Goal: Information Seeking & Learning: Learn about a topic

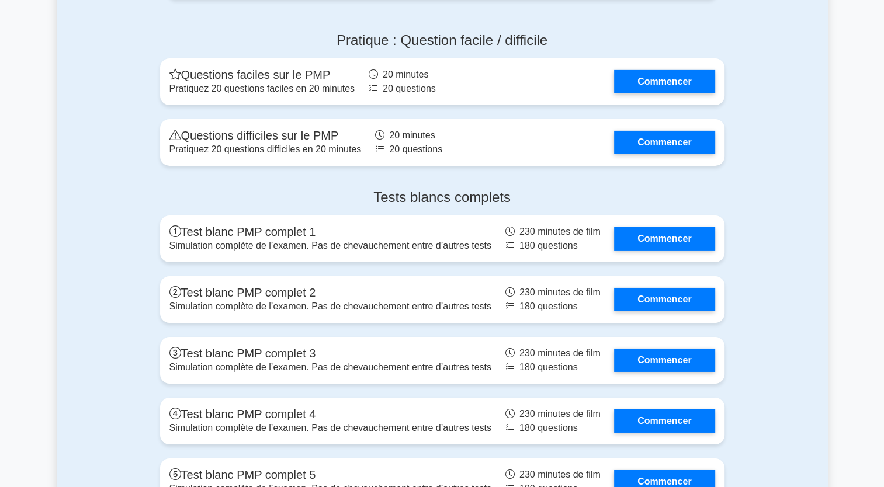
scroll to position [3974, 0]
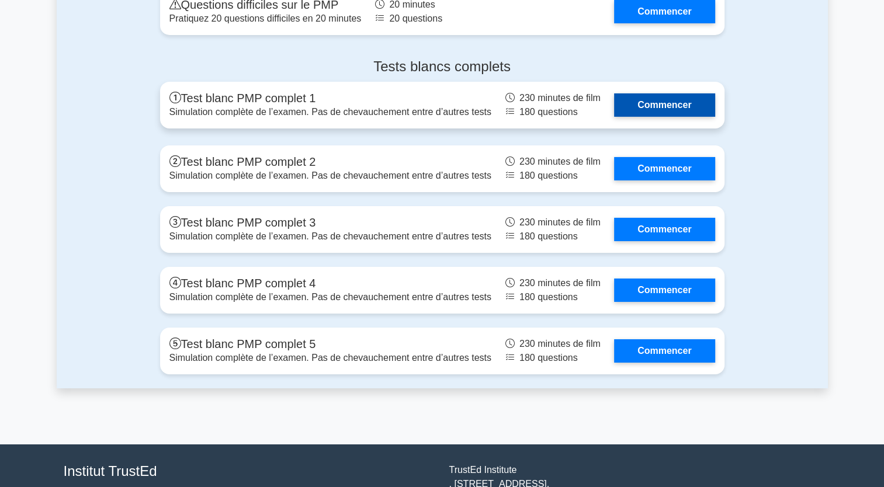
click at [626, 101] on link "Commencer" at bounding box center [664, 104] width 101 height 23
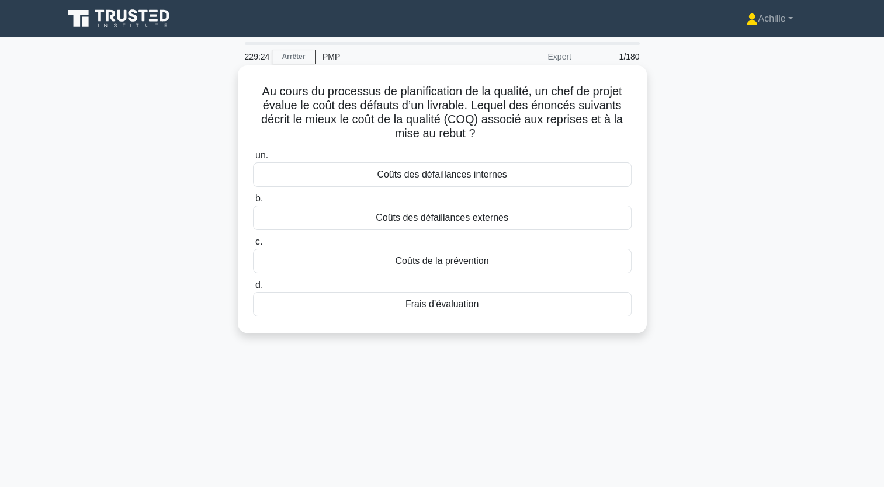
click at [446, 179] on div "Coûts des défaillances internes" at bounding box center [442, 174] width 379 height 25
click at [253, 160] on input "un. Coûts des défaillances internes" at bounding box center [253, 156] width 0 height 8
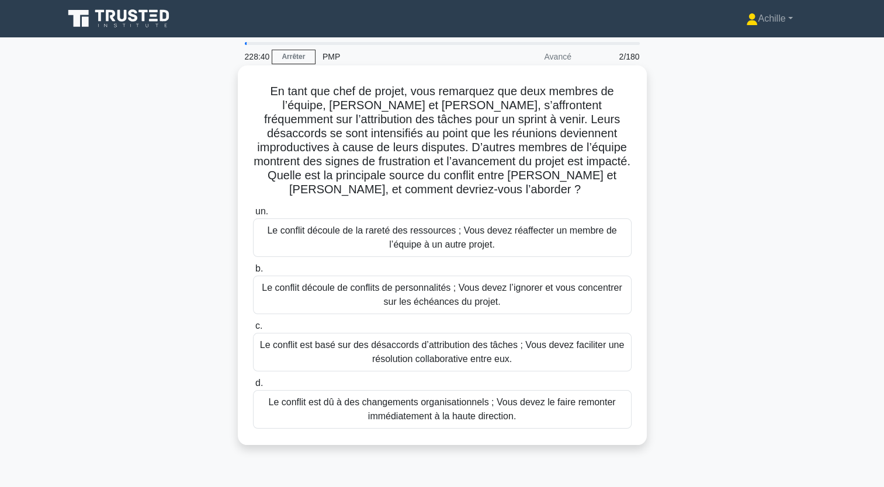
click at [332, 351] on div "Le conflit est basé sur des désaccords d’attribution des tâches ; Vous devez fa…" at bounding box center [442, 352] width 379 height 39
click at [253, 330] on input "c. Le conflit est basé sur des désaccords d’attribution des tâches ; Vous devez…" at bounding box center [253, 327] width 0 height 8
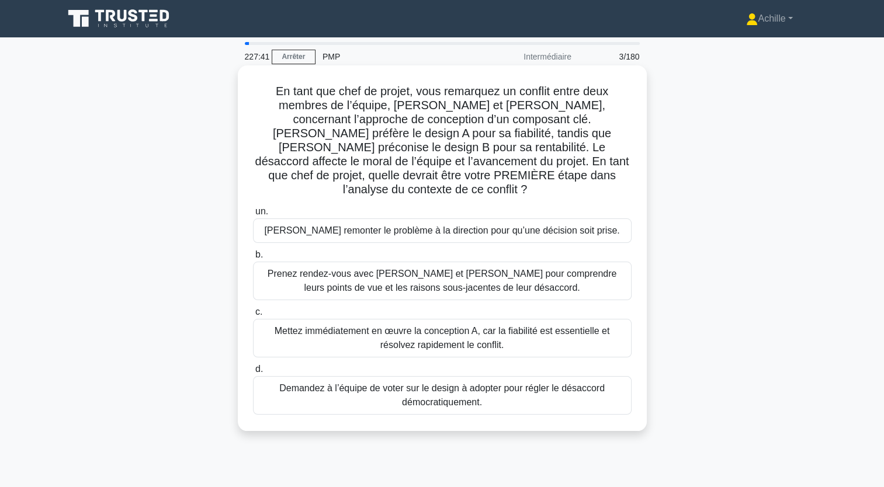
click at [400, 272] on div "Prenez rendez-vous avec [PERSON_NAME] et [PERSON_NAME] pour comprendre leurs po…" at bounding box center [442, 281] width 379 height 39
click at [253, 259] on input "b. Prenez rendez-vous avec [PERSON_NAME] et [PERSON_NAME] pour comprendre leurs…" at bounding box center [253, 255] width 0 height 8
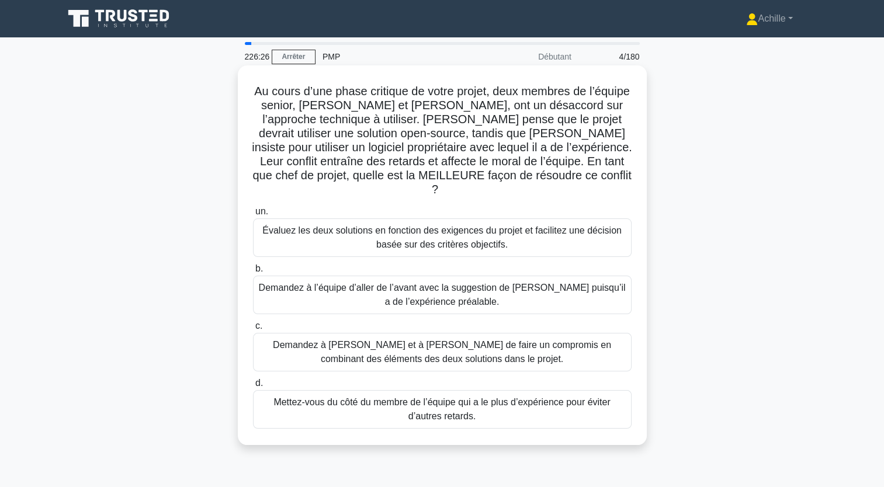
click at [320, 228] on div "Évaluez les deux solutions en fonction des exigences du projet et facilitez une…" at bounding box center [442, 238] width 379 height 39
click at [253, 216] on input "un. Évaluez les deux solutions en fonction des exigences du projet et facilitez…" at bounding box center [253, 212] width 0 height 8
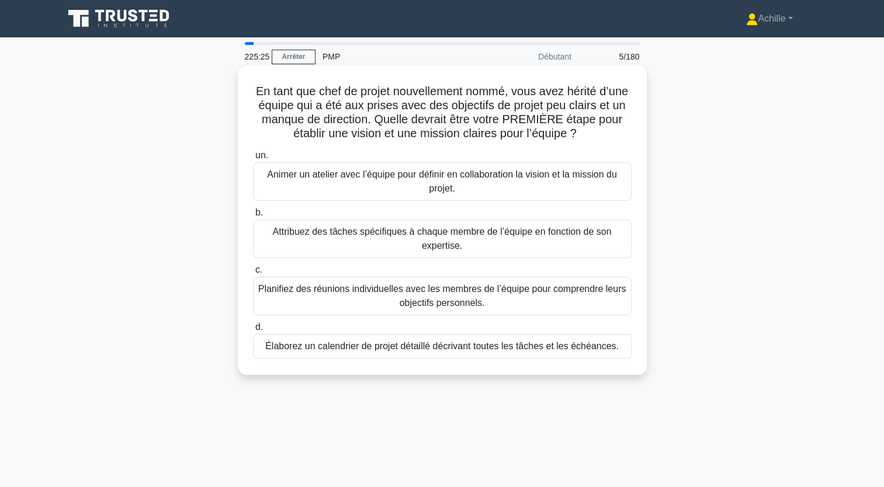
click at [538, 347] on div "Élaborez un calendrier de projet détaillé décrivant toutes les tâches et les éc…" at bounding box center [442, 346] width 379 height 25
click at [253, 331] on input "d. Élaborez un calendrier de projet détaillé décrivant toutes les tâches et les…" at bounding box center [253, 328] width 0 height 8
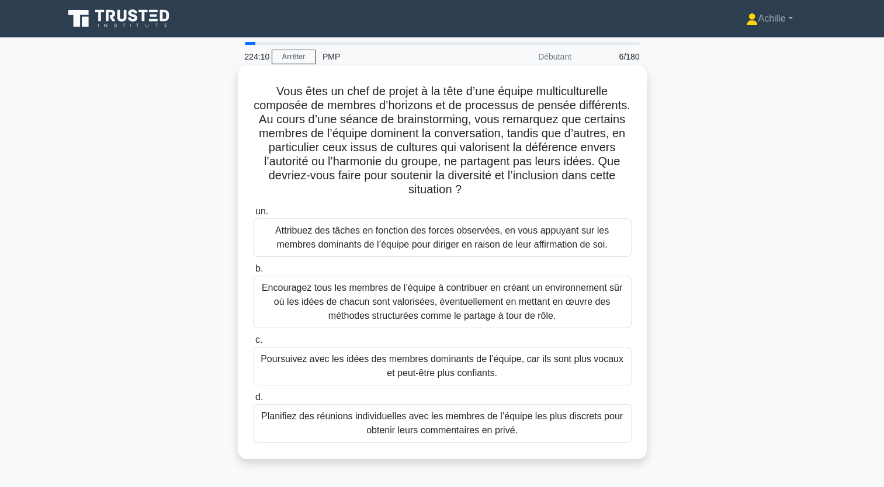
click at [326, 304] on div "Encouragez tous les membres de l’équipe à contribuer en créant un environnement…" at bounding box center [442, 302] width 379 height 53
click at [253, 273] on input "b. Encouragez tous les membres de l’équipe à contribuer en créant un environnem…" at bounding box center [253, 269] width 0 height 8
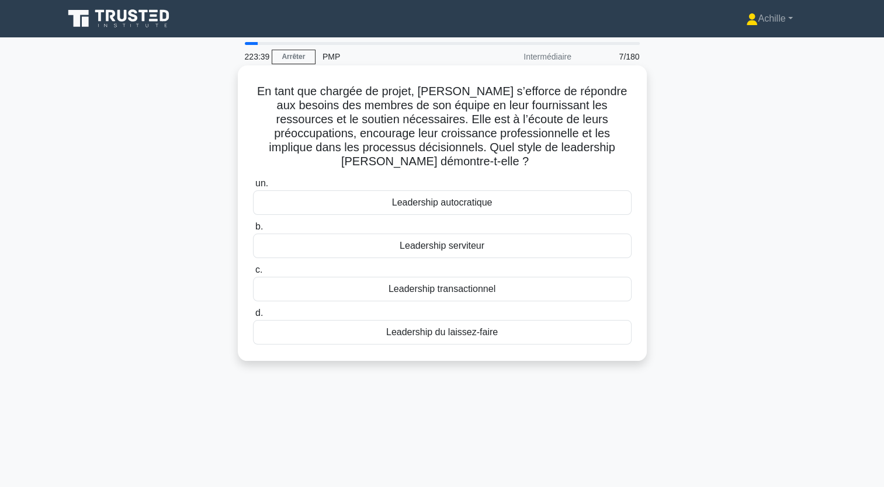
click at [421, 249] on div "Leadership serviteur" at bounding box center [442, 246] width 379 height 25
click at [253, 231] on input "b. Leadership serviteur" at bounding box center [253, 227] width 0 height 8
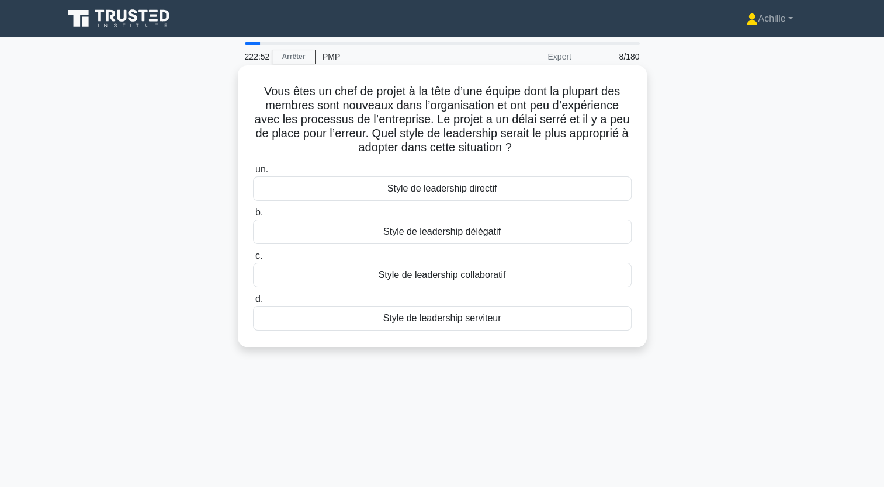
click at [489, 276] on div "Style de leadership collaboratif" at bounding box center [442, 275] width 379 height 25
click at [253, 260] on input "c. Style de leadership collaboratif" at bounding box center [253, 256] width 0 height 8
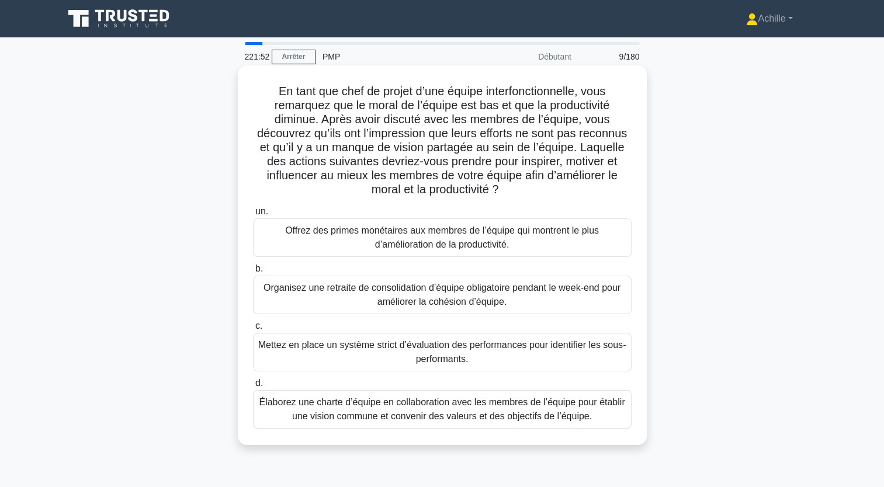
click at [482, 415] on div "Élaborez une charte d’équipe en collaboration avec les membres de l’équipe pour…" at bounding box center [442, 409] width 379 height 39
click at [253, 387] on input "d. Élaborez une charte d’équipe en collaboration avec les membres de l’équipe p…" at bounding box center [253, 384] width 0 height 8
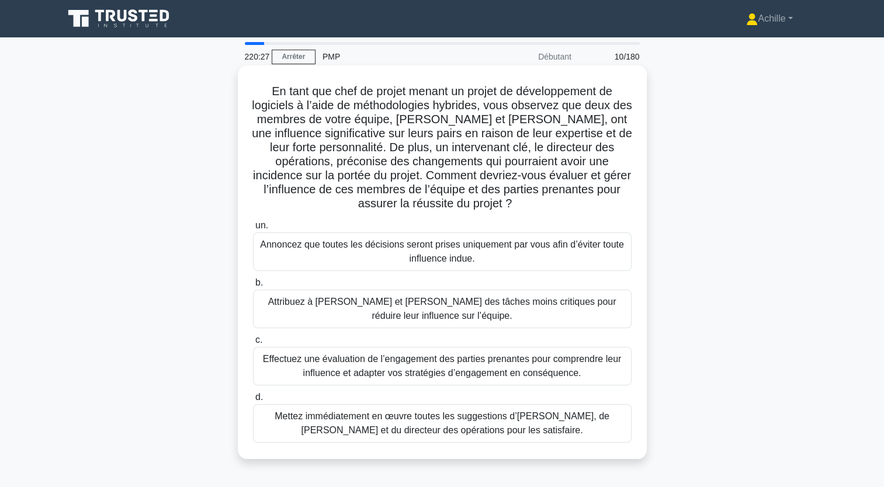
click at [346, 368] on div "Effectuez une évaluation de l’engagement des parties prenantes pour comprendre …" at bounding box center [442, 366] width 379 height 39
click at [253, 344] on input "c. Effectuez une évaluation de l’engagement des parties prenantes pour comprend…" at bounding box center [253, 341] width 0 height 8
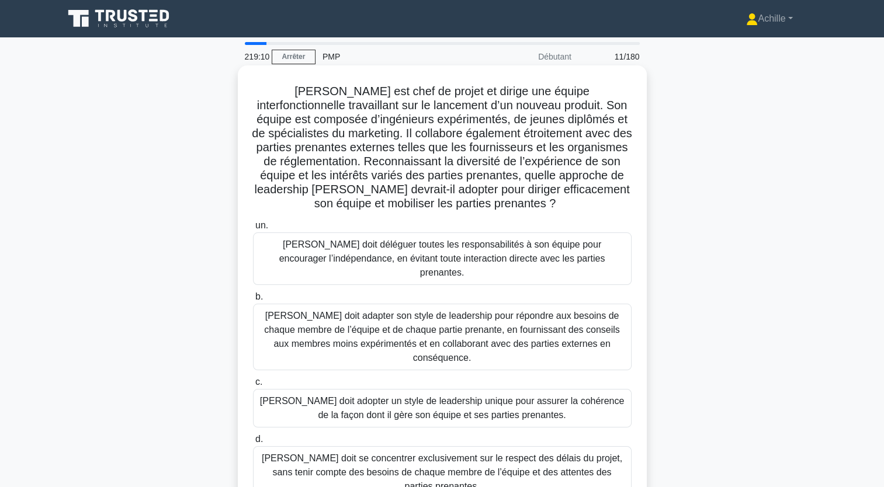
click at [449, 318] on div "[PERSON_NAME] doit adapter son style de leadership pour répondre aux besoins de…" at bounding box center [442, 337] width 379 height 67
click at [253, 301] on input "b. [PERSON_NAME] doit adapter son style de leadership pour répondre aux besoins…" at bounding box center [253, 297] width 0 height 8
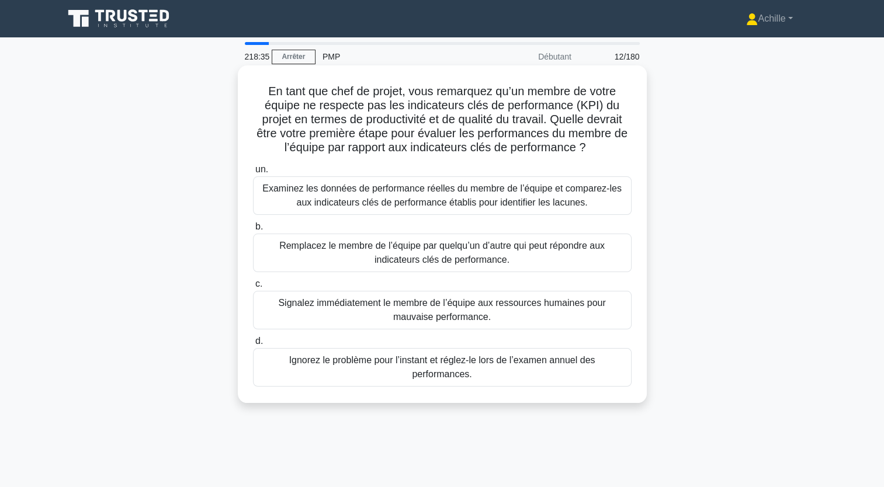
click at [522, 201] on div "Examinez les données de performance réelles du membre de l’équipe et comparez-l…" at bounding box center [442, 195] width 379 height 39
click at [253, 174] on input "un. Examinez les données de performance réelles du membre de l’équipe et compar…" at bounding box center [253, 170] width 0 height 8
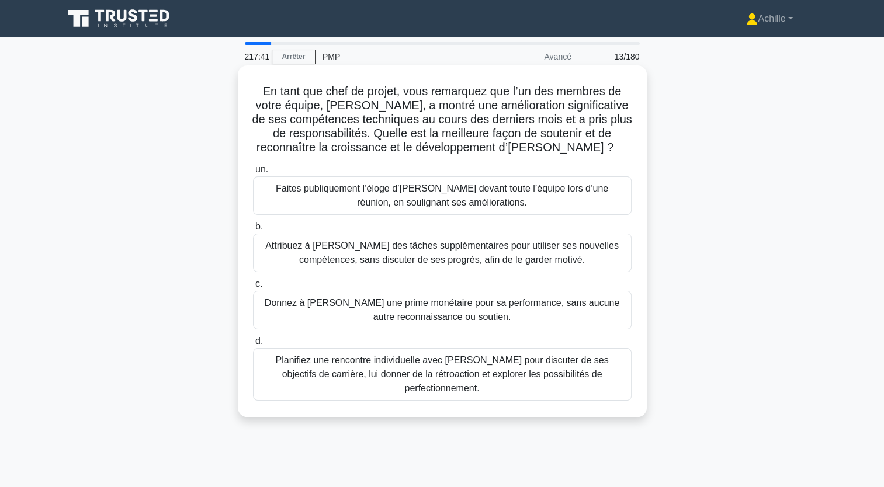
click at [425, 368] on div "Planifiez une rencontre individuelle avec [PERSON_NAME] pour discuter de ses ob…" at bounding box center [442, 374] width 379 height 53
click at [253, 345] on input "d. Planifiez une rencontre individuelle avec [PERSON_NAME] pour discuter de ses…" at bounding box center [253, 342] width 0 height 8
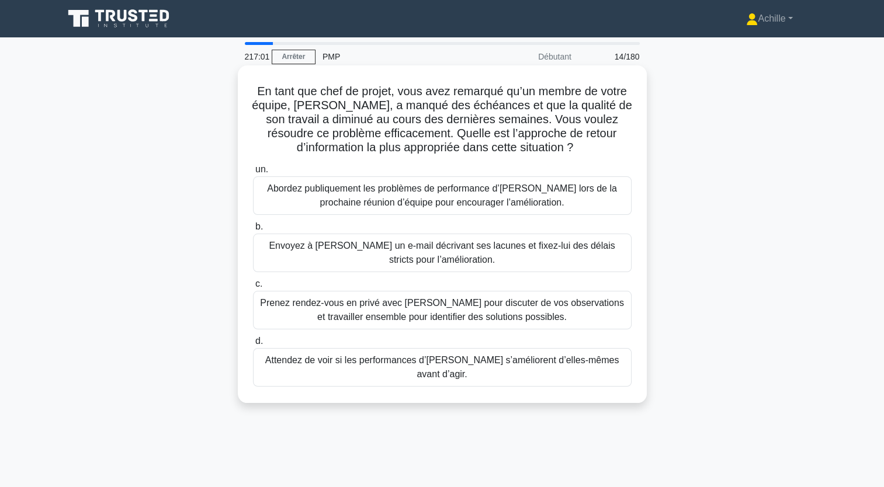
click at [389, 303] on div "Prenez rendez-vous en privé avec [PERSON_NAME] pour discuter de vos observation…" at bounding box center [442, 310] width 379 height 39
click at [253, 288] on input "c. Prenez rendez-vous en privé avec [PERSON_NAME] pour discuter de vos observat…" at bounding box center [253, 284] width 0 height 8
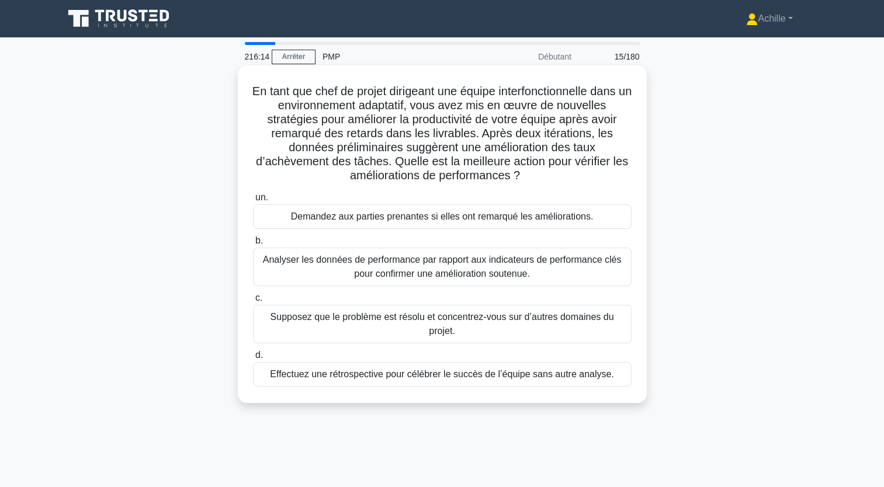
click at [556, 273] on div "Analyser les données de performance par rapport aux indicateurs de performance …" at bounding box center [442, 267] width 379 height 39
click at [253, 245] on input "b. Analyser les données de performance par rapport aux indicateurs de performan…" at bounding box center [253, 241] width 0 height 8
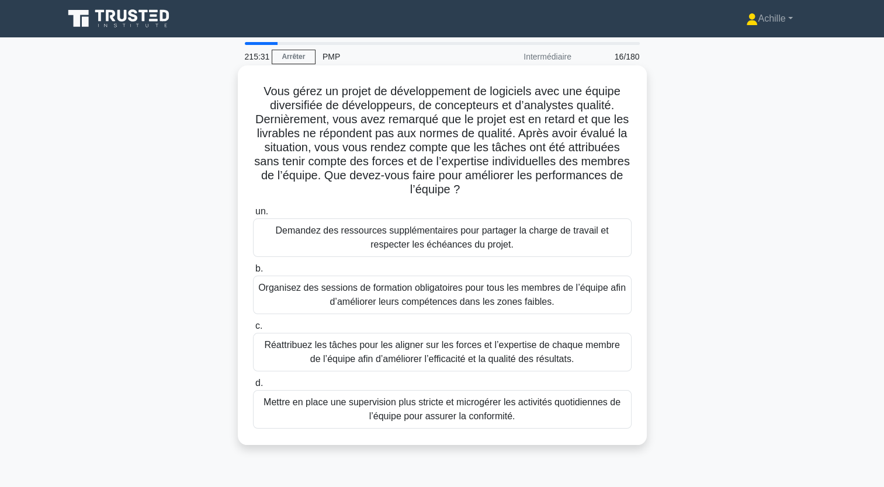
click at [419, 363] on div "Réattribuez les tâches pour les aligner sur les forces et l’expertise de chaque…" at bounding box center [442, 352] width 379 height 39
click at [253, 330] on input "c. Réattribuez les tâches pour les aligner sur les forces et l’expertise de cha…" at bounding box center [253, 327] width 0 height 8
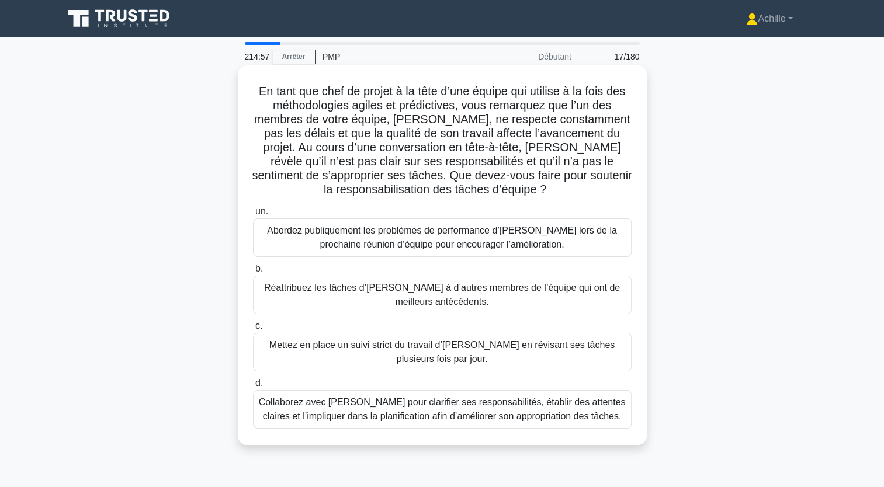
click at [589, 407] on div "Collaborez avec [PERSON_NAME] pour clarifier ses responsabilités, établir des a…" at bounding box center [442, 409] width 379 height 39
click at [253, 387] on input "d. Collaborez avec [PERSON_NAME] pour clarifier ses responsabilités, établir de…" at bounding box center [253, 384] width 0 height 8
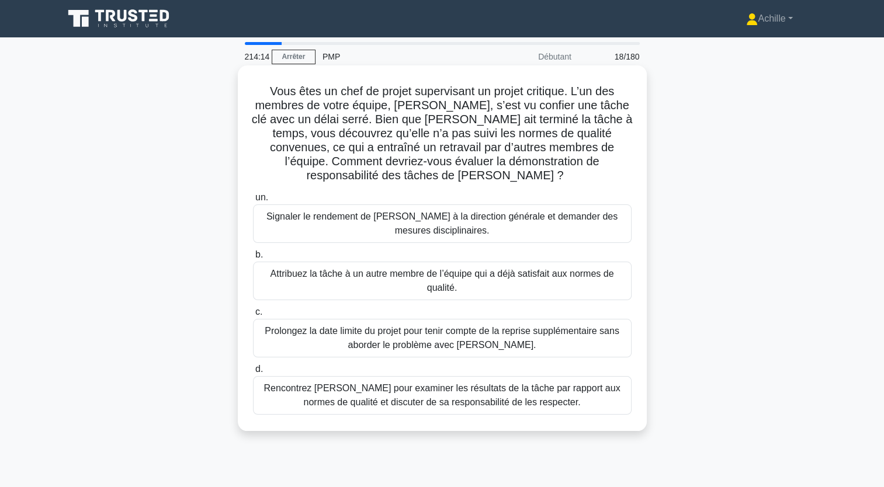
click at [458, 386] on div "Rencontrez [PERSON_NAME] pour examiner les résultats de la tâche par rapport au…" at bounding box center [442, 395] width 379 height 39
click at [253, 373] on input "d. Rencontrez [PERSON_NAME] pour examiner les résultats de la tâche par rapport…" at bounding box center [253, 370] width 0 height 8
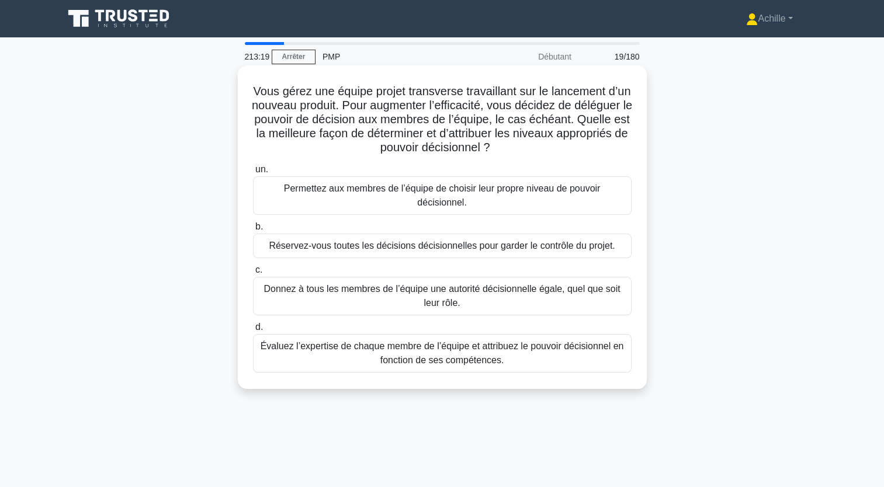
click at [475, 340] on div "Évaluez l’expertise de chaque membre de l’équipe et attribuez le pouvoir décisi…" at bounding box center [442, 353] width 379 height 39
click at [253, 331] on input "d. Évaluez l’expertise de chaque membre de l’équipe et attribuez le pouvoir déc…" at bounding box center [253, 328] width 0 height 8
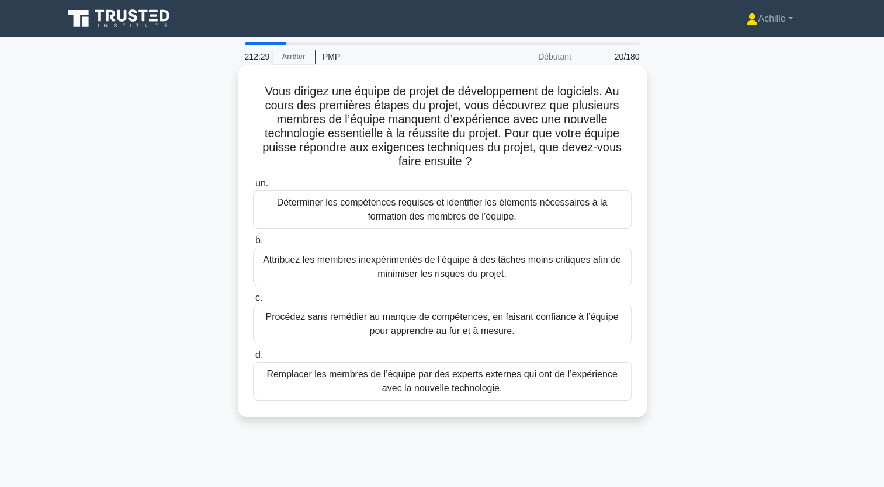
click at [530, 205] on div "Déterminer les compétences requises et identifier les éléments nécessaires à la…" at bounding box center [442, 210] width 379 height 39
click at [253, 188] on input "un. Déterminer les compétences requises et identifier les éléments nécessaires …" at bounding box center [253, 184] width 0 height 8
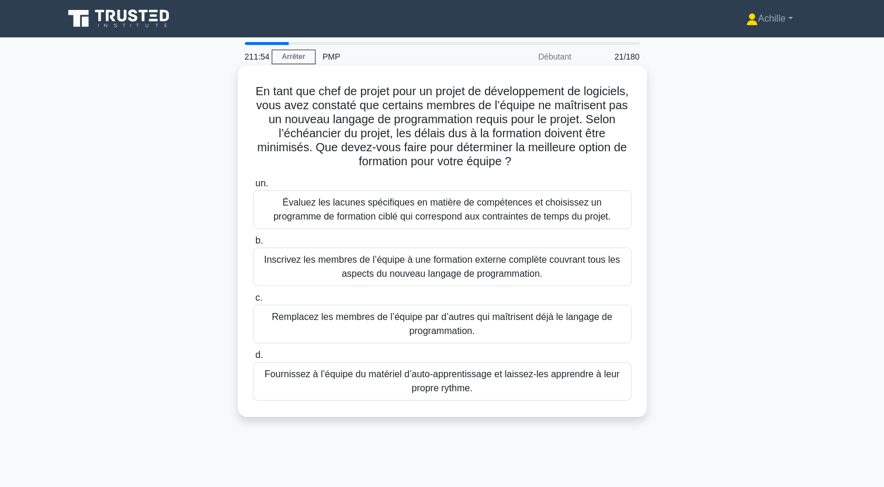
click at [472, 221] on div "Évaluez les lacunes spécifiques en matière de compétences et choisissez un prog…" at bounding box center [442, 210] width 379 height 39
click at [253, 188] on input "un. Évaluez les lacunes spécifiques en matière de compétences et choisissez un …" at bounding box center [253, 184] width 0 height 8
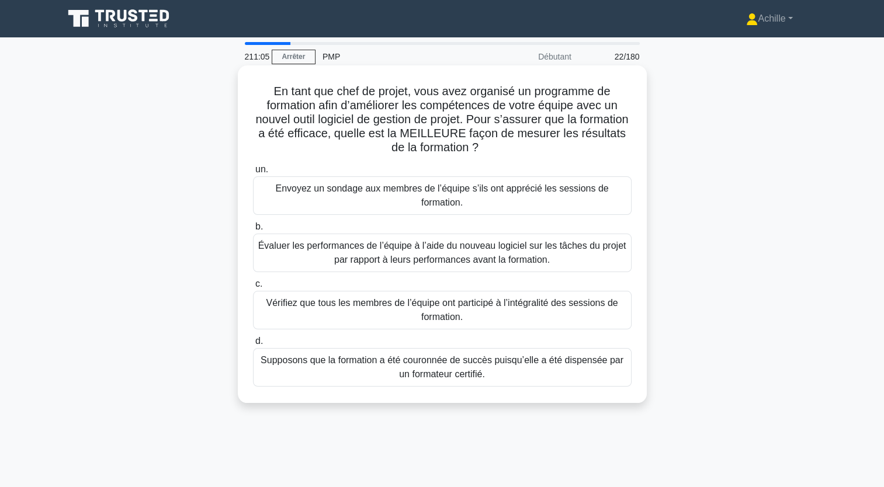
click at [551, 267] on div "Évaluer les performances de l’équipe à l’aide du nouveau logiciel sur les tâche…" at bounding box center [442, 253] width 379 height 39
click at [253, 231] on input "b. Évaluer les performances de l’équipe à l’aide du nouveau logiciel sur les tâ…" at bounding box center [253, 227] width 0 height 8
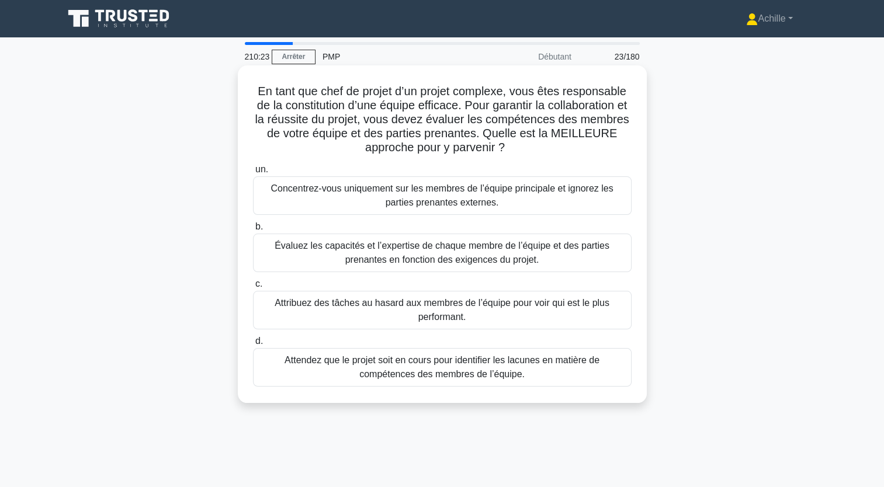
click at [508, 258] on div "Évaluez les capacités et l’expertise de chaque membre de l’équipe et des partie…" at bounding box center [442, 253] width 379 height 39
click at [253, 231] on input "b. Évaluez les capacités et l’expertise de chaque membre de l’équipe et des par…" at bounding box center [253, 227] width 0 height 8
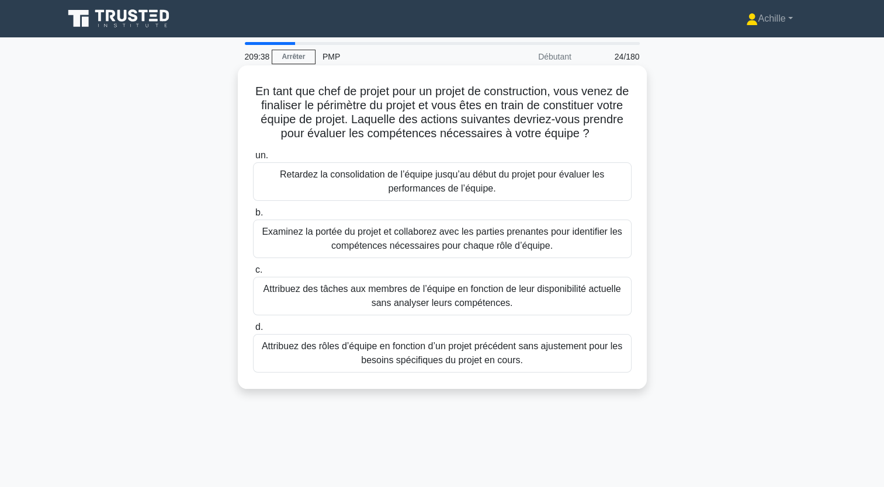
click at [475, 238] on div "Examinez la portée du projet et collaborez avec les parties prenantes pour iden…" at bounding box center [442, 239] width 379 height 39
click at [253, 217] on input "b. Examinez la portée du projet et collaborez avec les parties prenantes pour i…" at bounding box center [253, 213] width 0 height 8
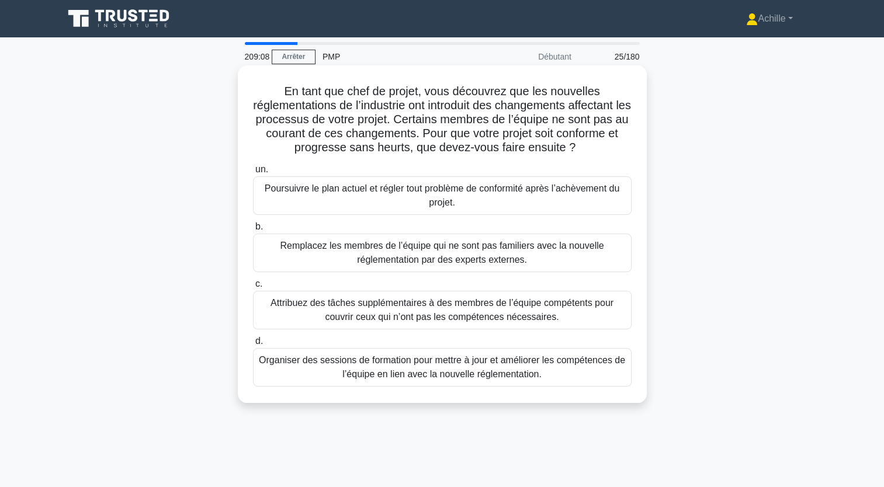
click at [510, 374] on div "Organiser des sessions de formation pour mettre à jour et améliorer les compéte…" at bounding box center [442, 367] width 379 height 39
click at [253, 345] on input "d. Organiser des sessions de formation pour mettre à jour et améliorer les comp…" at bounding box center [253, 342] width 0 height 8
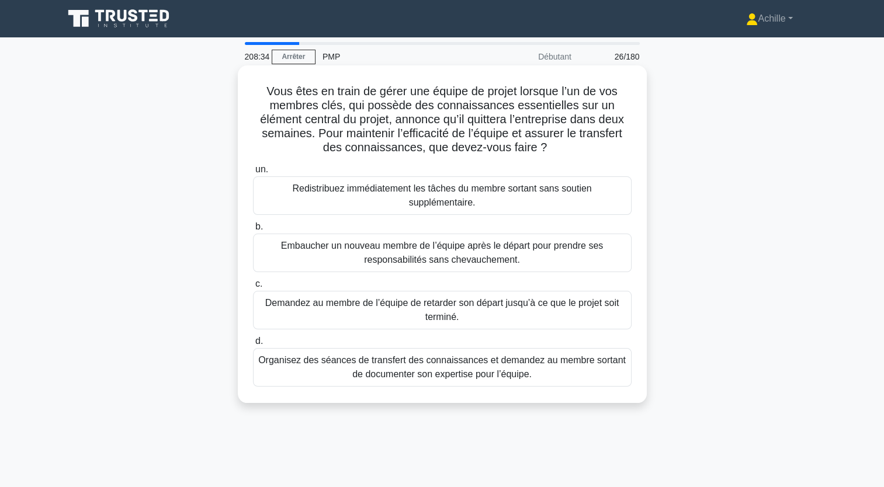
click at [489, 360] on div "Organisez des séances de transfert des connaissances et demandez au membre sort…" at bounding box center [442, 367] width 379 height 39
click at [253, 345] on input "d. Organisez des séances de transfert des connaissances et demandez au membre s…" at bounding box center [253, 342] width 0 height 8
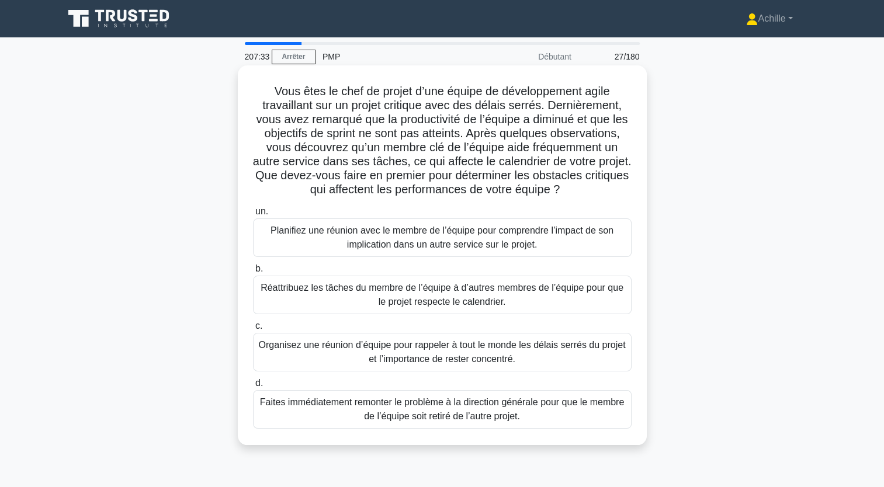
click at [477, 257] on div "Planifiez une réunion avec le membre de l’équipe pour comprendre l’impact de so…" at bounding box center [442, 238] width 379 height 39
click at [253, 216] on input "un. Planifiez une réunion avec le membre de l’équipe pour comprendre l’impact d…" at bounding box center [253, 212] width 0 height 8
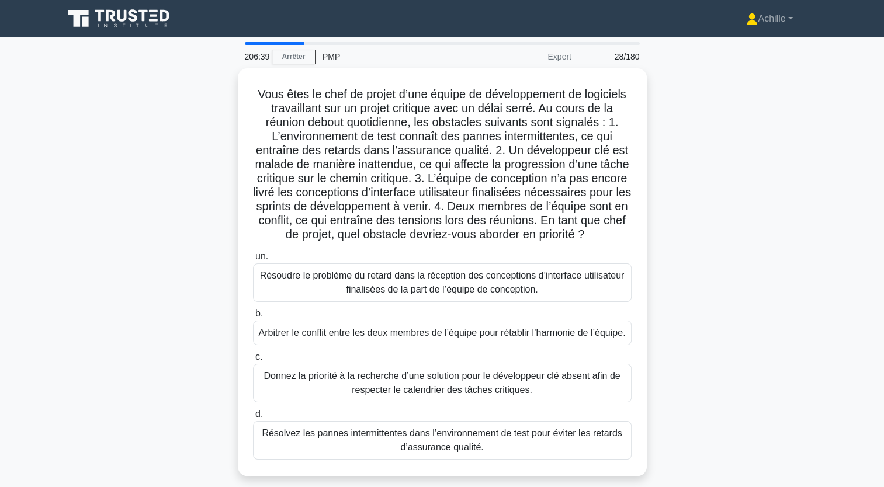
scroll to position [58, 0]
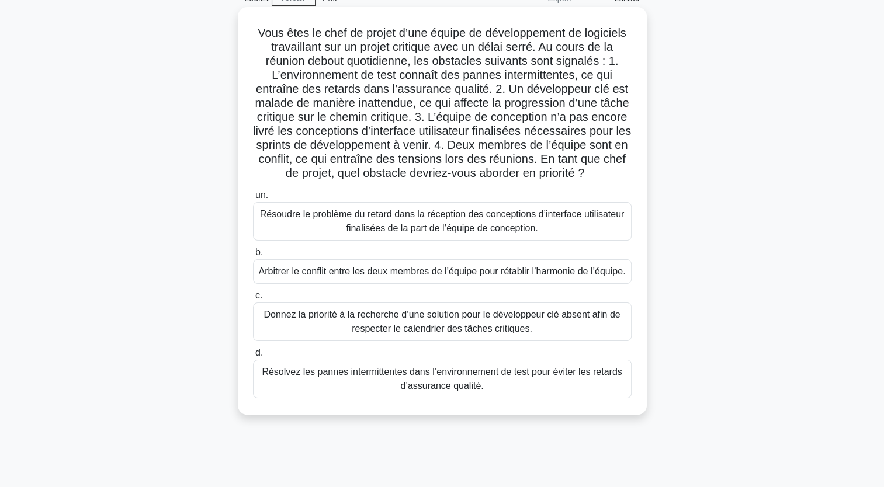
click at [494, 341] on div "Donnez la priorité à la recherche d’une solution pour le développeur clé absent…" at bounding box center [442, 322] width 379 height 39
click at [253, 300] on input "c. Donnez la priorité à la recherche d’une solution pour le développeur clé abs…" at bounding box center [253, 296] width 0 height 8
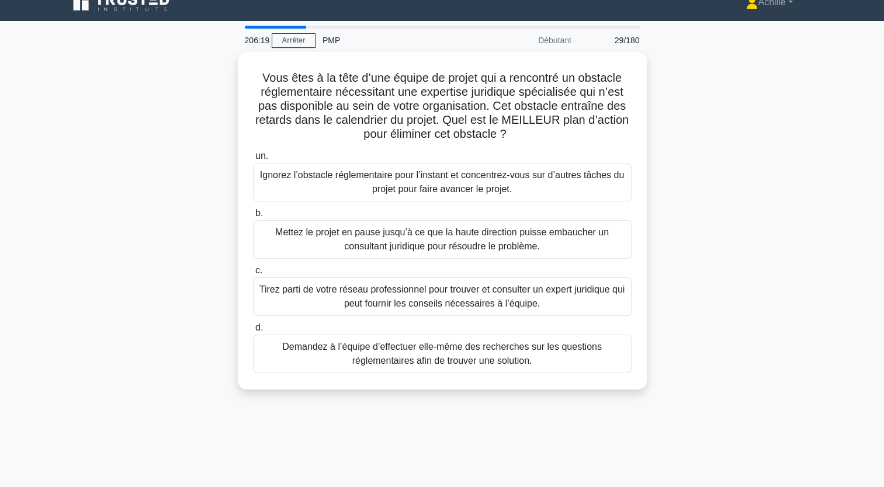
scroll to position [0, 0]
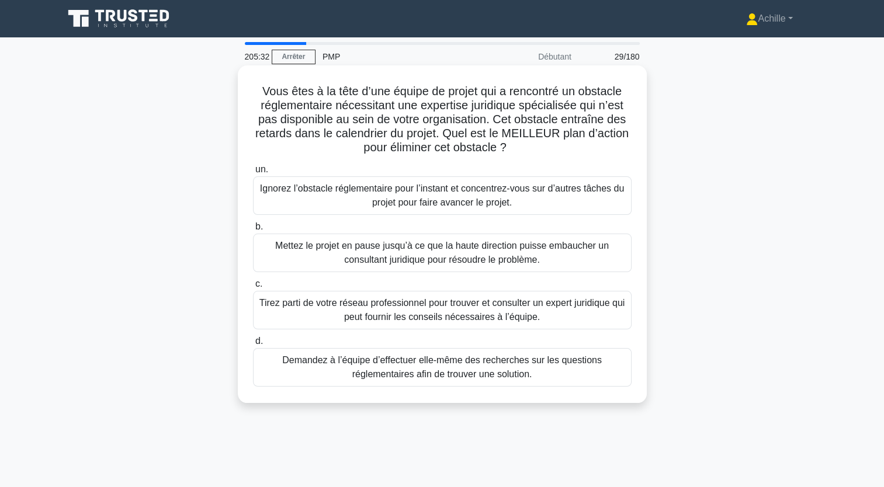
click at [395, 311] on div "Tirez parti de votre réseau professionnel pour trouver et consulter un expert j…" at bounding box center [442, 310] width 379 height 39
click at [253, 288] on input "c. Tirez parti de votre réseau professionnel pour trouver et consulter un exper…" at bounding box center [253, 284] width 0 height 8
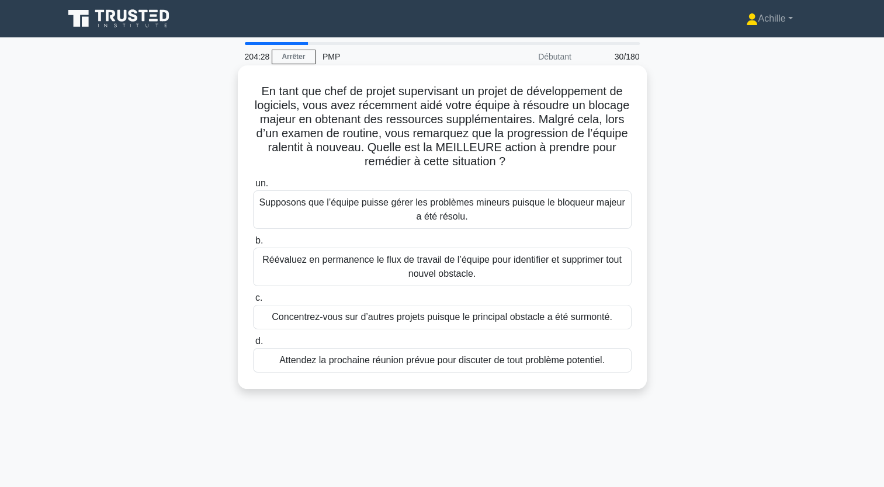
click at [374, 268] on div "Réévaluez en permanence le flux de travail de l’équipe pour identifier et suppr…" at bounding box center [442, 267] width 379 height 39
click at [253, 245] on input "b. Réévaluez en permanence le flux de travail de l’équipe pour identifier et su…" at bounding box center [253, 241] width 0 height 8
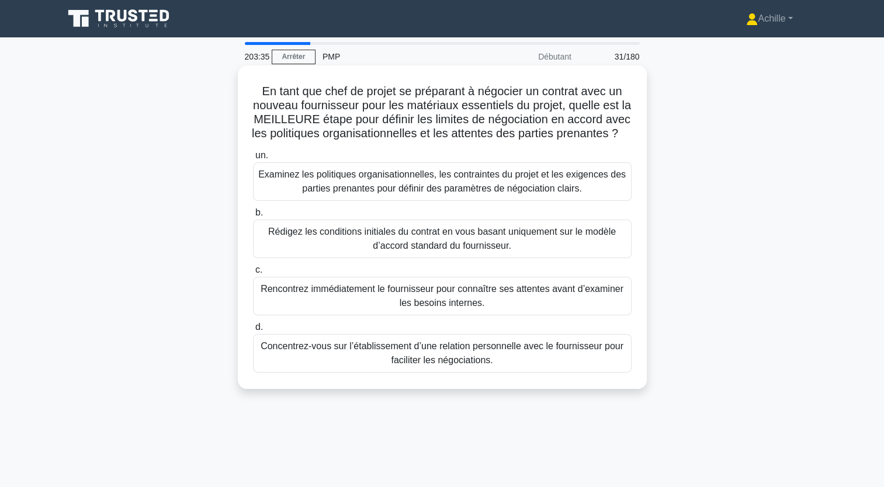
click at [416, 201] on div "Examinez les politiques organisationnelles, les contraintes du projet et les ex…" at bounding box center [442, 181] width 379 height 39
click at [253, 160] on input "un. Examinez les politiques organisationnelles, les contraintes du projet et le…" at bounding box center [253, 156] width 0 height 8
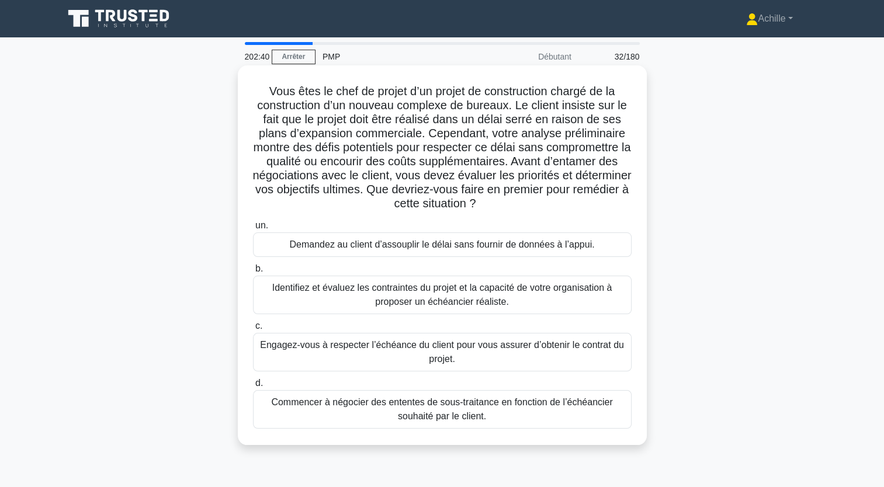
click at [488, 305] on div "Identifiez et évaluez les contraintes du projet et la capacité de votre organis…" at bounding box center [442, 295] width 379 height 39
click at [253, 273] on input "b. Identifiez et évaluez les contraintes du projet et la capacité de votre orga…" at bounding box center [253, 269] width 0 height 8
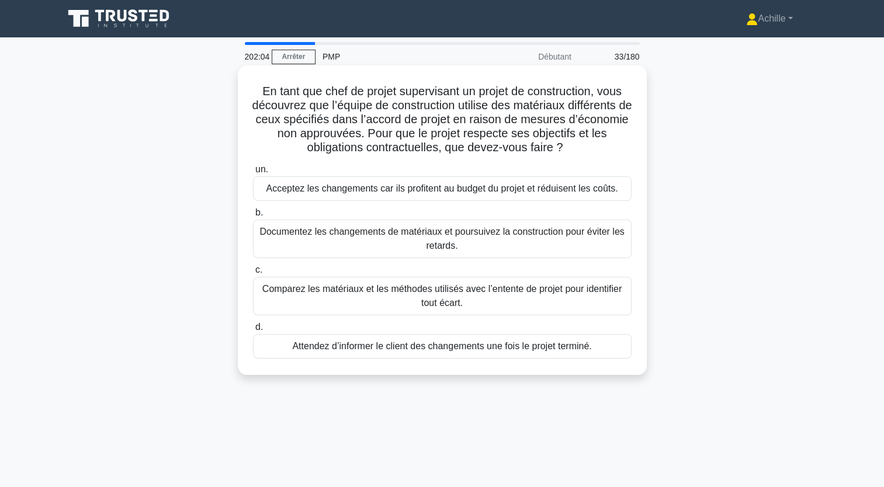
click at [367, 301] on div "Comparez les matériaux et les méthodes utilisés avec l’entente de projet pour i…" at bounding box center [442, 296] width 379 height 39
click at [253, 274] on input "c. Comparez les matériaux et les méthodes utilisés avec l’entente de projet pou…" at bounding box center [253, 270] width 0 height 8
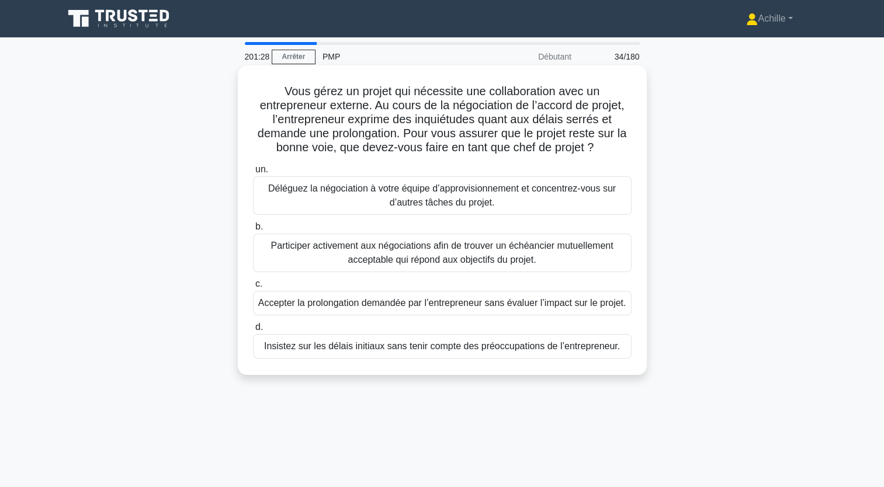
click at [372, 254] on div "Participer activement aux négociations afin de trouver un échéancier mutuelleme…" at bounding box center [442, 253] width 379 height 39
click at [253, 231] on input "b. Participer activement aux négociations afin de trouver un échéancier mutuell…" at bounding box center [253, 227] width 0 height 8
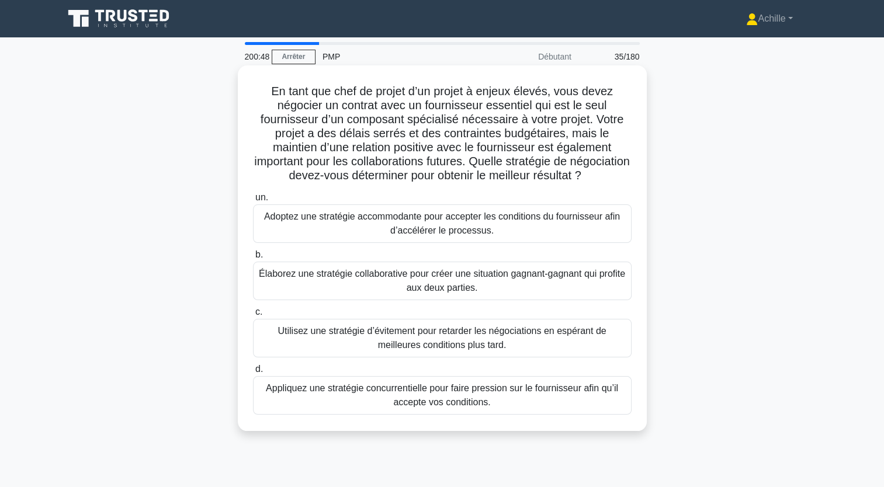
click at [489, 286] on div "Élaborez une stratégie collaborative pour créer une situation gagnant-gagnant q…" at bounding box center [442, 281] width 379 height 39
click at [253, 259] on input "b. Élaborez une stratégie collaborative pour créer une situation gagnant-gagnan…" at bounding box center [253, 255] width 0 height 8
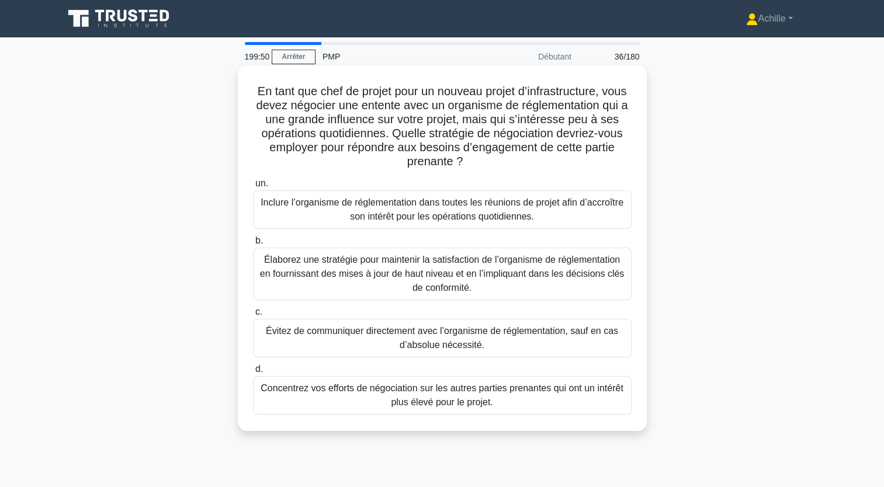
click at [399, 278] on div "Élaborez une stratégie pour maintenir la satisfaction de l’organisme de régleme…" at bounding box center [442, 274] width 379 height 53
click at [253, 245] on input "b. Élaborez une stratégie pour maintenir la satisfaction de l’organisme de régl…" at bounding box center [253, 241] width 0 height 8
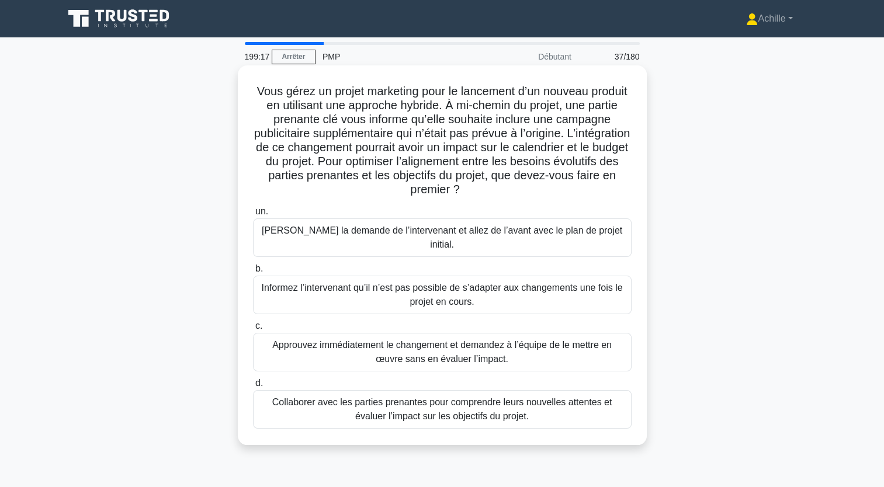
click at [567, 406] on div "Collaborer avec les parties prenantes pour comprendre leurs nouvelles attentes …" at bounding box center [442, 409] width 379 height 39
click at [253, 387] on input "d. Collaborer avec les parties prenantes pour comprendre leurs nouvelles attent…" at bounding box center [253, 384] width 0 height 8
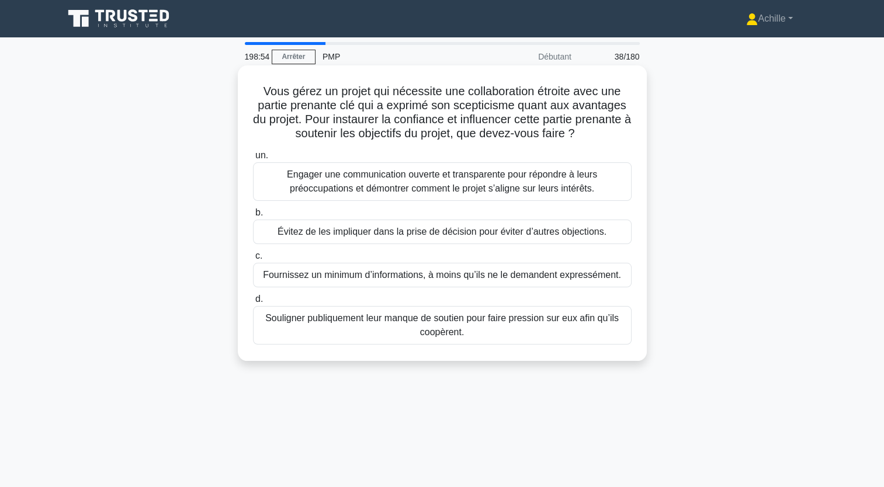
click at [402, 193] on div "Engager une communication ouverte et transparente pour répondre à leurs préoccu…" at bounding box center [442, 181] width 379 height 39
click at [253, 160] on input "un. Engager une communication ouverte et transparente pour répondre à leurs pré…" at bounding box center [253, 156] width 0 height 8
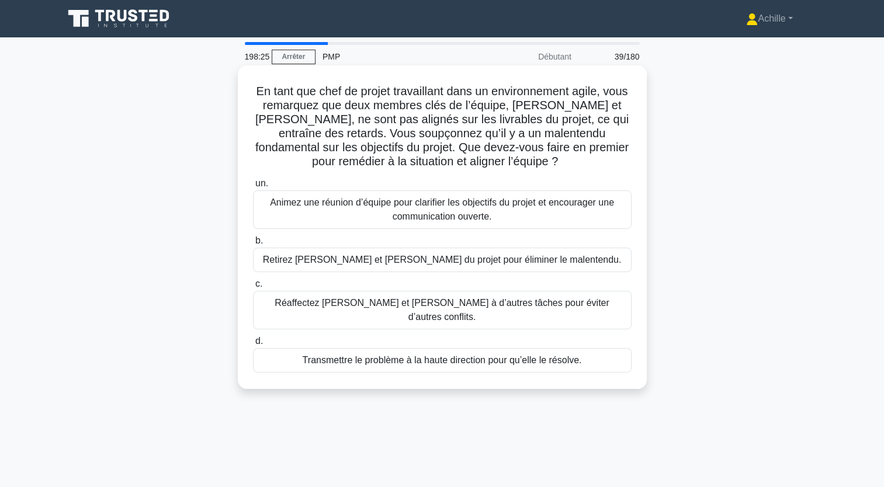
click at [425, 212] on div "Animez une réunion d’équipe pour clarifier les objectifs du projet et encourage…" at bounding box center [442, 210] width 379 height 39
click at [253, 188] on input "un. Animez une réunion d’équipe pour clarifier les objectifs du projet et encou…" at bounding box center [253, 184] width 0 height 8
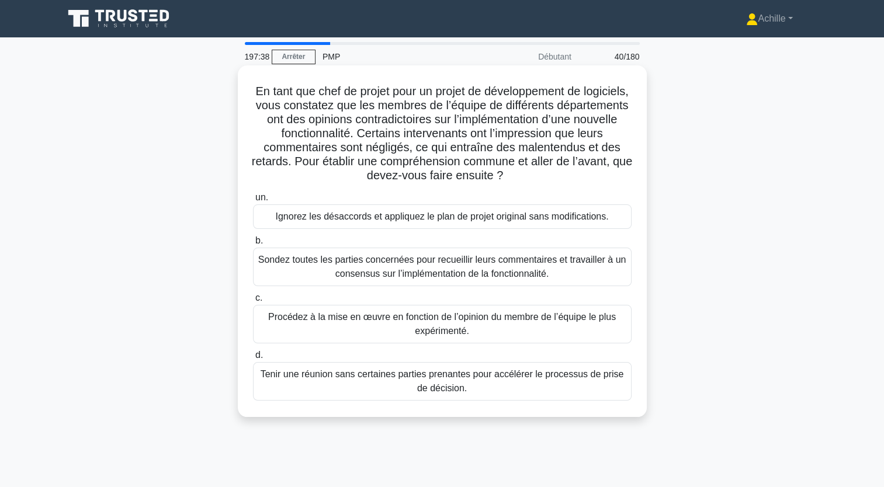
click at [392, 272] on div "Sondez toutes les parties concernées pour recueillir leurs commentaires et trav…" at bounding box center [442, 267] width 379 height 39
click at [253, 245] on input "b. Sondez toutes les parties concernées pour recueillir leurs commentaires et t…" at bounding box center [253, 241] width 0 height 8
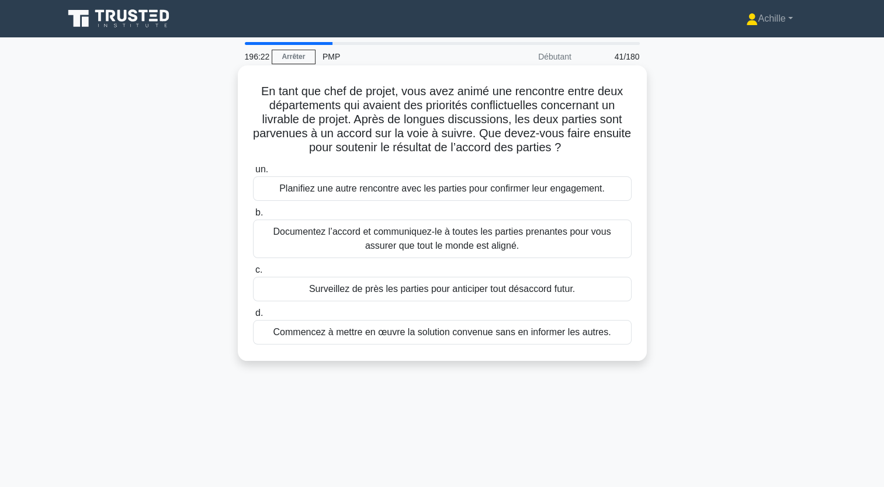
click at [517, 236] on div "Documentez l’accord et communiquez-le à toutes les parties prenantes pour vous …" at bounding box center [442, 239] width 379 height 39
click at [253, 217] on input "b. Documentez l’accord et communiquez-le à toutes les parties prenantes pour vo…" at bounding box center [253, 213] width 0 height 8
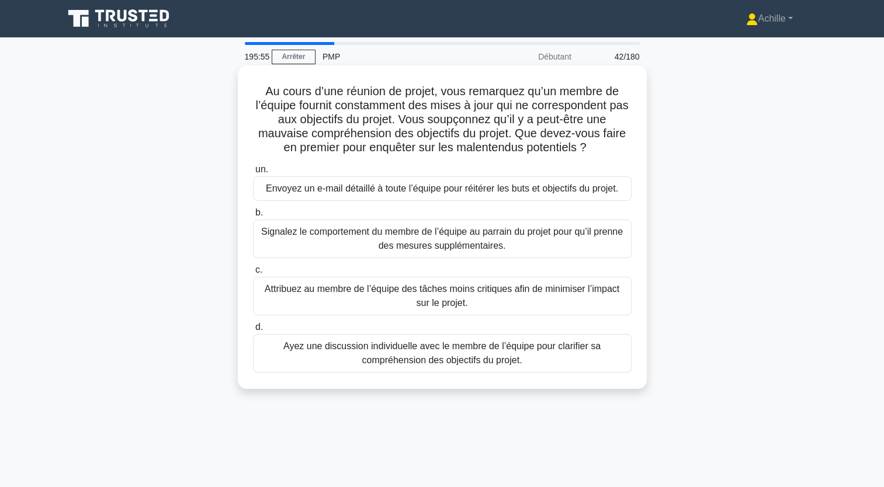
click at [559, 351] on div "Ayez une discussion individuelle avec le membre de l’équipe pour clarifier sa c…" at bounding box center [442, 353] width 379 height 39
click at [253, 331] on input "d. [PERSON_NAME] une discussion individuelle avec le membre de l’équipe pour cl…" at bounding box center [253, 328] width 0 height 8
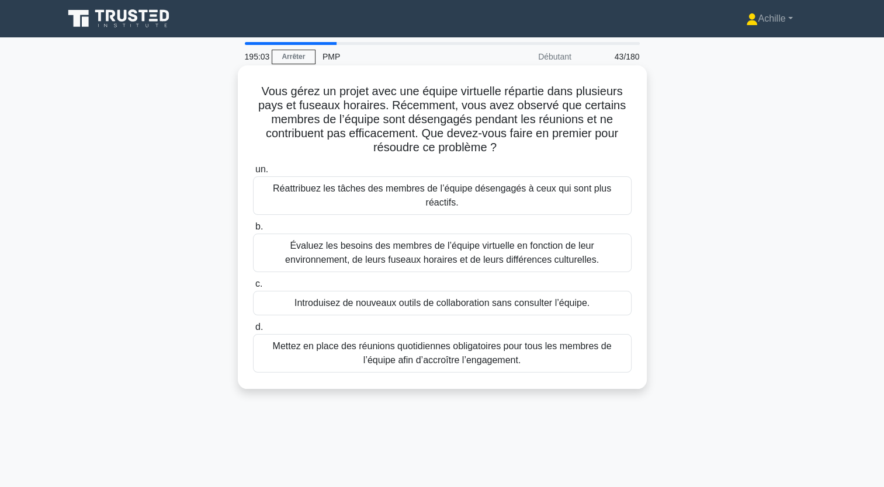
click at [390, 242] on div "Évaluez les besoins des membres de l’équipe virtuelle en fonction de leur envir…" at bounding box center [442, 253] width 379 height 39
click at [253, 231] on input "b. Évaluez les besoins des membres de l’équipe virtuelle en fonction de leur en…" at bounding box center [253, 227] width 0 height 8
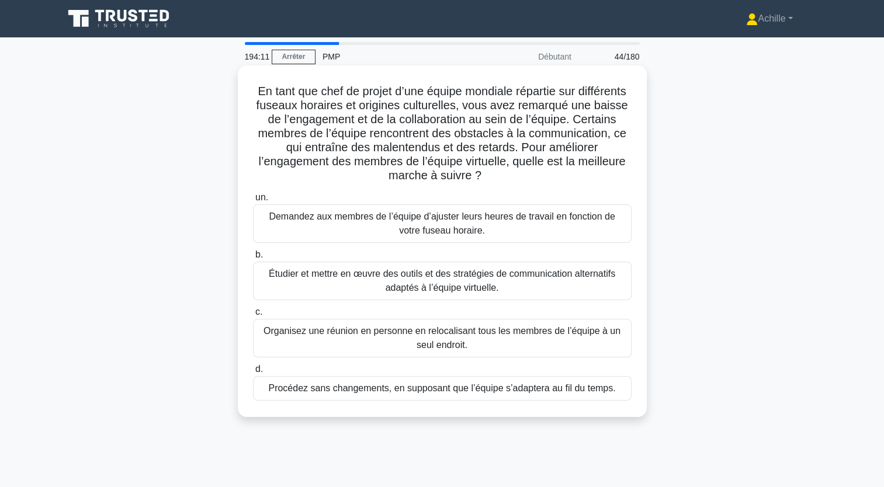
click at [527, 286] on div "Étudier et mettre en œuvre des outils et des stratégies de communication altern…" at bounding box center [442, 281] width 379 height 39
click at [253, 259] on input "b. Étudier et mettre en œuvre des outils et des stratégies de communication alt…" at bounding box center [253, 255] width 0 height 8
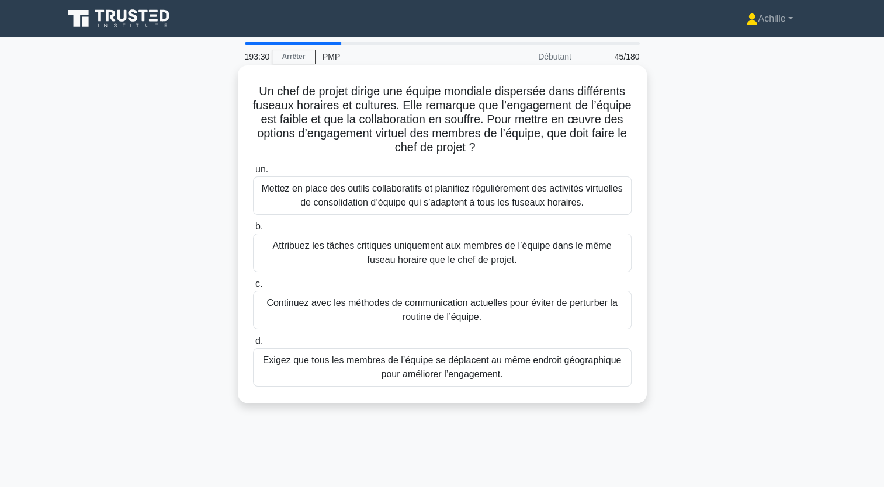
click at [455, 198] on div "Mettez en place des outils collaboratifs et planifiez régulièrement des activit…" at bounding box center [442, 195] width 379 height 39
click at [253, 174] on input "un. Mettez en place des outils collaboratifs et planifiez régulièrement des act…" at bounding box center [253, 170] width 0 height 8
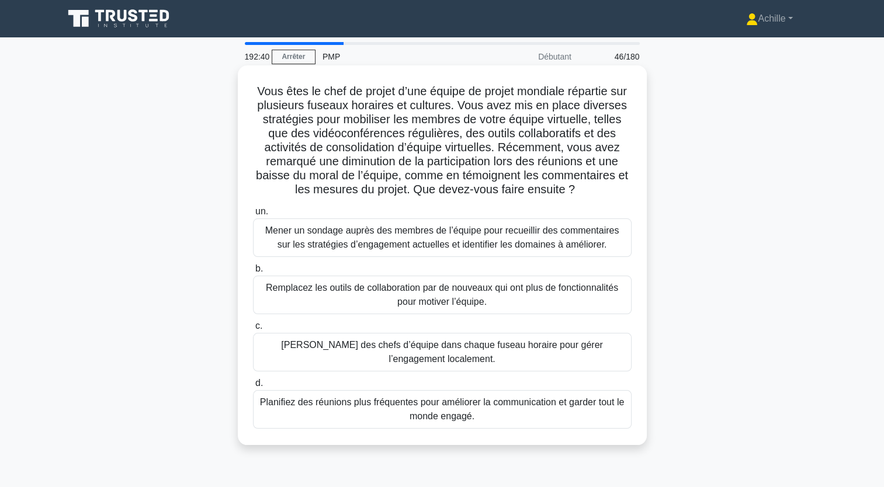
click at [382, 256] on div "Mener un sondage auprès des membres de l’équipe pour recueillir des commentaire…" at bounding box center [442, 238] width 379 height 39
click at [253, 216] on input "un. Mener un sondage auprès des membres de l’équipe pour recueillir des comment…" at bounding box center [253, 212] width 0 height 8
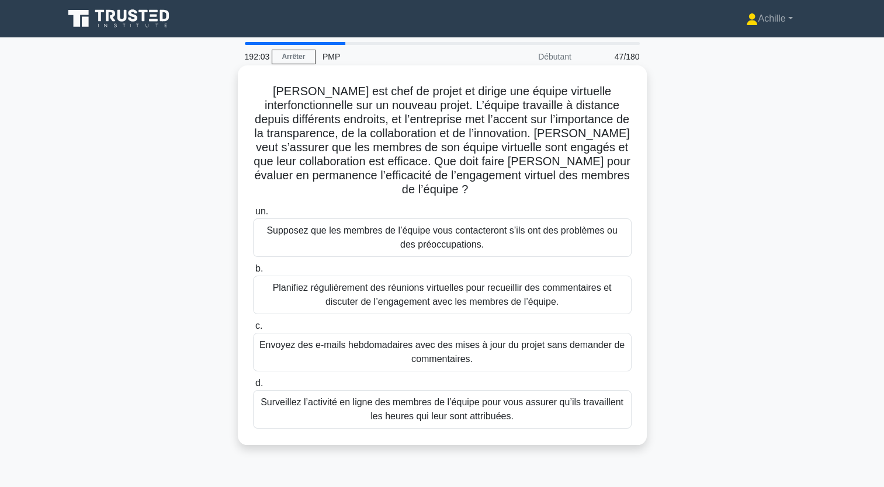
click at [475, 303] on div "Planifiez régulièrement des réunions virtuelles pour recueillir des commentaire…" at bounding box center [442, 295] width 379 height 39
click at [253, 273] on input "b. Planifiez régulièrement des réunions virtuelles pour recueillir des commenta…" at bounding box center [253, 269] width 0 height 8
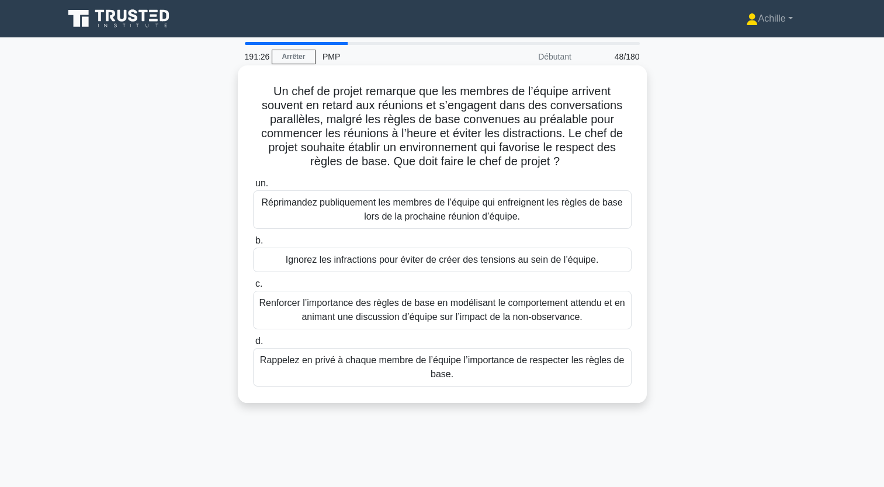
click at [388, 315] on div "Renforcer l’importance des règles de base en modélisant le comportement attendu…" at bounding box center [442, 310] width 379 height 39
click at [253, 288] on input "c. Renforcer l’importance des règles de base en modélisant le comportement atte…" at bounding box center [253, 284] width 0 height 8
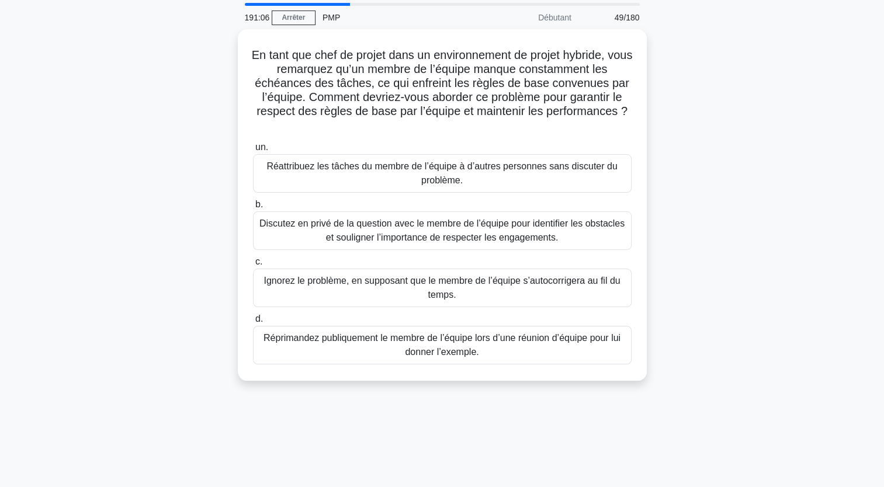
scroll to position [58, 0]
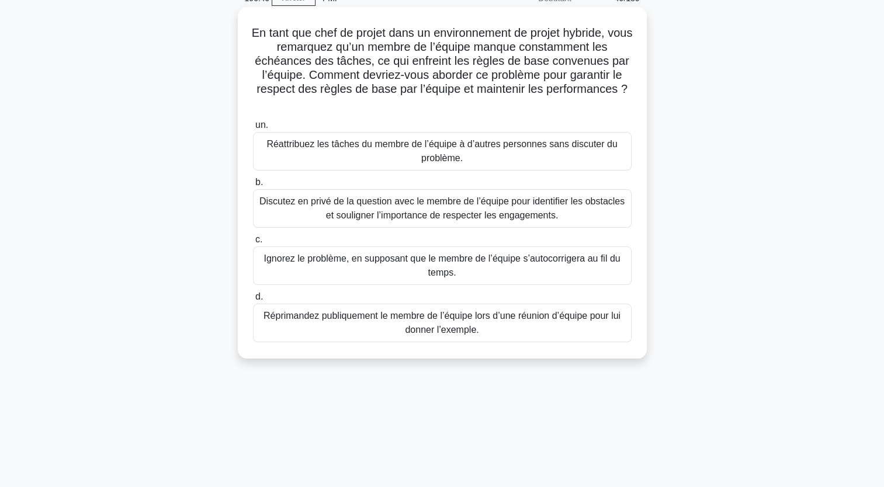
click at [387, 218] on div "Discutez en privé de la question avec le membre de l’équipe pour identifier les…" at bounding box center [442, 208] width 379 height 39
click at [253, 186] on input "b. Discutez en privé de la question avec le membre de l’équipe pour identifier …" at bounding box center [253, 183] width 0 height 8
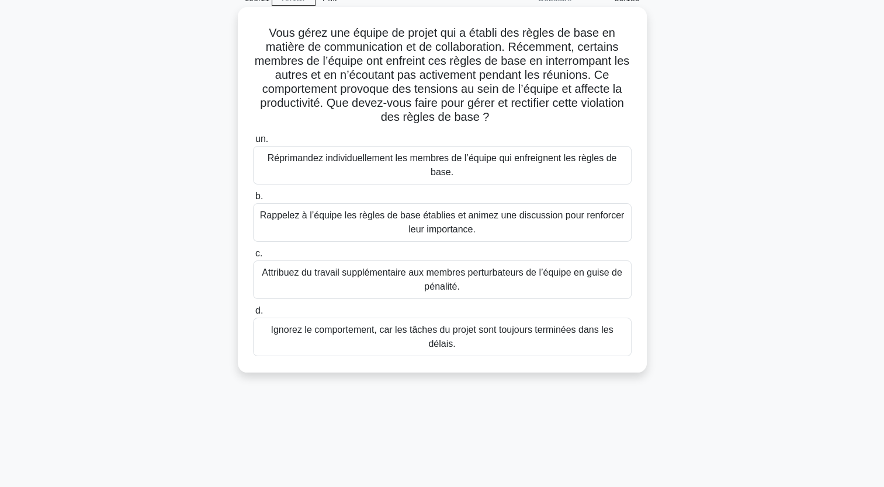
click at [365, 220] on div "Rappelez à l’équipe les règles de base établies et animez une discussion pour r…" at bounding box center [442, 222] width 379 height 39
click at [253, 200] on input "b. [PERSON_NAME] à l’équipe les règles de base établies et animez une discussio…" at bounding box center [253, 197] width 0 height 8
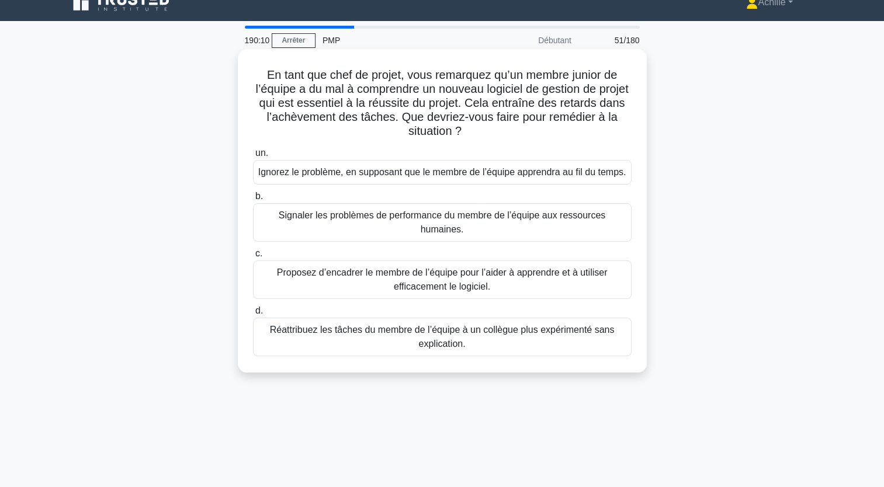
scroll to position [0, 0]
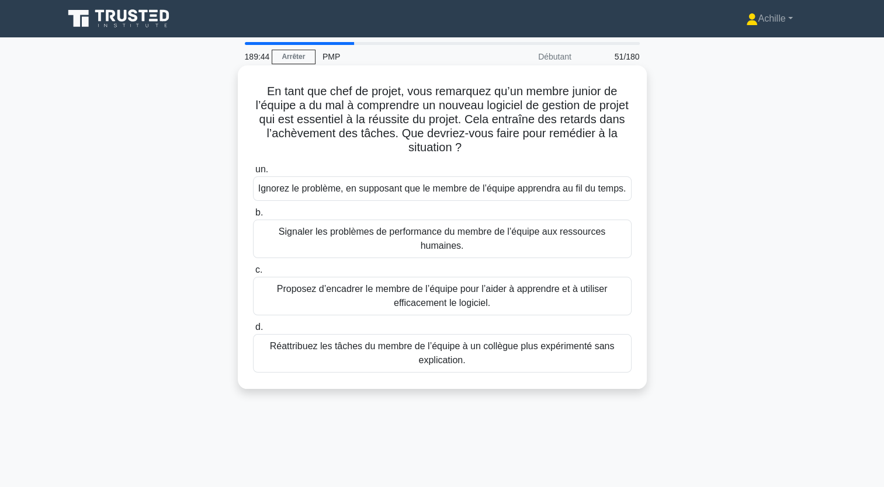
click at [313, 279] on div "Proposez d’encadrer le membre de l’équipe pour l’aider à apprendre et à utilise…" at bounding box center [442, 296] width 379 height 39
click at [253, 274] on input "c. Proposez d’encadrer le membre de l’équipe pour l’aider à apprendre et à util…" at bounding box center [253, 270] width 0 height 8
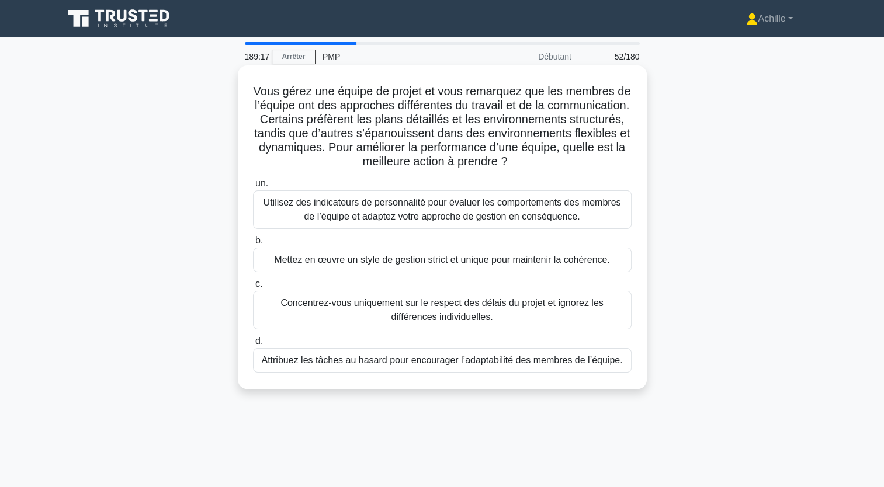
click at [452, 220] on div "Utilisez des indicateurs de personnalité pour évaluer les comportements des mem…" at bounding box center [442, 210] width 379 height 39
click at [253, 188] on input "un. Utilisez des indicateurs de personnalité pour évaluer les comportements des…" at bounding box center [253, 184] width 0 height 8
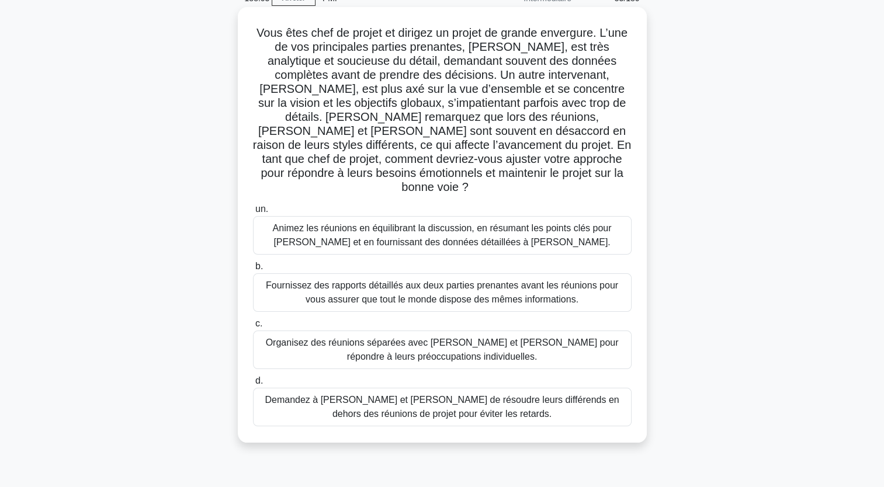
scroll to position [144, 0]
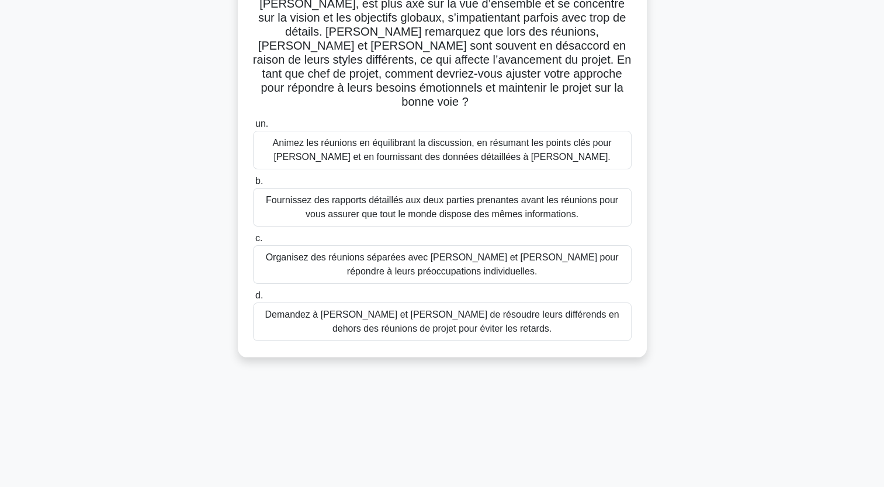
click at [442, 146] on div "Animez les réunions en équilibrant la discussion, en résumant les points clés p…" at bounding box center [442, 150] width 379 height 39
click at [253, 128] on input "un. Animez les réunions en équilibrant la discussion, en résumant les points cl…" at bounding box center [253, 124] width 0 height 8
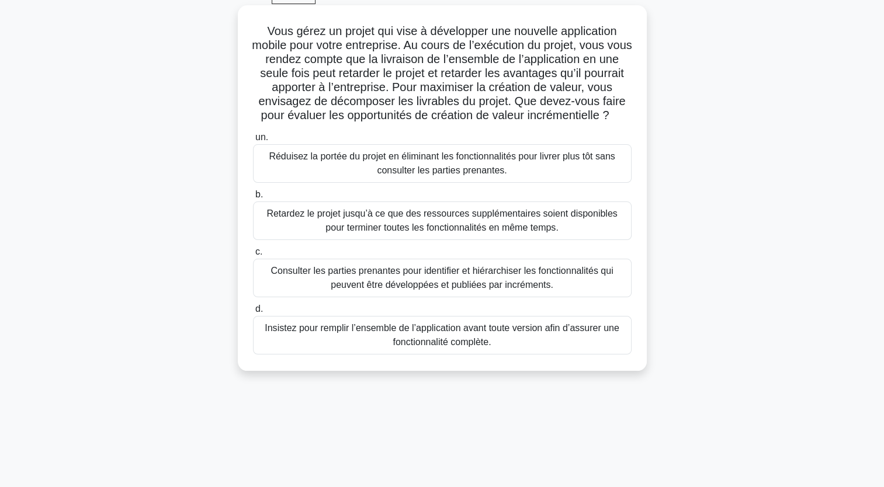
scroll to position [117, 0]
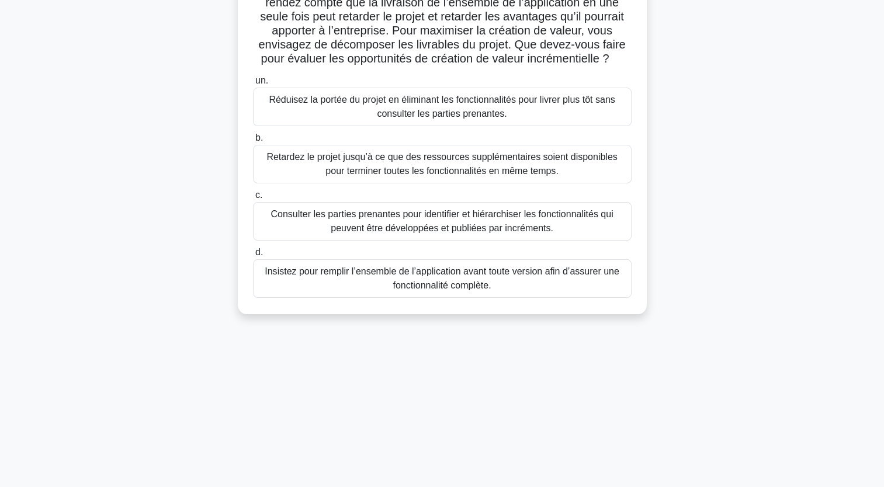
click at [527, 241] on div "Consulter les parties prenantes pour identifier et hiérarchiser les fonctionnal…" at bounding box center [442, 221] width 379 height 39
click at [253, 199] on input "c. Consulter les parties prenantes pour identifier et hiérarchiser les fonction…" at bounding box center [253, 196] width 0 height 8
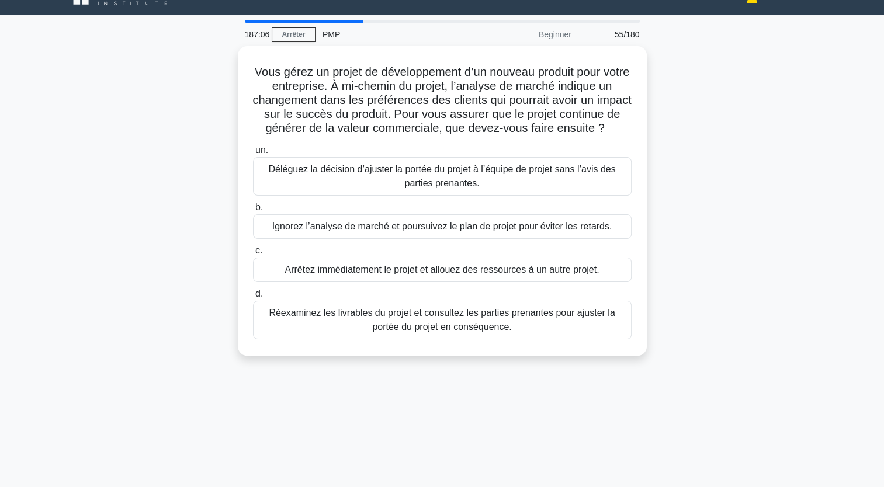
scroll to position [0, 0]
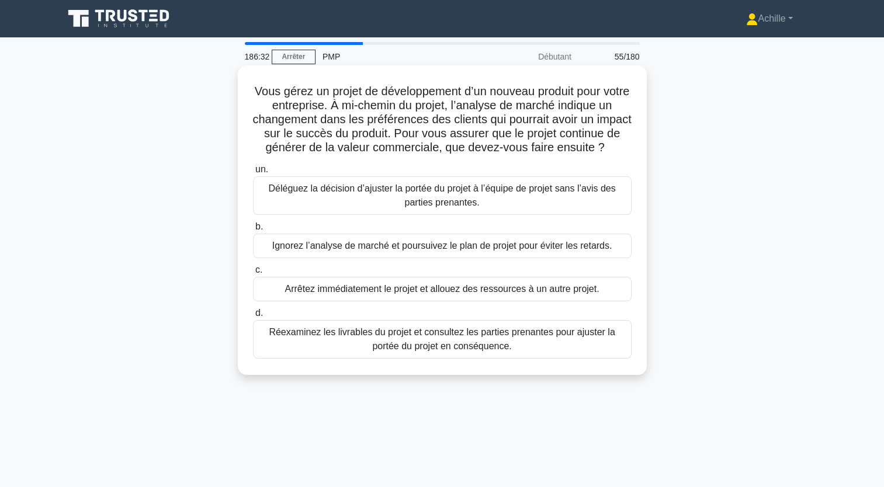
click at [464, 359] on div "Réexaminez les livrables du projet et consultez les parties prenantes pour ajus…" at bounding box center [442, 339] width 379 height 39
click at [253, 317] on input "d. Réexaminez les livrables du projet et consultez les parties prenantes pour a…" at bounding box center [253, 314] width 0 height 8
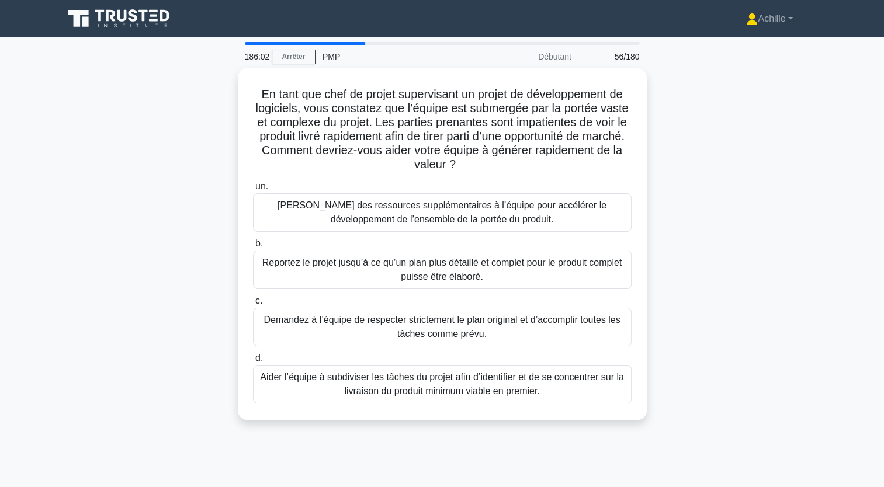
click at [510, 387] on div "Aider l’équipe à subdiviser les tâches du projet afin d’identifier et de se con…" at bounding box center [442, 384] width 379 height 39
click at [253, 362] on input "d. [PERSON_NAME] l’équipe à subdiviser les tâches du projet afin d’identifier e…" at bounding box center [253, 359] width 0 height 8
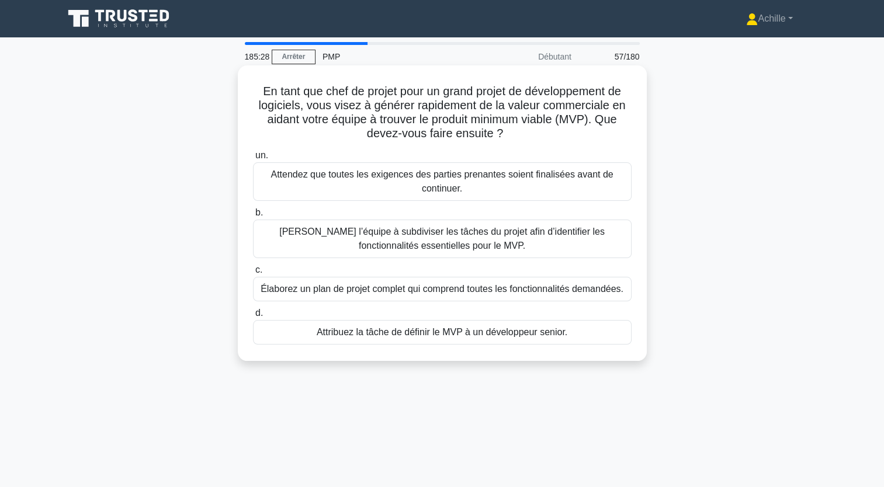
click at [495, 245] on div "[PERSON_NAME] l’équipe à subdiviser les tâches du projet afin d’identifier les …" at bounding box center [442, 239] width 379 height 39
click at [253, 217] on input "b. [PERSON_NAME] l’équipe à subdiviser les tâches du projet afin d’identifier l…" at bounding box center [253, 213] width 0 height 8
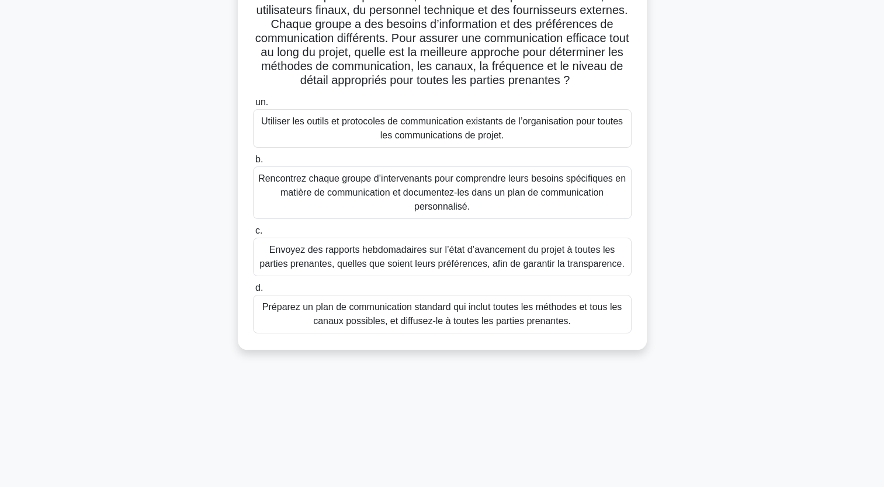
scroll to position [117, 0]
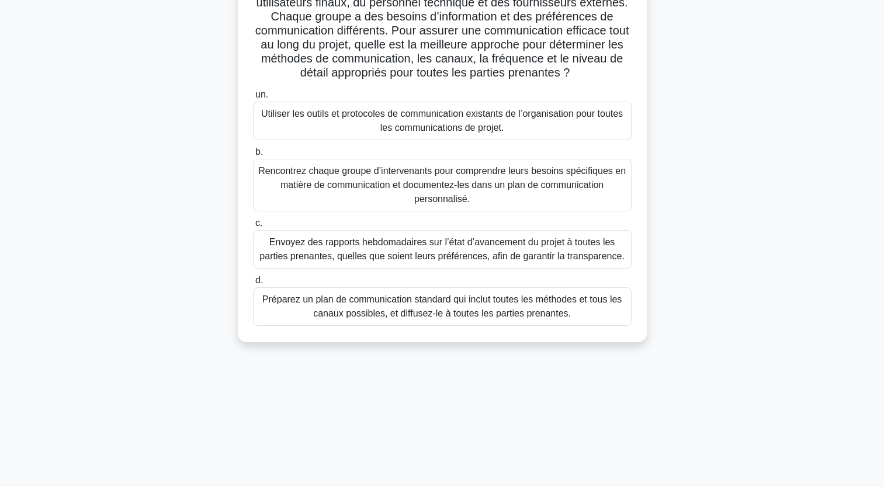
click at [419, 184] on div "Rencontrez chaque groupe d’intervenants pour comprendre leurs besoins spécifiqu…" at bounding box center [442, 185] width 379 height 53
click at [253, 156] on input "b. Rencontrez chaque groupe d’intervenants pour comprendre leurs besoins spécif…" at bounding box center [253, 152] width 0 height 8
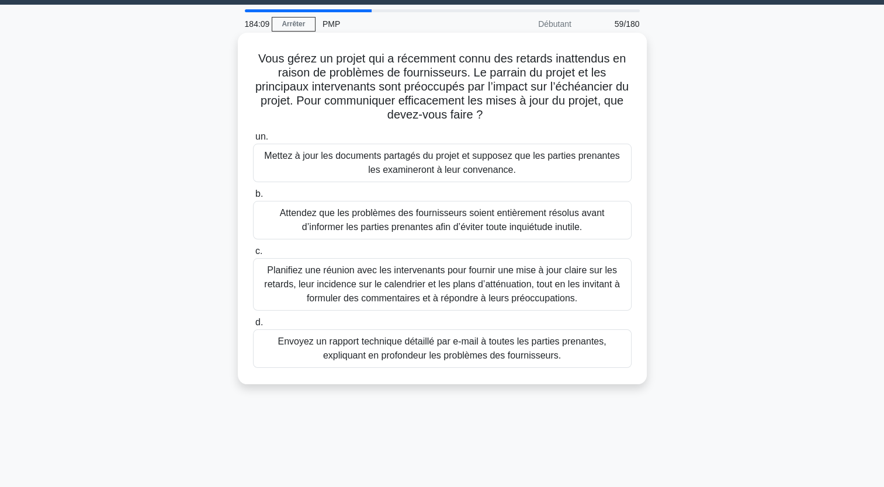
scroll to position [58, 0]
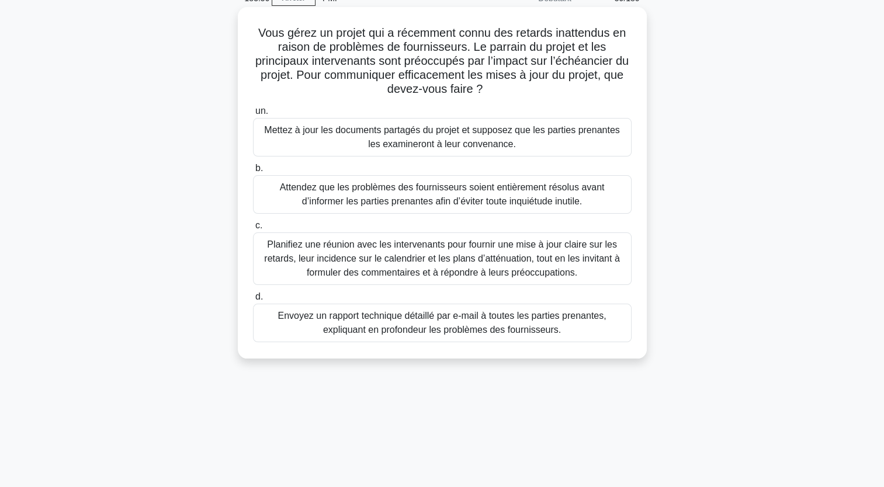
click at [365, 270] on div "Planifiez une réunion avec les intervenants pour fournir une mise à jour claire…" at bounding box center [442, 259] width 379 height 53
click at [253, 230] on input "c. Planifiez une réunion avec les intervenants pour fournir une mise à jour cla…" at bounding box center [253, 226] width 0 height 8
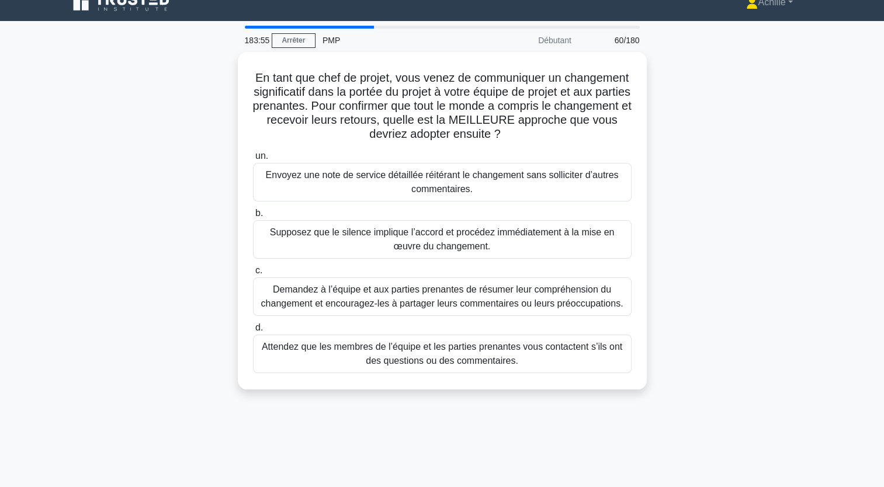
scroll to position [0, 0]
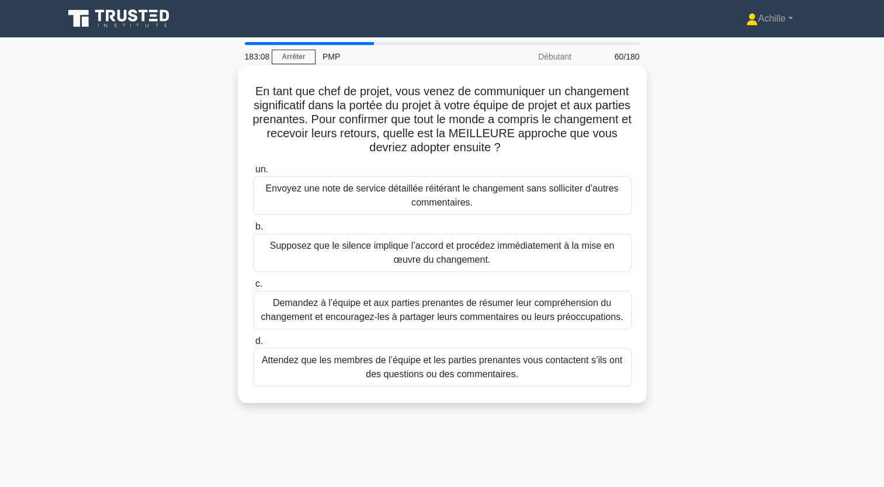
click at [395, 311] on div "Demandez à l’équipe et aux parties prenantes de résumer leur compréhension du c…" at bounding box center [442, 310] width 379 height 39
click at [253, 288] on input "c. [PERSON_NAME] à l’équipe et aux parties prenantes de résumer leur compréhens…" at bounding box center [253, 284] width 0 height 8
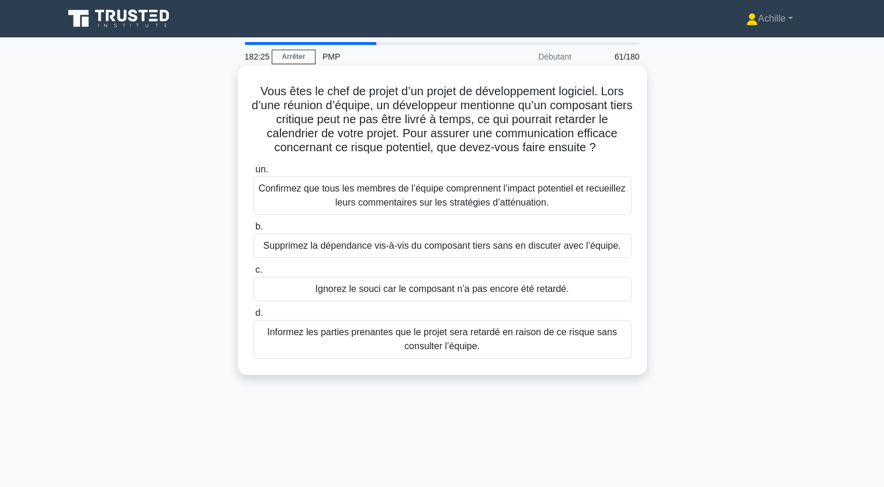
click at [550, 187] on div "Confirmez que tous les membres de l’équipe comprennent l’impact potentiel et re…" at bounding box center [442, 195] width 379 height 39
click at [253, 174] on input "un. Confirmez que tous les membres de l’équipe comprennent l’impact potentiel e…" at bounding box center [253, 170] width 0 height 8
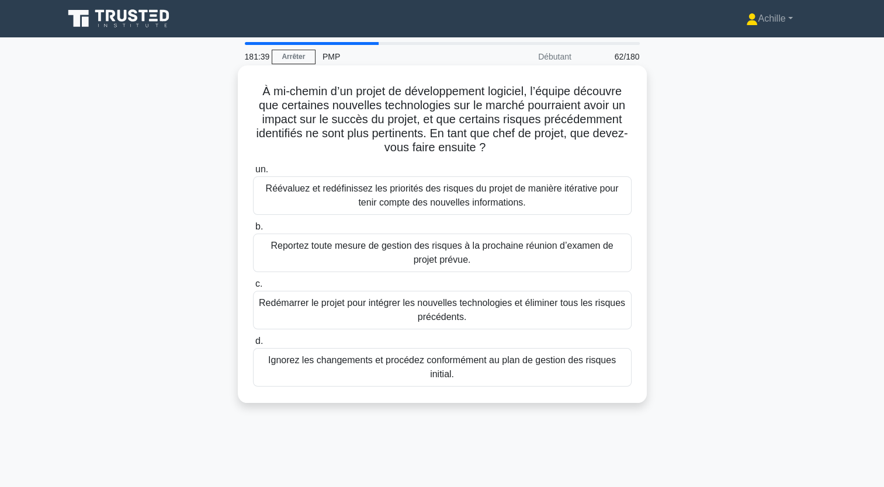
click at [432, 198] on div "Réévaluez et redéfinissez les priorités des risques du projet de manière itérat…" at bounding box center [442, 195] width 379 height 39
click at [253, 174] on input "un. Réévaluez et redéfinissez les priorités des risques du projet de manière it…" at bounding box center [253, 170] width 0 height 8
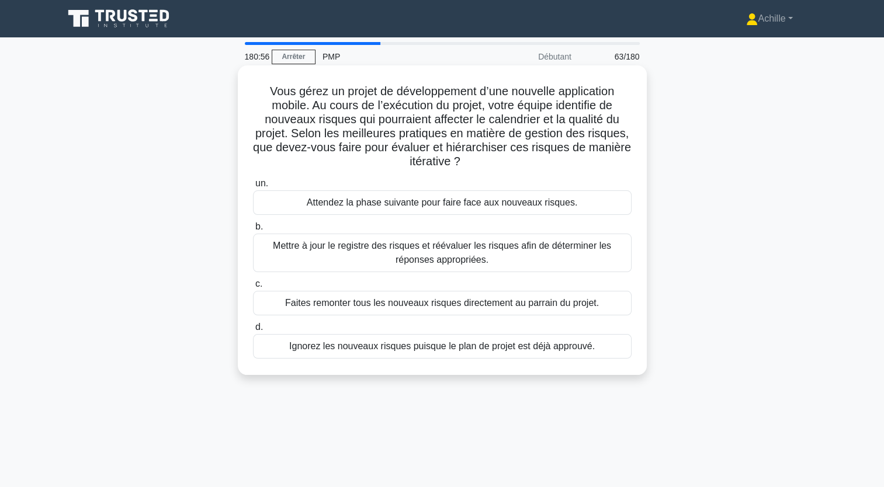
click at [566, 254] on div "Mettre à jour le registre des risques et réévaluer les risques afin de détermin…" at bounding box center [442, 253] width 379 height 39
click at [253, 231] on input "b. Mettre à jour le registre des risques et réévaluer les risques afin de déter…" at bounding box center [253, 227] width 0 height 8
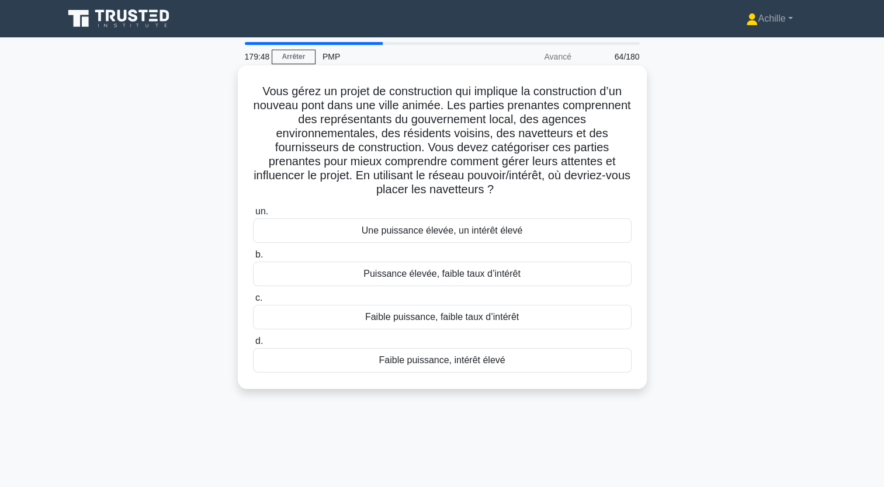
click at [406, 234] on div "Une puissance élevée, un intérêt élevé" at bounding box center [442, 231] width 379 height 25
click at [253, 216] on input "un. Une puissance élevée, un intérêt élevé" at bounding box center [253, 212] width 0 height 8
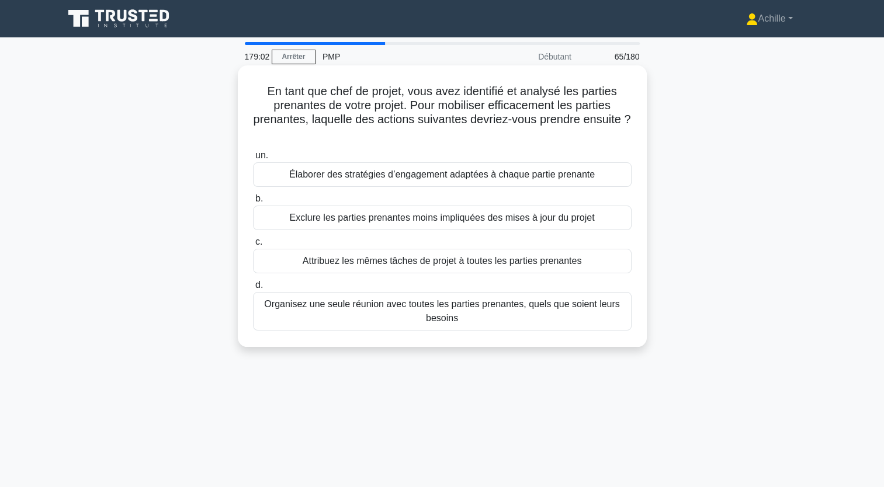
click at [376, 174] on div "Élaborer des stratégies d’engagement adaptées à chaque partie prenante" at bounding box center [442, 174] width 379 height 25
click at [253, 160] on input "un. Élaborer des stratégies d’engagement adaptées à chaque partie prenante" at bounding box center [253, 156] width 0 height 8
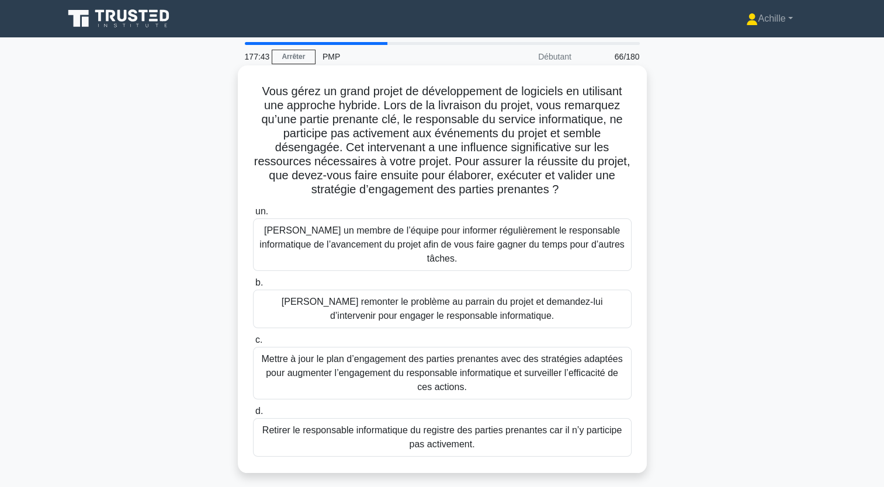
click at [407, 373] on div "Mettre à jour le plan d’engagement des parties prenantes avec des stratégies ad…" at bounding box center [442, 373] width 379 height 53
click at [253, 344] on input "c. Mettre à jour le plan d’engagement des parties prenantes avec des stratégies…" at bounding box center [253, 341] width 0 height 8
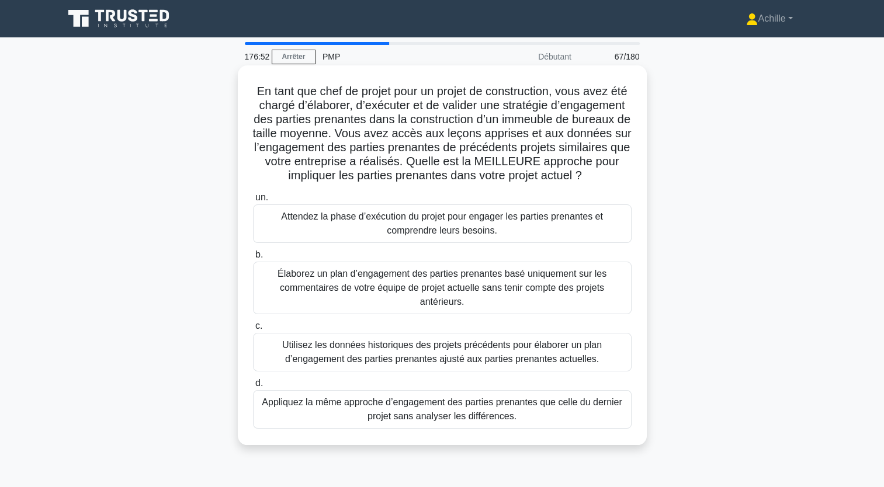
click at [424, 368] on div "Utilisez les données historiques des projets précédents pour élaborer un plan d…" at bounding box center [442, 352] width 379 height 39
click at [253, 330] on input "c. Utilisez les données historiques des projets précédents pour élaborer un pla…" at bounding box center [253, 327] width 0 height 8
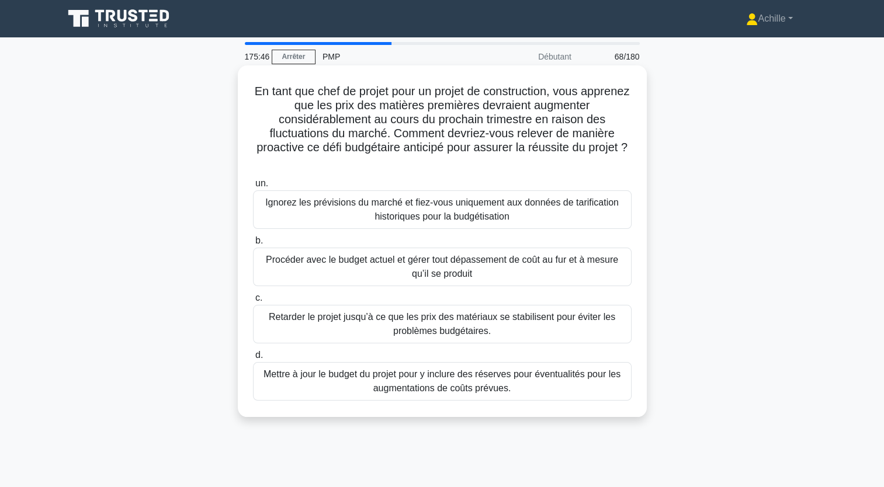
click at [387, 381] on div "Mettre à jour le budget du projet pour y inclure des réserves pour éventualités…" at bounding box center [442, 381] width 379 height 39
click at [253, 359] on input "d. Mettre à jour le budget du projet pour y inclure des réserves pour éventuali…" at bounding box center [253, 356] width 0 height 8
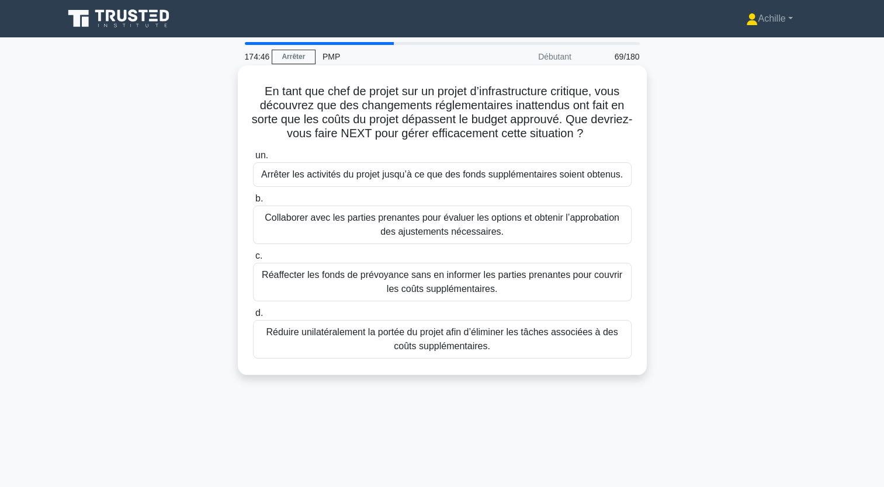
click at [460, 230] on div "Collaborer avec les parties prenantes pour évaluer les options et obtenir l’app…" at bounding box center [442, 225] width 379 height 39
click at [253, 203] on input "b. Collaborer avec les parties prenantes pour évaluer les options et obtenir l’…" at bounding box center [253, 199] width 0 height 8
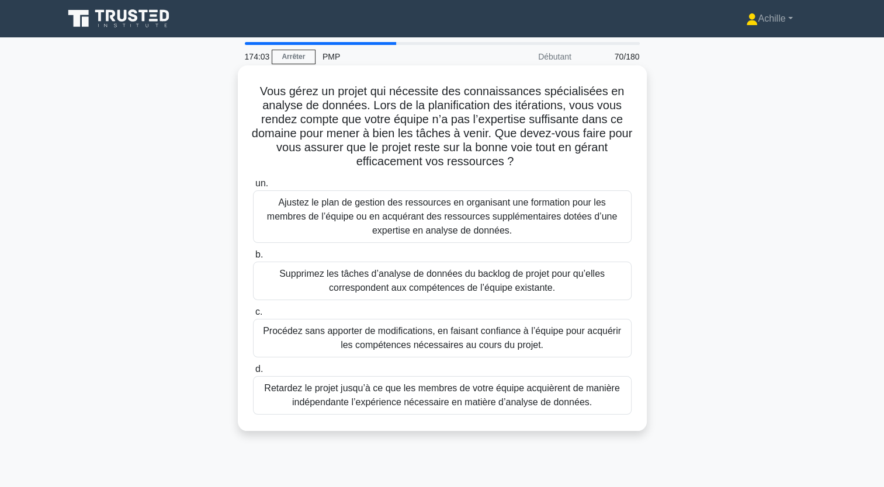
click at [515, 209] on div "Ajustez le plan de gestion des ressources en organisant une formation pour les …" at bounding box center [442, 217] width 379 height 53
click at [253, 188] on input "un. Ajustez le plan de gestion des ressources en organisant une formation pour …" at bounding box center [253, 184] width 0 height 8
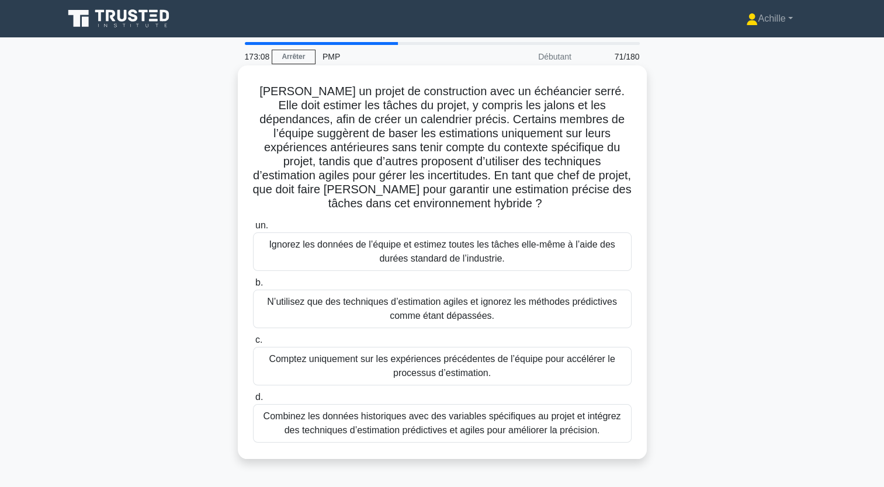
click at [540, 421] on div "Combinez les données historiques avec des variables spécifiques au projet et in…" at bounding box center [442, 423] width 379 height 39
click at [253, 401] on input "d. Combinez les données historiques avec des variables spécifiques au projet et…" at bounding box center [253, 398] width 0 height 8
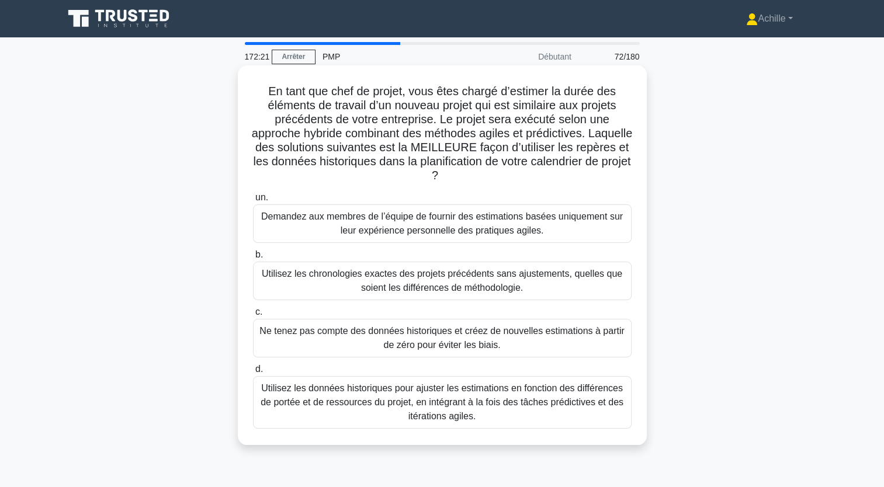
click at [453, 407] on div "Utilisez les données historiques pour ajuster les estimations en fonction des d…" at bounding box center [442, 402] width 379 height 53
click at [253, 373] on input "d. Utilisez les données historiques pour ajuster les estimations en fonction de…" at bounding box center [253, 370] width 0 height 8
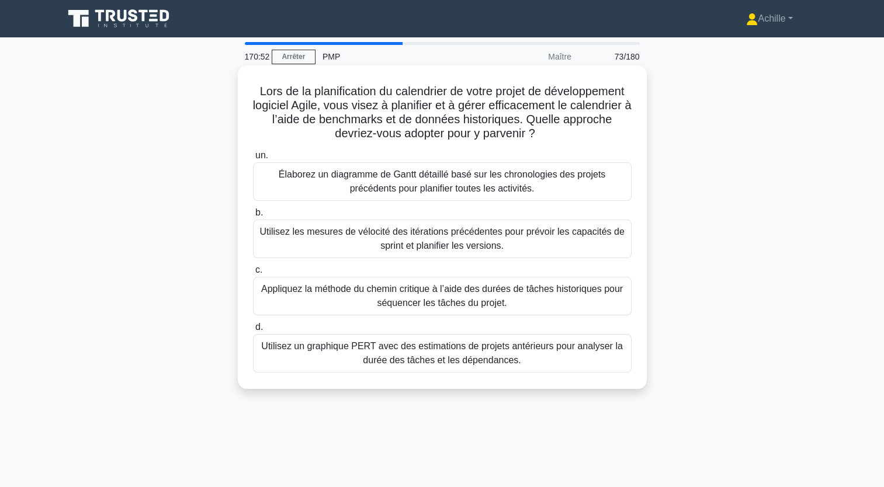
click at [514, 363] on div "Utilisez un graphique PERT avec des estimations de projets antérieurs pour anal…" at bounding box center [442, 353] width 379 height 39
click at [253, 331] on input "d. Utilisez un graphique PERT avec des estimations de projets antérieurs pour a…" at bounding box center [253, 328] width 0 height 8
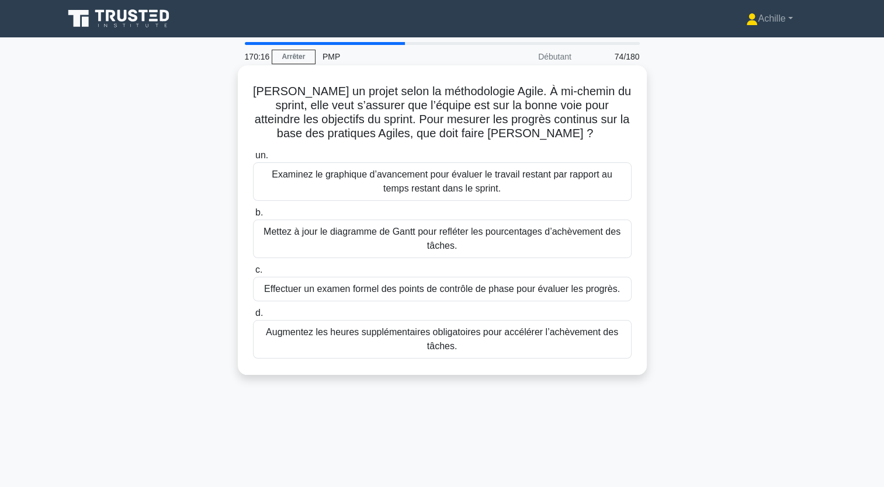
click at [534, 191] on div "Examinez le graphique d’avancement pour évaluer le travail restant par rapport …" at bounding box center [442, 181] width 379 height 39
click at [253, 160] on input "un. Examinez le graphique d’avancement pour évaluer le travail restant par rapp…" at bounding box center [253, 156] width 0 height 8
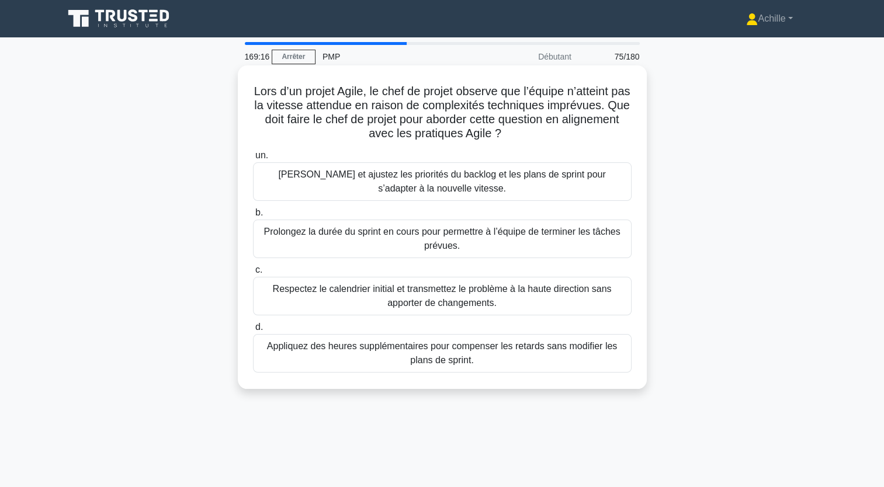
click at [384, 185] on div "[PERSON_NAME] et ajustez les priorités du backlog et les plans de sprint pour s…" at bounding box center [442, 181] width 379 height 39
click at [253, 160] on input "un. [PERSON_NAME] et ajustez les priorités du backlog et les plans de sprint po…" at bounding box center [253, 156] width 0 height 8
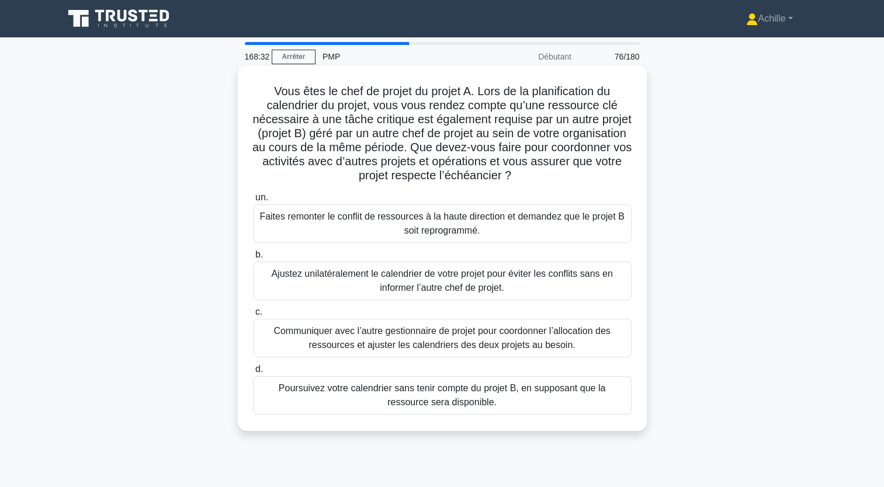
click at [532, 338] on div "Communiquer avec l’autre gestionnaire de projet pour coordonner l’allocation de…" at bounding box center [442, 338] width 379 height 39
click at [253, 316] on input "c. Communiquer avec l’autre gestionnaire de projet pour coordonner l’allocation…" at bounding box center [253, 313] width 0 height 8
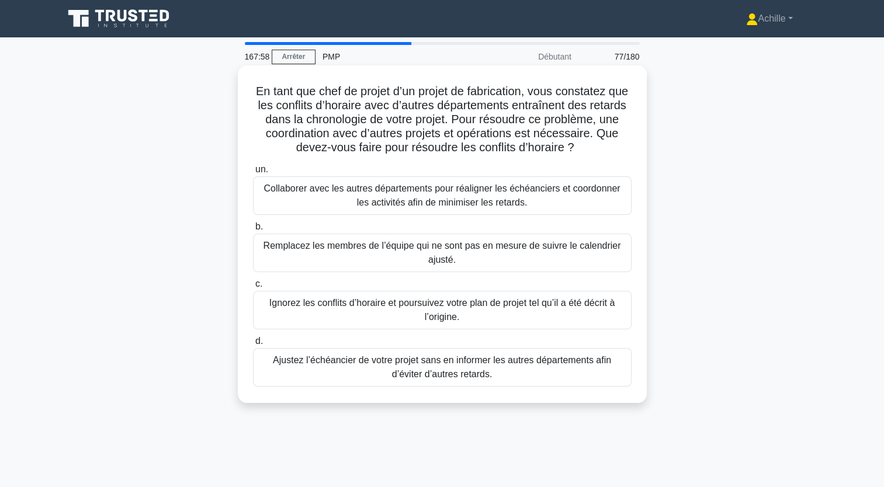
click at [451, 201] on div "Collaborer avec les autres départements pour réaligner les échéanciers et coord…" at bounding box center [442, 195] width 379 height 39
click at [253, 174] on input "un. Collaborer avec les autres départements pour réaligner les échéanciers et c…" at bounding box center [253, 170] width 0 height 8
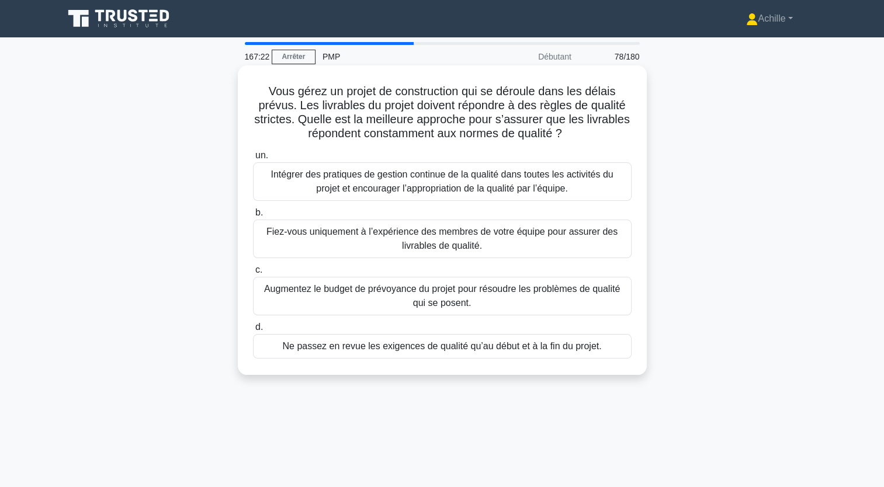
click at [348, 186] on div "Intégrer des pratiques de gestion continue de la qualité dans toutes les activi…" at bounding box center [442, 181] width 379 height 39
click at [253, 160] on input "un. Intégrer des pratiques de gestion continue de la qualité dans toutes les ac…" at bounding box center [253, 156] width 0 height 8
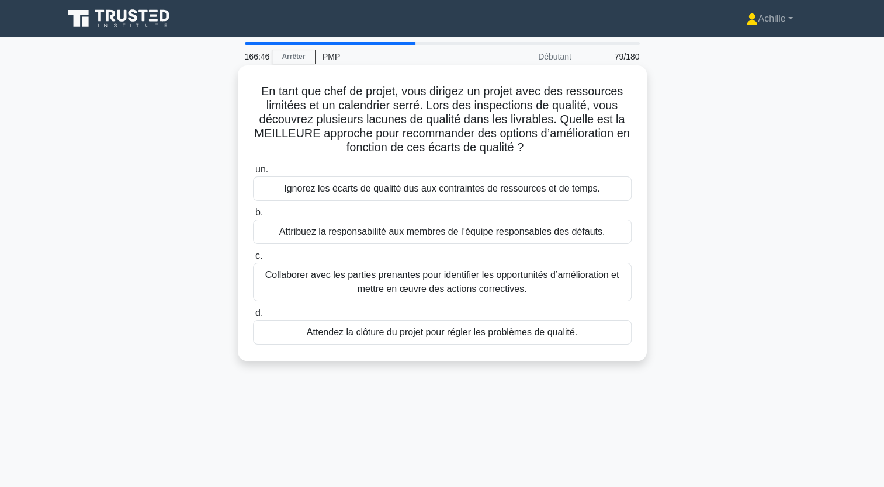
click at [476, 289] on div "Collaborer avec les parties prenantes pour identifier les opportunités d’amélio…" at bounding box center [442, 282] width 379 height 39
click at [253, 260] on input "c. Collaborer avec les parties prenantes pour identifier les opportunités d’amé…" at bounding box center [253, 256] width 0 height 8
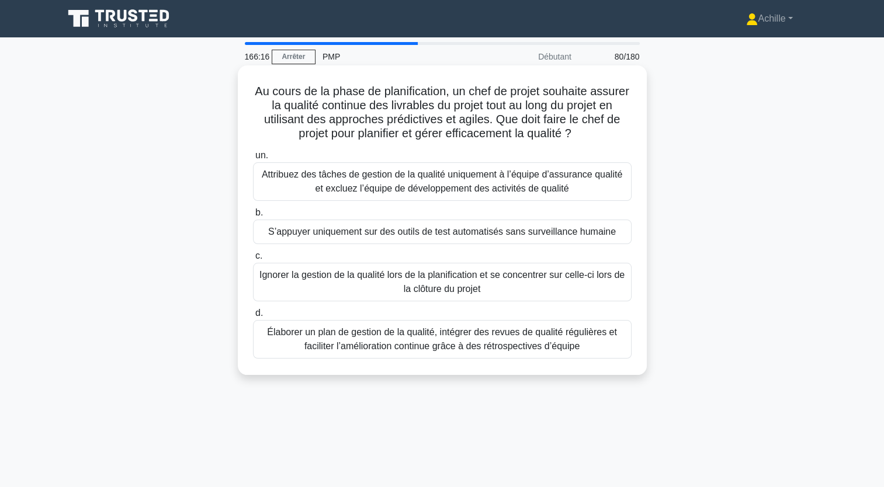
click at [395, 334] on div "Élaborer un plan de gestion de la qualité, intégrer des revues de qualité régul…" at bounding box center [442, 339] width 379 height 39
click at [253, 317] on input "d. Élaborer un plan de gestion de la qualité, intégrer des revues de qualité ré…" at bounding box center [253, 314] width 0 height 8
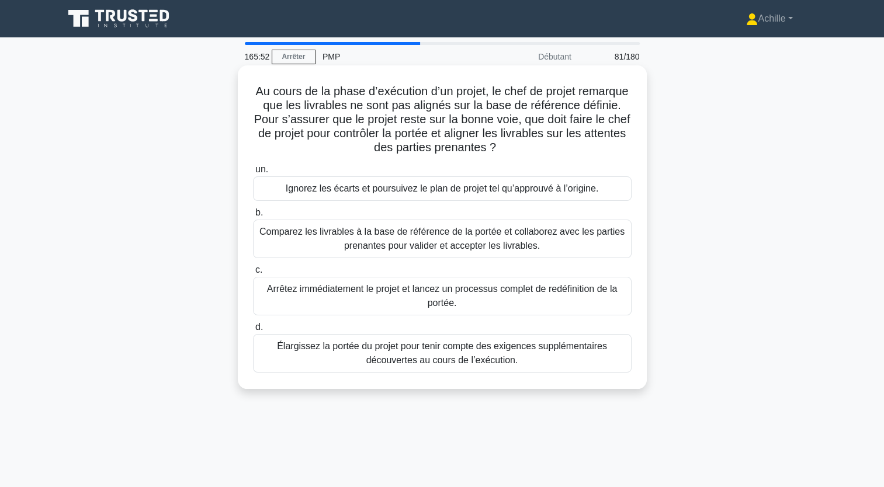
click at [459, 244] on div "Comparez les livrables à la base de référence de la portée et collaborez avec l…" at bounding box center [442, 239] width 379 height 39
click at [253, 217] on input "b. Comparez les livrables à la base de référence de la portée et collaborez ave…" at bounding box center [253, 213] width 0 height 8
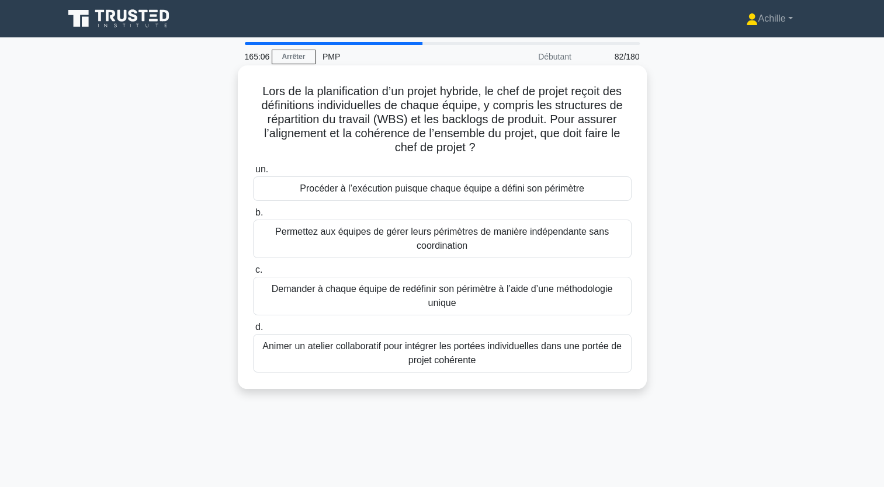
click at [465, 361] on div "Animer un atelier collaboratif pour intégrer les portées individuelles dans une…" at bounding box center [442, 353] width 379 height 39
click at [253, 331] on input "d. Animer un atelier collaboratif pour intégrer les portées individuelles dans …" at bounding box center [253, 328] width 0 height 8
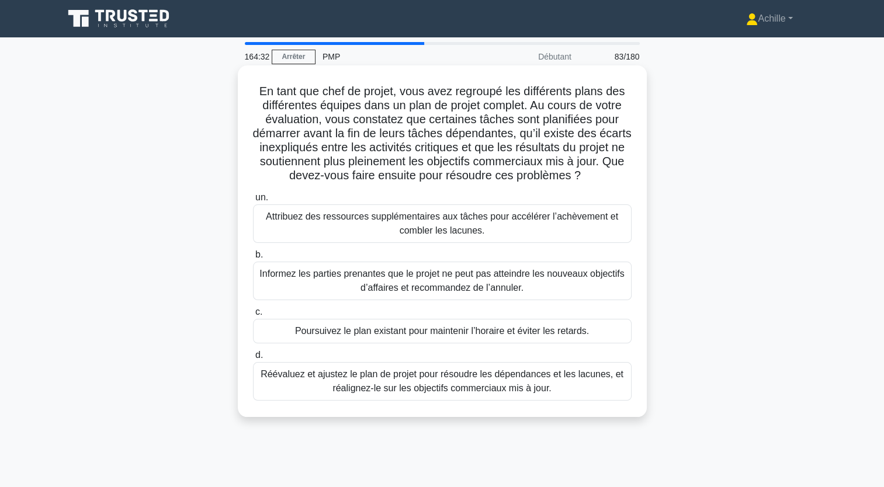
click at [495, 385] on div "Réévaluez et ajustez le plan de projet pour résoudre les dépendances et les lac…" at bounding box center [442, 381] width 379 height 39
click at [253, 359] on input "d. [PERSON_NAME] et ajustez le plan de projet pour résoudre les dépendances et …" at bounding box center [253, 356] width 0 height 8
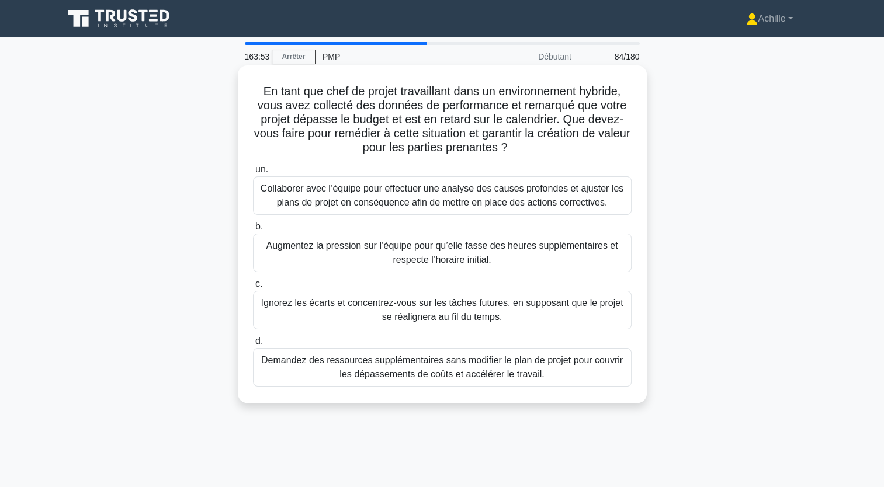
click at [377, 203] on div "Collaborer avec l’équipe pour effectuer une analyse des causes profondes et aju…" at bounding box center [442, 195] width 379 height 39
click at [253, 174] on input "un. Collaborer avec l’équipe pour effectuer une analyse des causes profondes et…" at bounding box center [253, 170] width 0 height 8
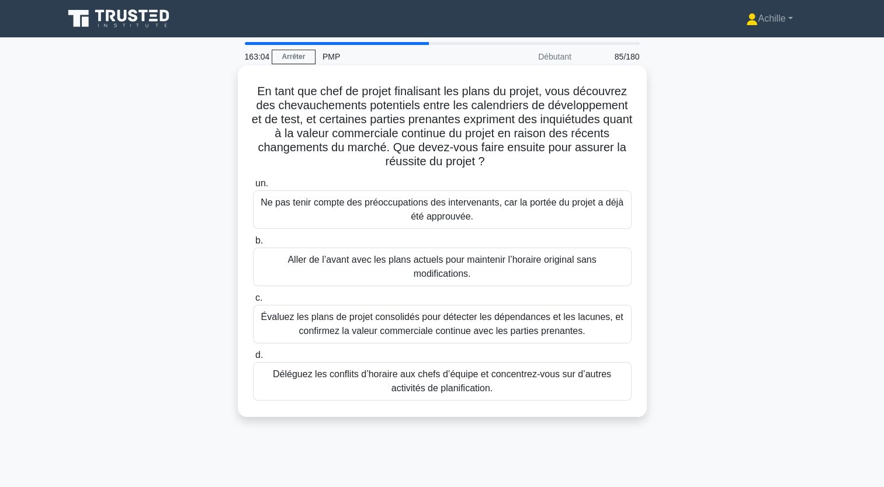
click at [518, 314] on div "Évaluez les plans de projet consolidés pour détecter les dépendances et les lac…" at bounding box center [442, 324] width 379 height 39
click at [351, 312] on div "Évaluez les plans de projet consolidés pour détecter les dépendances et les lac…" at bounding box center [442, 324] width 379 height 39
click at [253, 302] on input "c. Évaluez les plans de projet consolidés pour détecter les dépendances et les …" at bounding box center [253, 299] width 0 height 8
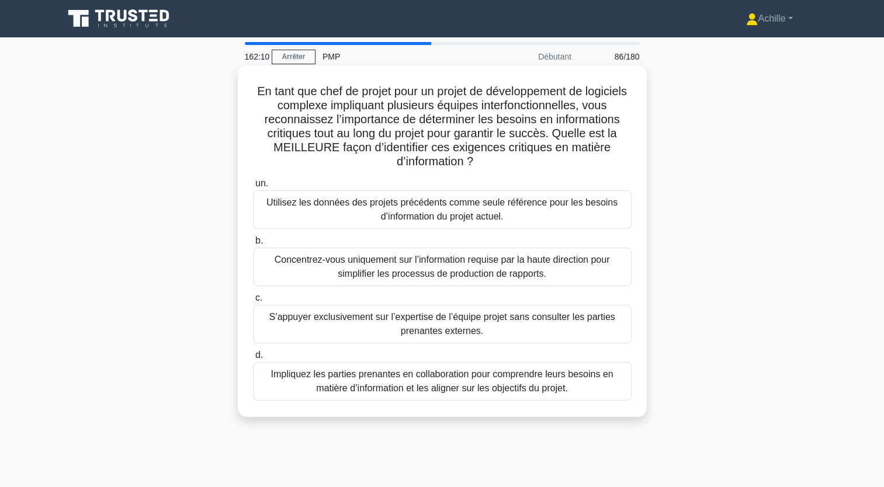
click at [493, 387] on div "Impliquez les parties prenantes en collaboration pour comprendre leurs besoins …" at bounding box center [442, 381] width 379 height 39
click at [253, 359] on input "d. Impliquez les parties prenantes en collaboration pour comprendre leurs besoi…" at bounding box center [253, 356] width 0 height 8
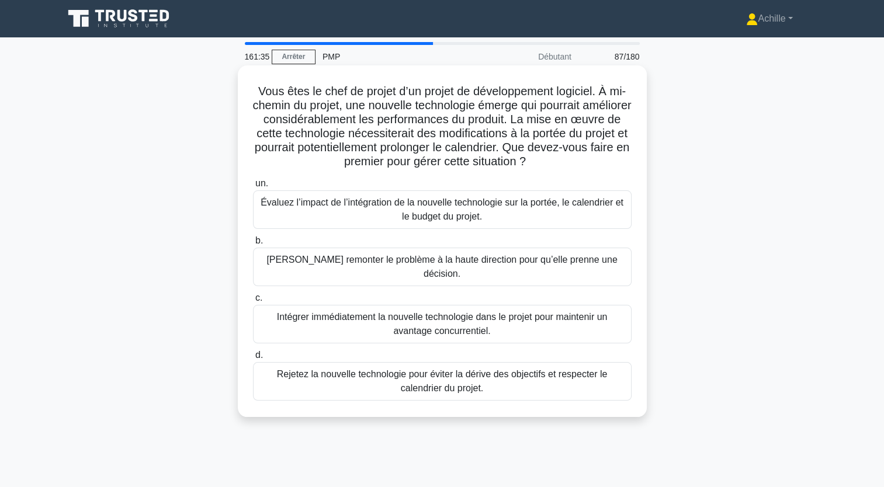
click at [563, 214] on div "Évaluez l’impact de l’intégration de la nouvelle technologie sur la portée, le …" at bounding box center [442, 210] width 379 height 39
click at [253, 188] on input "un. Évaluez l’impact de l’intégration de la nouvelle technologie sur la portée,…" at bounding box center [253, 184] width 0 height 8
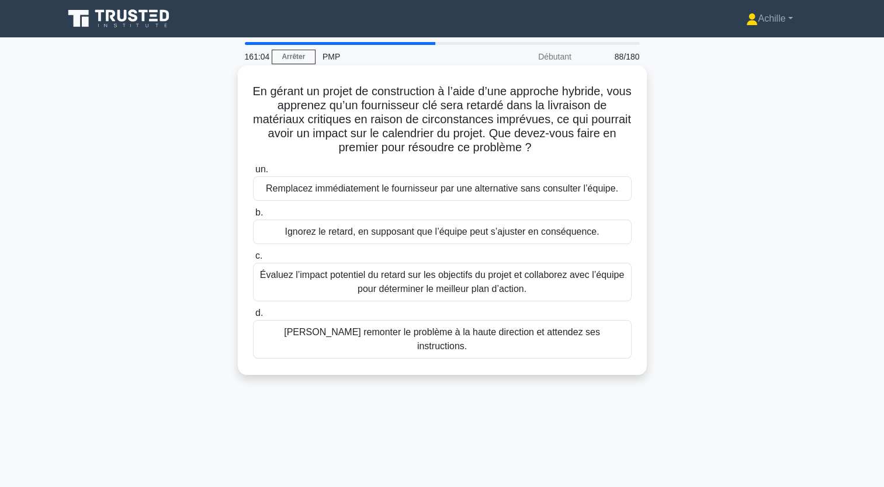
click at [309, 293] on div "Évaluez l’impact potentiel du retard sur les objectifs du projet et collaborez …" at bounding box center [442, 282] width 379 height 39
click at [253, 260] on input "c. Évaluez l’impact potentiel du retard sur les objectifs du projet et collabor…" at bounding box center [253, 256] width 0 height 8
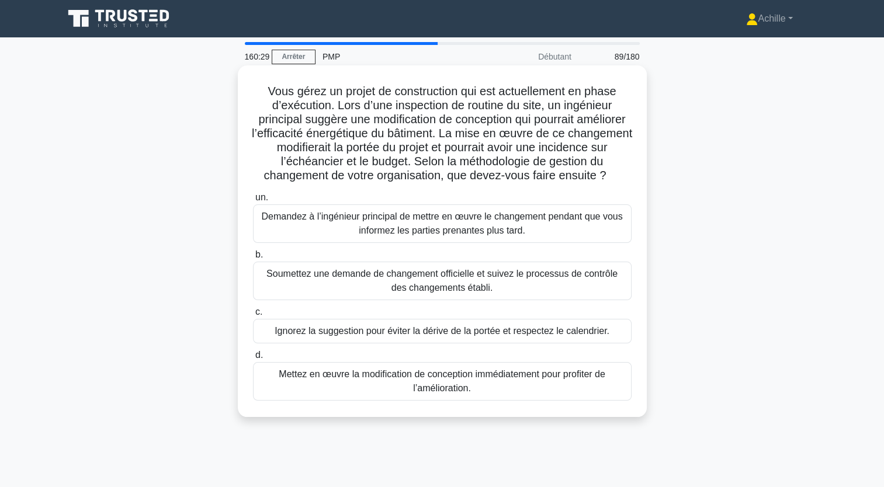
click at [428, 300] on div "Soumettez une demande de changement officielle et suivez le processus de contrô…" at bounding box center [442, 281] width 379 height 39
click at [253, 259] on input "b. [PERSON_NAME] une demande de changement officielle et suivez le processus de…" at bounding box center [253, 255] width 0 height 8
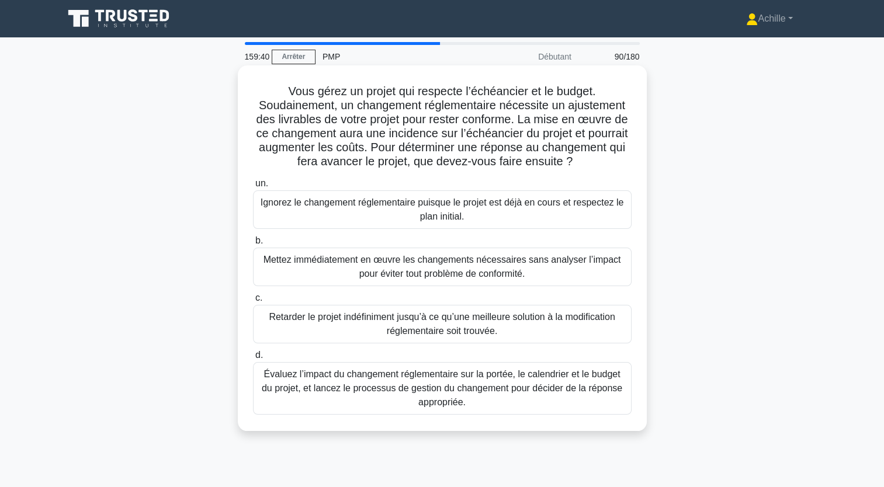
click at [517, 408] on div "Évaluez l’impact du changement réglementaire sur la portée, le calendrier et le…" at bounding box center [442, 388] width 379 height 53
click at [253, 359] on input "d. Évaluez l’impact du changement réglementaire sur la portée, le calendrier et…" at bounding box center [253, 356] width 0 height 8
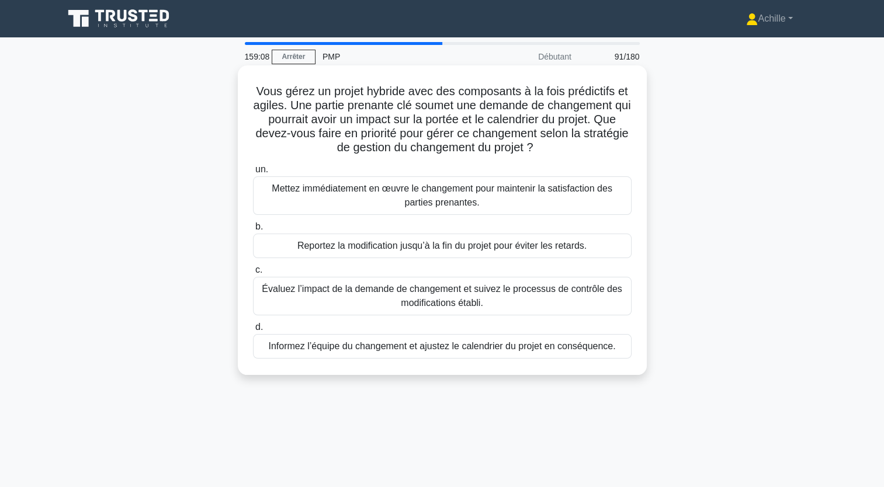
click at [548, 303] on div "Évaluez l’impact de la demande de changement et suivez le processus de contrôle…" at bounding box center [442, 296] width 379 height 39
click at [253, 274] on input "c. Évaluez l’impact de la demande de changement et suivez le processus de contr…" at bounding box center [253, 270] width 0 height 8
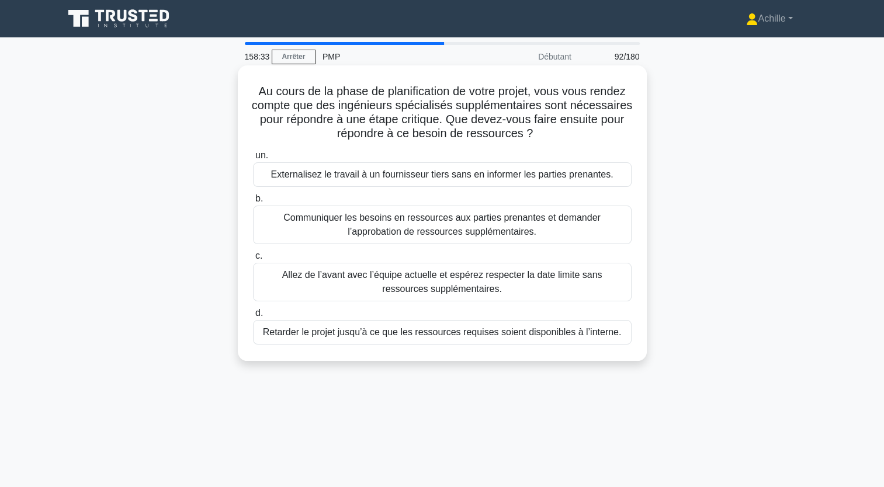
click at [560, 220] on div "Communiquer les besoins en ressources aux parties prenantes et demander l’appro…" at bounding box center [442, 225] width 379 height 39
click at [253, 203] on input "b. Communiquer les besoins en ressources aux parties prenantes et demander l’ap…" at bounding box center [253, 199] width 0 height 8
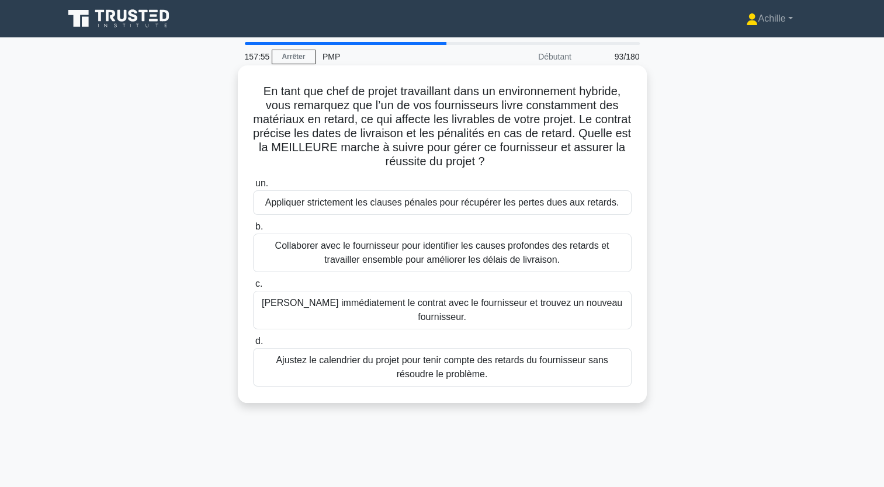
click at [381, 254] on div "Collaborer avec le fournisseur pour identifier les causes profondes des retards…" at bounding box center [442, 253] width 379 height 39
click at [253, 231] on input "b. Collaborer avec le fournisseur pour identifier les causes profondes des reta…" at bounding box center [253, 227] width 0 height 8
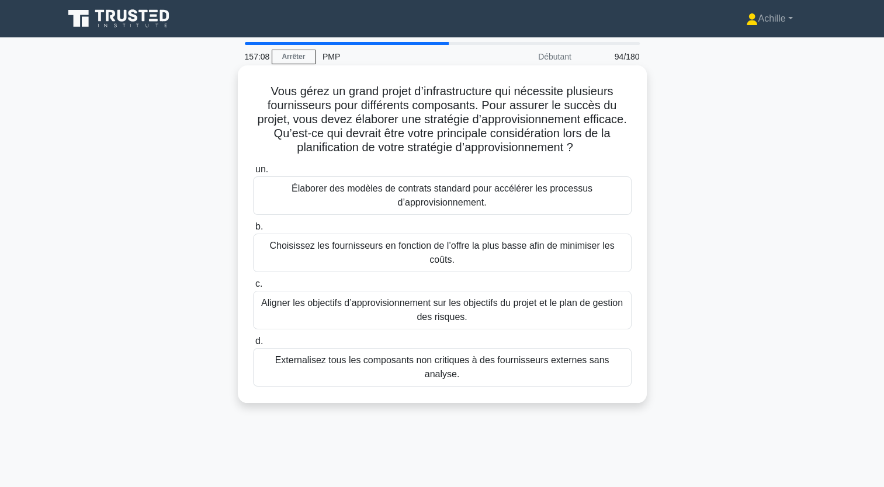
click at [503, 299] on div "Aligner les objectifs d’approvisionnement sur les objectifs du projet et le pla…" at bounding box center [442, 310] width 379 height 39
click at [253, 288] on input "c. Aligner les objectifs d’approvisionnement sur les objectifs du projet et le …" at bounding box center [253, 284] width 0 height 8
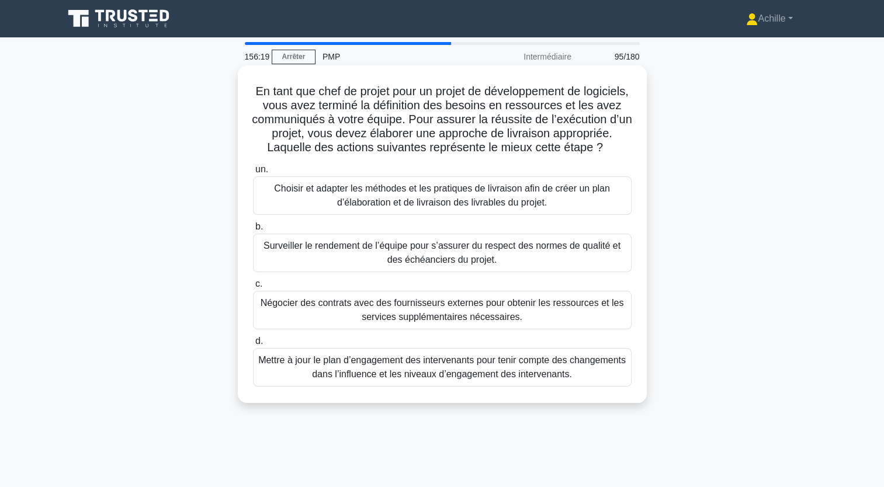
click at [582, 215] on div "Choisir et adapter les méthodes et les pratiques de livraison afin de créer un …" at bounding box center [442, 195] width 379 height 39
click at [253, 174] on input "un. Choisir et adapter les méthodes et les pratiques de livraison afin de créer…" at bounding box center [253, 170] width 0 height 8
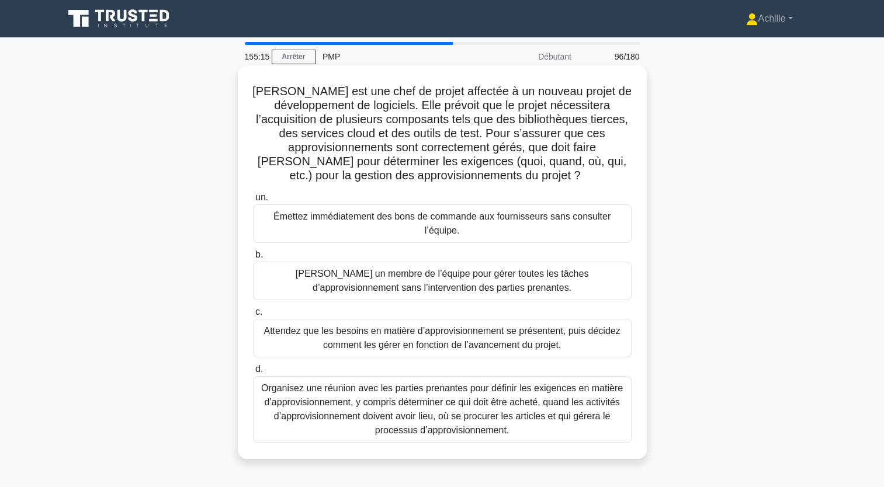
click at [484, 414] on div "Organisez une réunion avec les parties prenantes pour définir les exigences en …" at bounding box center [442, 409] width 379 height 67
click at [253, 373] on input "d. Organisez une réunion avec les parties prenantes pour définir les exigences …" at bounding box center [253, 370] width 0 height 8
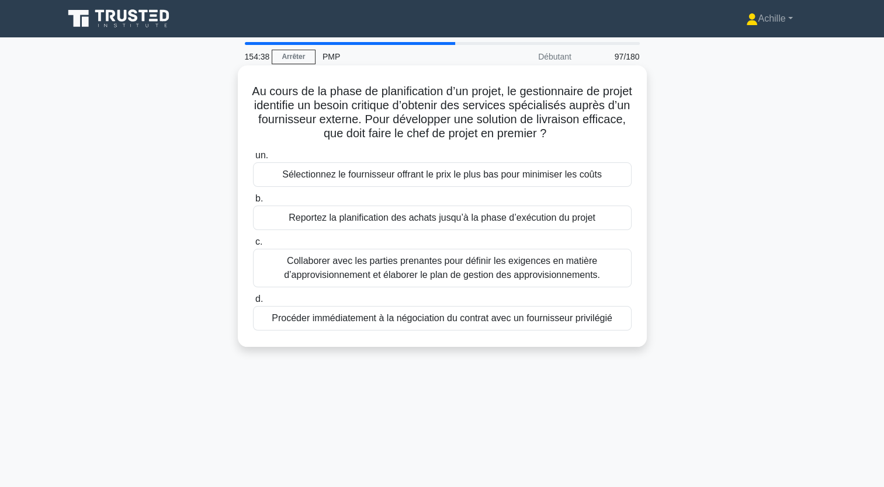
click at [431, 279] on div "Collaborer avec les parties prenantes pour définir les exigences en matière d’a…" at bounding box center [442, 268] width 379 height 39
click at [253, 246] on input "c. Collaborer avec les parties prenantes pour définir les exigences en matière …" at bounding box center [253, 242] width 0 height 8
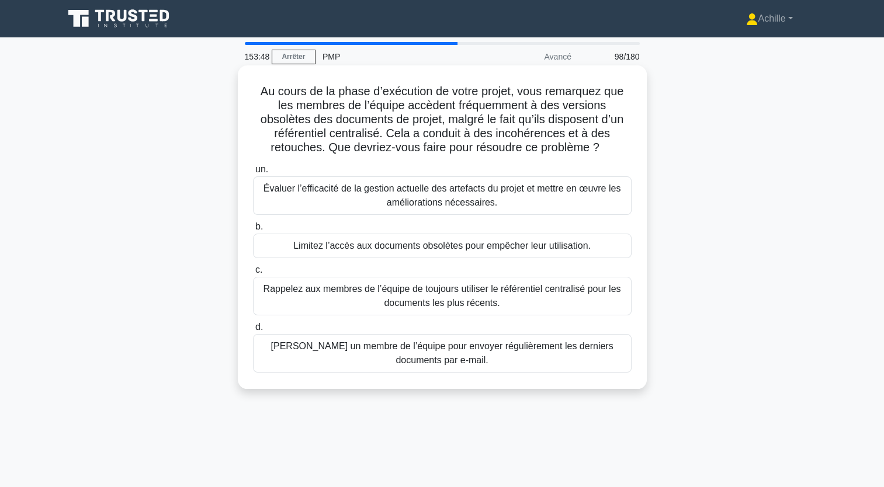
click at [495, 202] on div "Évaluer l’efficacité de la gestion actuelle des artefacts du projet et mettre e…" at bounding box center [442, 195] width 379 height 39
click at [253, 174] on input "un. Évaluer l’efficacité de la gestion actuelle des artefacts du projet et mett…" at bounding box center [253, 170] width 0 height 8
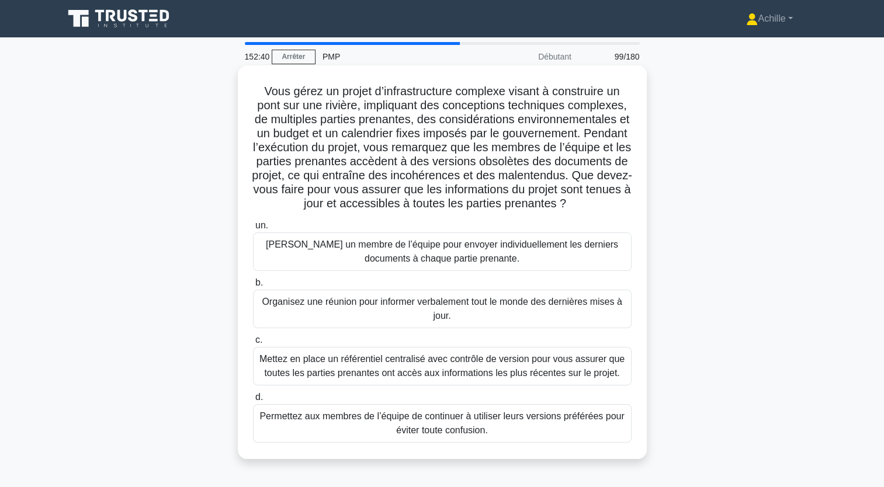
click at [562, 386] on div "Mettez en place un référentiel centralisé avec contrôle de version pour vous as…" at bounding box center [442, 366] width 379 height 39
click at [253, 344] on input "c. Mettez en place un référentiel centralisé avec contrôle de version pour vous…" at bounding box center [253, 341] width 0 height 8
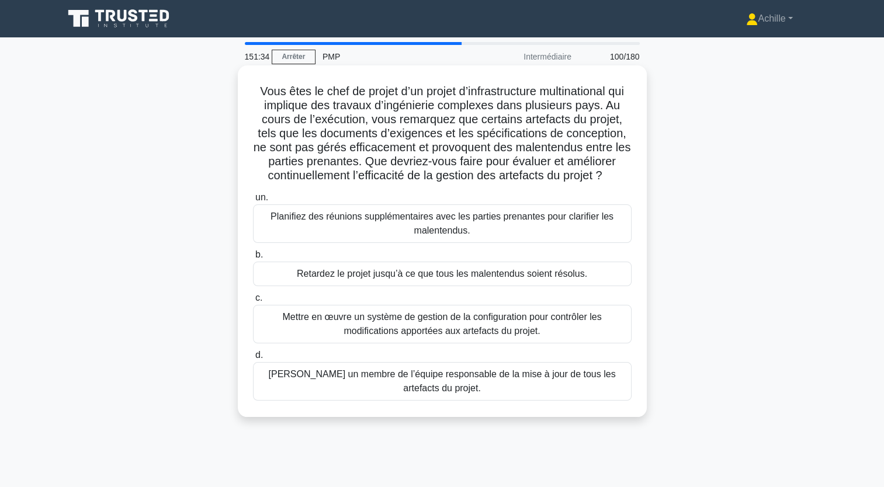
click at [414, 326] on div "Mettre en œuvre un système de gestion de la configuration pour contrôler les mo…" at bounding box center [442, 324] width 379 height 39
click at [253, 302] on input "c. Mettre en œuvre un système de gestion de la configuration pour contrôler les…" at bounding box center [253, 299] width 0 height 8
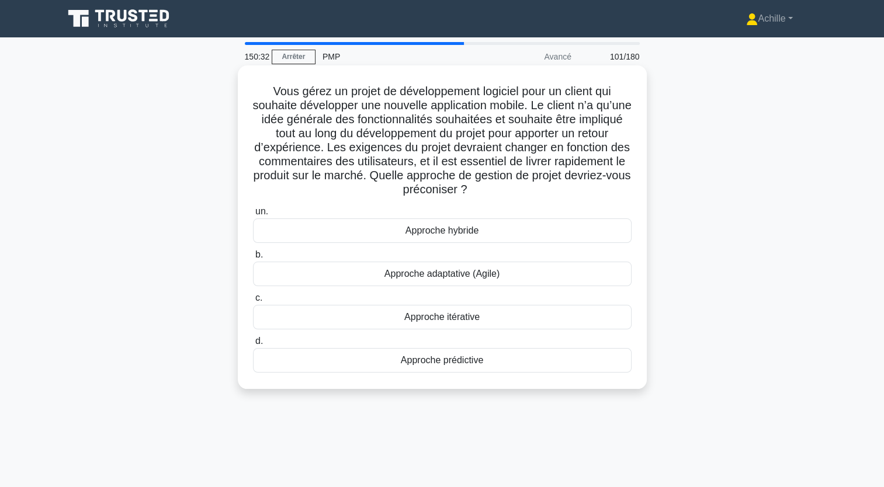
click at [467, 277] on div "Approche adaptative (Agile)" at bounding box center [442, 274] width 379 height 25
click at [253, 259] on input "b. Approche adaptative (Agile)" at bounding box center [253, 255] width 0 height 8
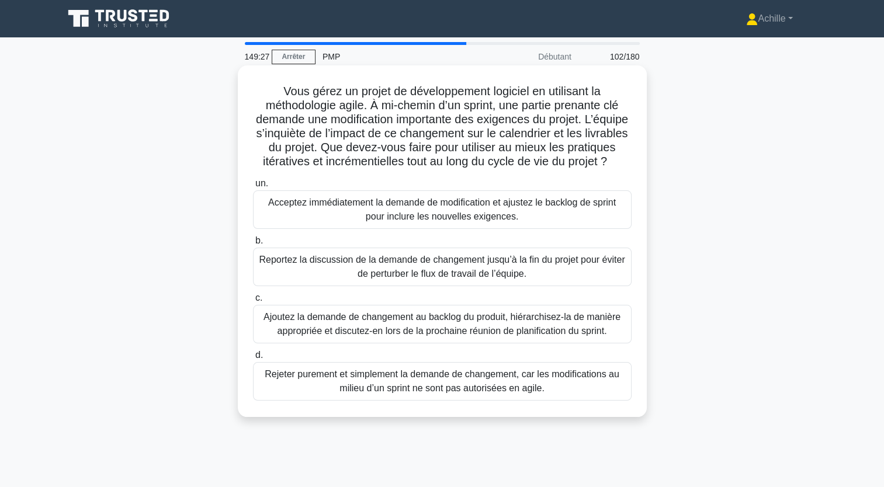
click at [529, 342] on div "Ajoutez la demande de changement au backlog du produit, hiérarchisez-la de mani…" at bounding box center [442, 324] width 379 height 39
click at [253, 302] on input "c. Ajoutez la demande de changement au backlog du produit, hiérarchisez-la de m…" at bounding box center [253, 299] width 0 height 8
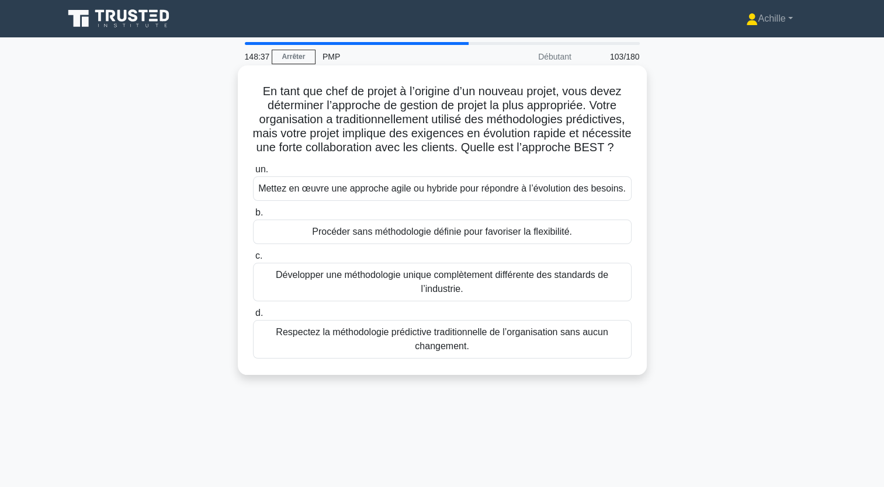
click at [420, 201] on div "Mettez en œuvre une approche agile ou hybride pour répondre à l’évolution des b…" at bounding box center [442, 188] width 379 height 25
click at [253, 174] on input "un. Mettez en œuvre une approche agile ou hybride pour répondre à l’évolution d…" at bounding box center [253, 170] width 0 height 8
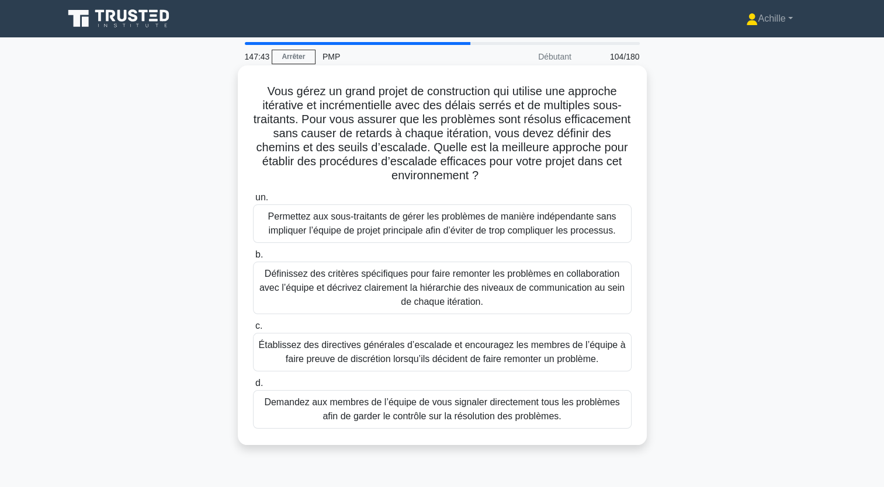
click at [486, 303] on div "Définissez des critères spécifiques pour faire remonter les problèmes en collab…" at bounding box center [442, 288] width 379 height 53
click at [253, 259] on input "b. Définissez des critères spécifiques pour faire remonter les problèmes en col…" at bounding box center [253, 255] width 0 height 8
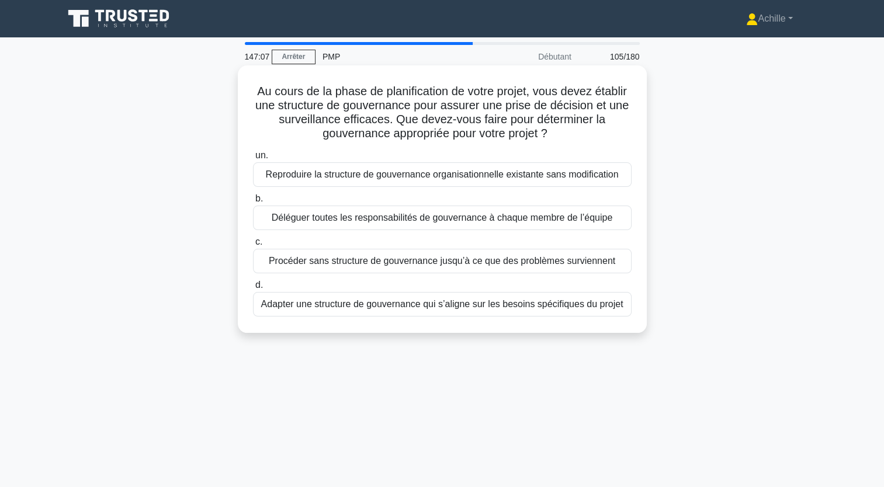
click at [590, 308] on div "Adapter une structure de gouvernance qui s’aligne sur les besoins spécifiques d…" at bounding box center [442, 304] width 379 height 25
click at [253, 289] on input "d. Adapter une structure de gouvernance qui s’aligne sur les besoins spécifique…" at bounding box center [253, 286] width 0 height 8
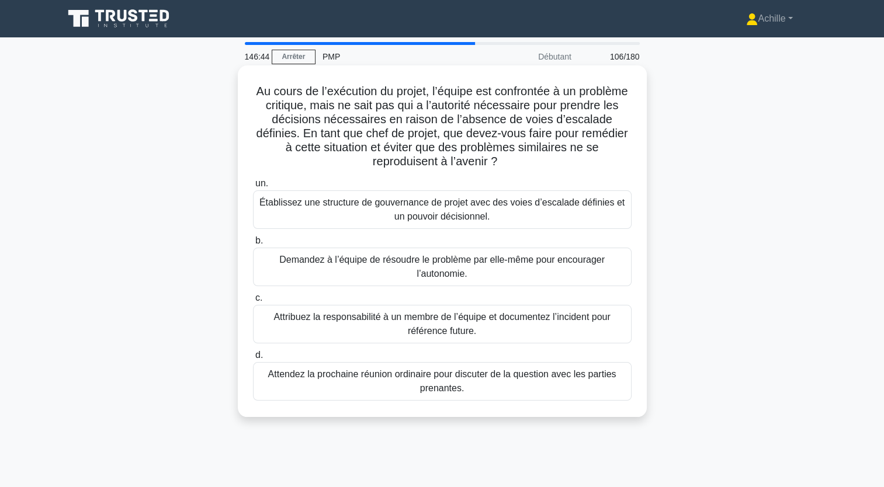
click at [470, 211] on div "Établissez une structure de gouvernance de projet avec des voies d’escalade déf…" at bounding box center [442, 210] width 379 height 39
click at [253, 188] on input "un. Établissez une structure de gouvernance de projet avec des voies d’escalade…" at bounding box center [253, 184] width 0 height 8
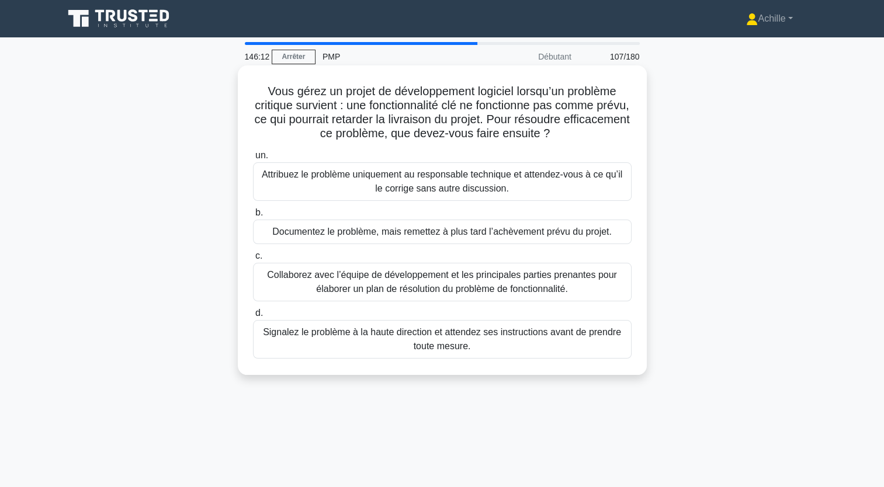
click at [486, 275] on div "Collaborez avec l’équipe de développement et les principales parties prenantes …" at bounding box center [442, 282] width 379 height 39
click at [253, 260] on input "c. Collaborez avec l’équipe de développement et les principales parties prenant…" at bounding box center [253, 256] width 0 height 8
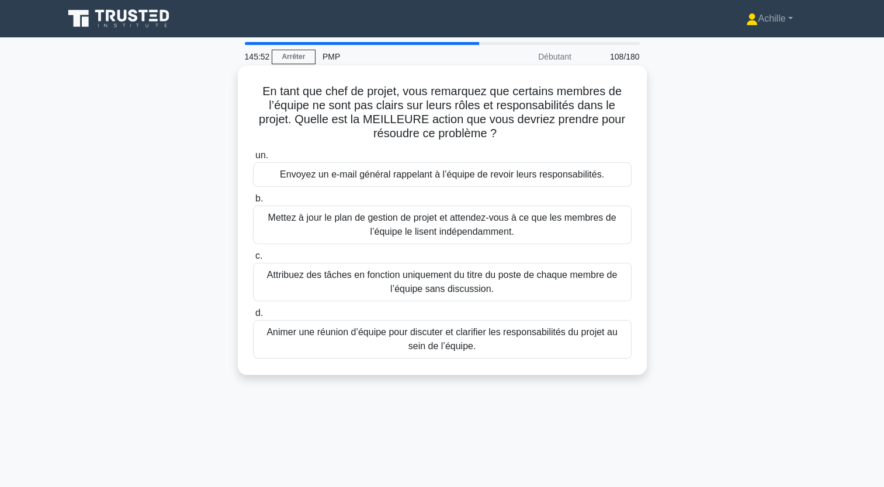
click at [514, 345] on div "Animer une réunion d’équipe pour discuter et clarifier les responsabilités du p…" at bounding box center [442, 339] width 379 height 39
click at [253, 317] on input "d. Animer une réunion d’équipe pour discuter et clarifier les responsabilités d…" at bounding box center [253, 314] width 0 height 8
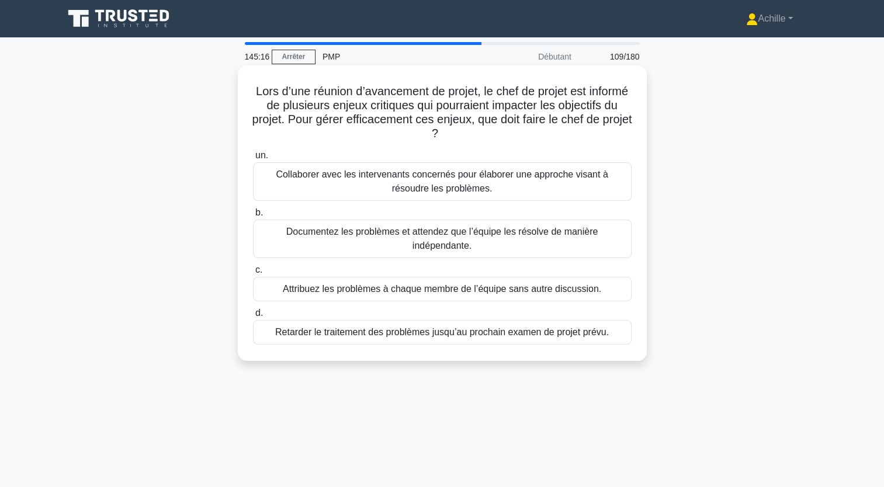
click at [545, 183] on div "Collaborer avec les intervenants concernés pour élaborer une approche visant à …" at bounding box center [442, 181] width 379 height 39
click at [253, 160] on input "un. Collaborer avec les intervenants concernés pour élaborer une approche visan…" at bounding box center [253, 156] width 0 height 8
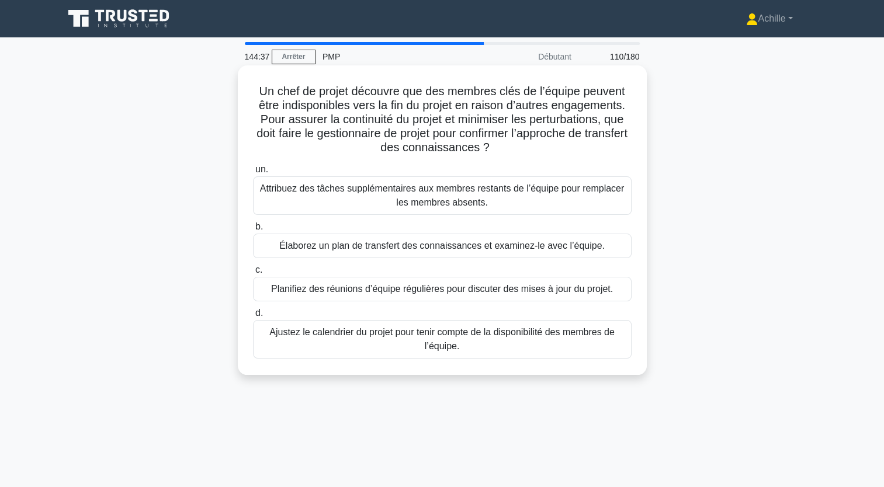
click at [556, 248] on div "Élaborez un plan de transfert des connaissances et examinez-le avec l’équipe." at bounding box center [442, 246] width 379 height 25
click at [253, 231] on input "b. Élaborez un plan de transfert des connaissances et examinez-le avec l’équipe." at bounding box center [253, 227] width 0 height 8
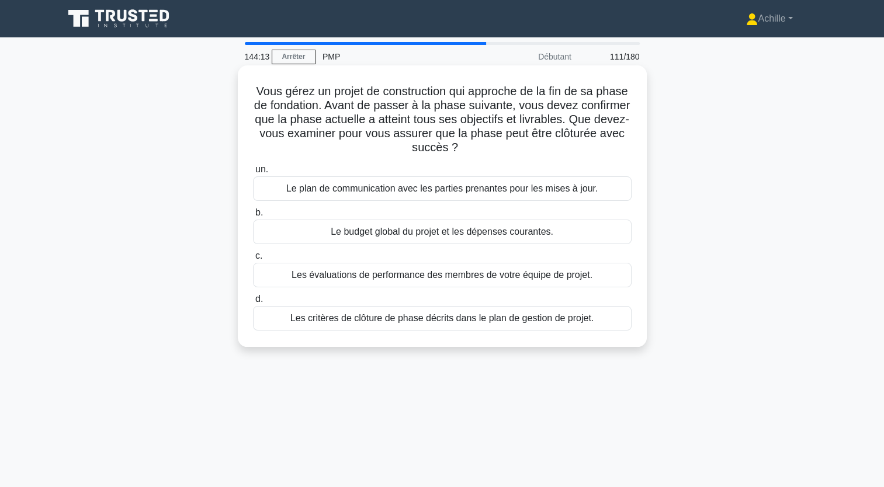
click at [568, 321] on div "Les critères de clôture de phase décrits dans le plan de gestion de projet." at bounding box center [442, 318] width 379 height 25
click at [253, 303] on input "d. Les critères de clôture de phase décrits dans le plan de gestion de projet." at bounding box center [253, 300] width 0 height 8
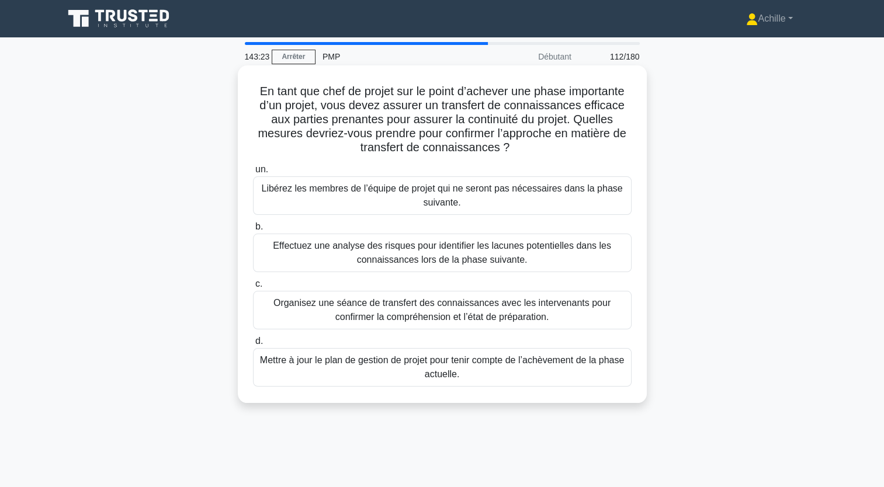
click at [482, 311] on div "Organisez une séance de transfert des connaissances avec les intervenants pour …" at bounding box center [442, 310] width 379 height 39
click at [253, 288] on input "c. Organisez une séance de transfert des connaissances avec les intervenants po…" at bounding box center [253, 284] width 0 height 8
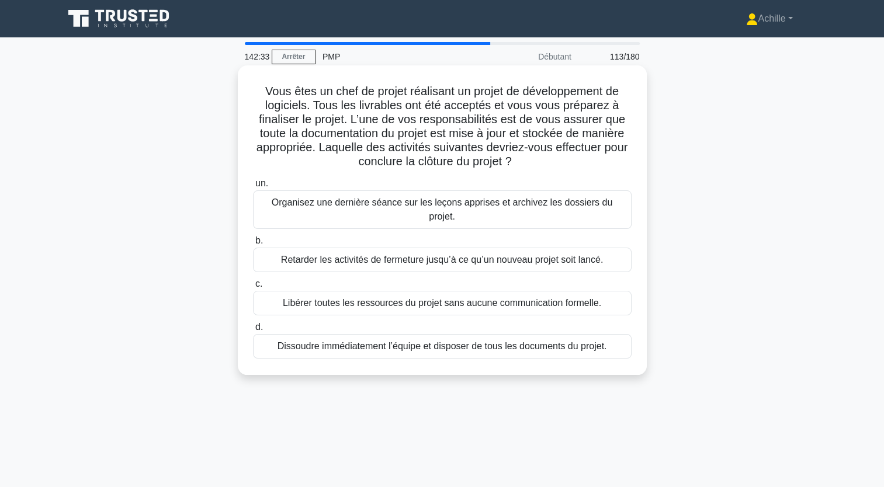
click at [527, 205] on div "Organisez une dernière séance sur les leçons apprises et archivez les dossiers …" at bounding box center [442, 210] width 379 height 39
click at [253, 188] on input "un. Organisez une dernière séance sur les leçons apprises et archivez les dossi…" at bounding box center [253, 184] width 0 height 8
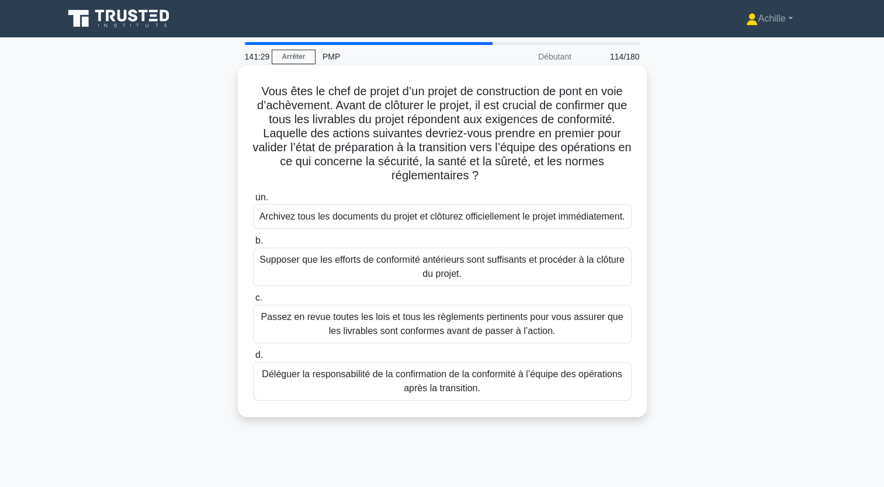
click at [452, 344] on div "Passez en revue toutes les lois et tous les règlements pertinents pour vous ass…" at bounding box center [442, 324] width 379 height 39
click at [253, 302] on input "c. Passez en revue toutes les lois et tous les règlements pertinents pour vous …" at bounding box center [253, 299] width 0 height 8
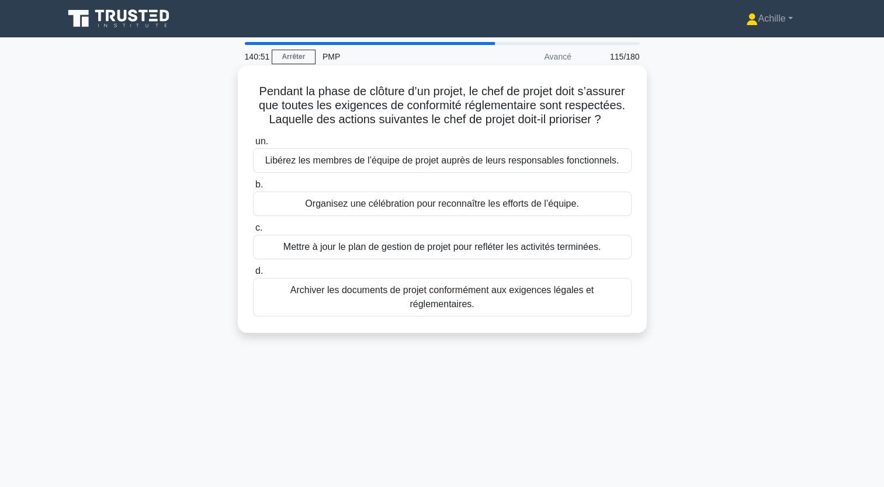
click at [493, 290] on div "Archiver les documents de projet conformément aux exigences légales et réglemen…" at bounding box center [442, 297] width 379 height 39
click at [253, 275] on input "d. Archiver les documents de projet conformément aux exigences légales et régle…" at bounding box center [253, 272] width 0 height 8
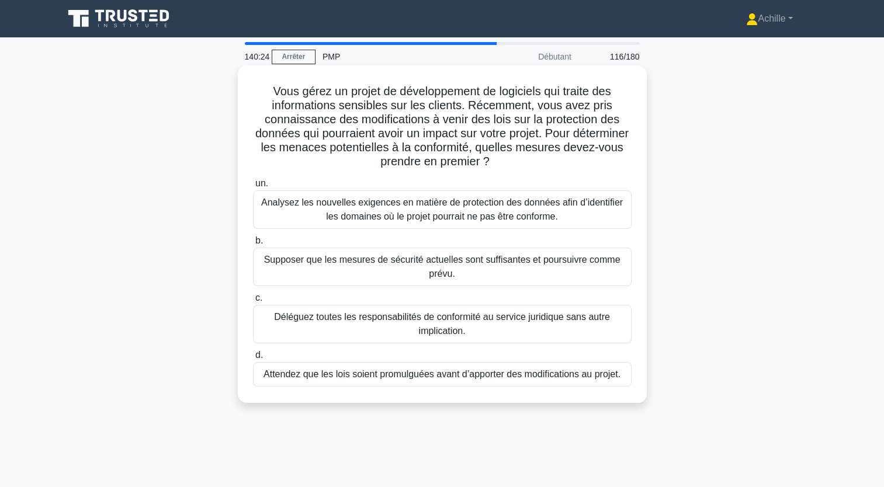
click at [470, 222] on div "Analysez les nouvelles exigences en matière de protection des données afin d’id…" at bounding box center [442, 210] width 379 height 39
click at [253, 188] on input "un. Analysez les nouvelles exigences en matière de protection des données afin …" at bounding box center [253, 184] width 0 height 8
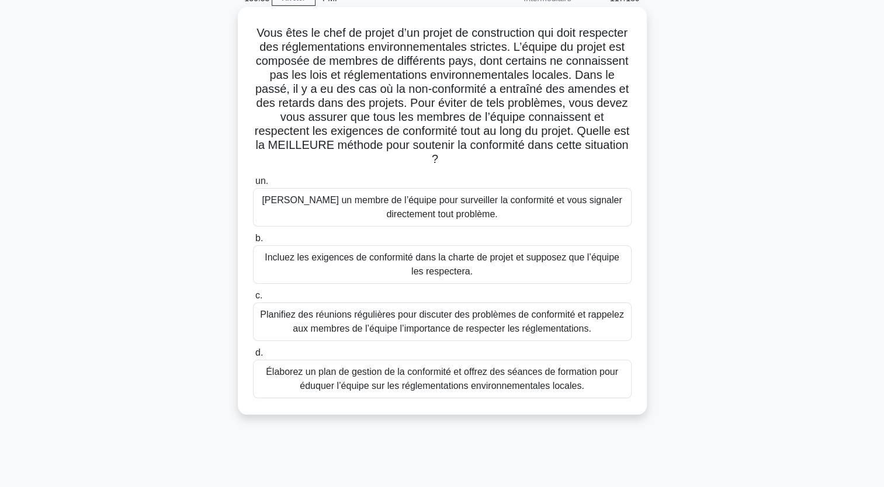
scroll to position [117, 0]
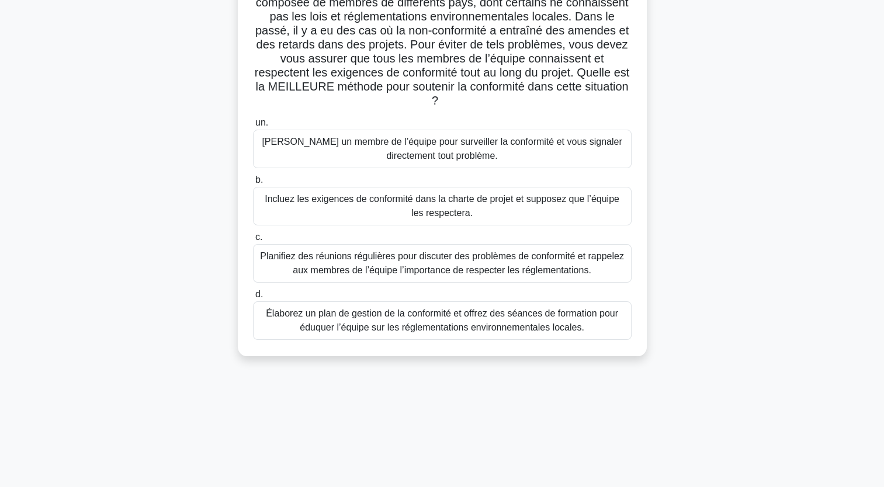
click at [446, 327] on div "Élaborez un plan de gestion de la conformité et offrez des séances de formation…" at bounding box center [442, 321] width 379 height 39
click at [253, 299] on input "d. Élaborez un plan de gestion de la conformité et offrez des séances de format…" at bounding box center [253, 295] width 0 height 8
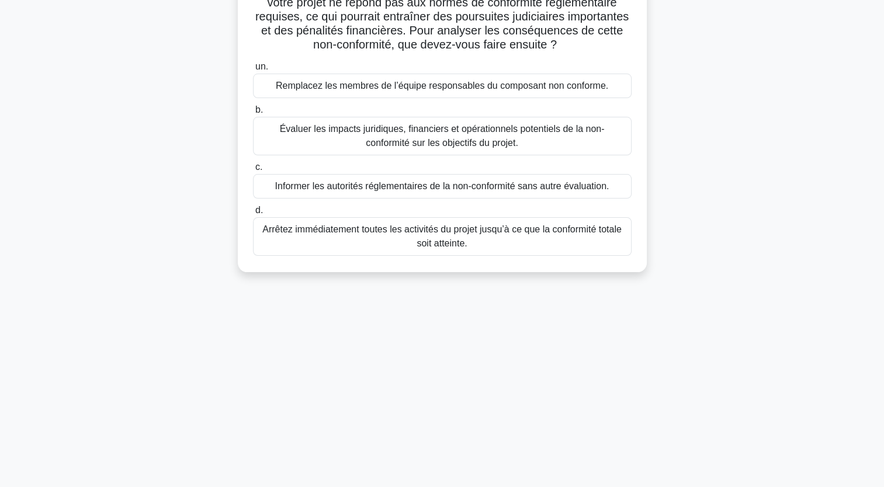
scroll to position [0, 0]
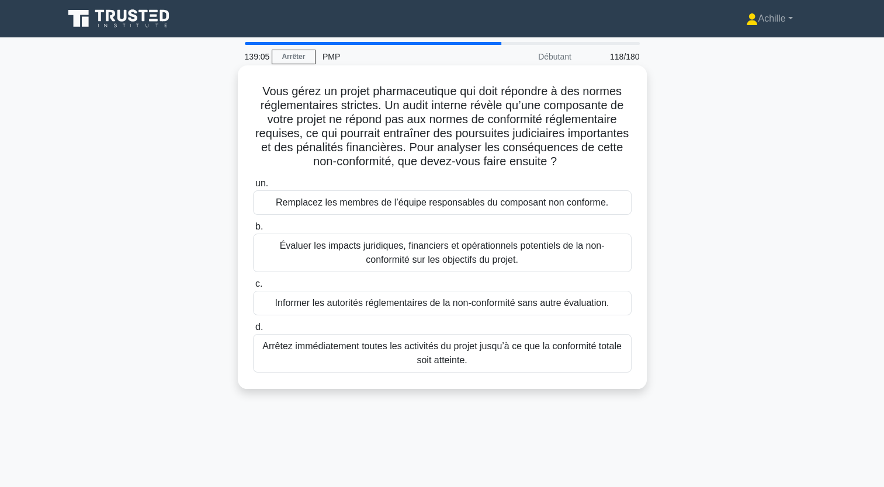
click at [460, 272] on div "Évaluer les impacts juridiques, financiers et opérationnels potentiels de la no…" at bounding box center [442, 253] width 379 height 39
click at [253, 231] on input "b. Évaluer les impacts juridiques, financiers et opérationnels potentiels de la…" at bounding box center [253, 227] width 0 height 8
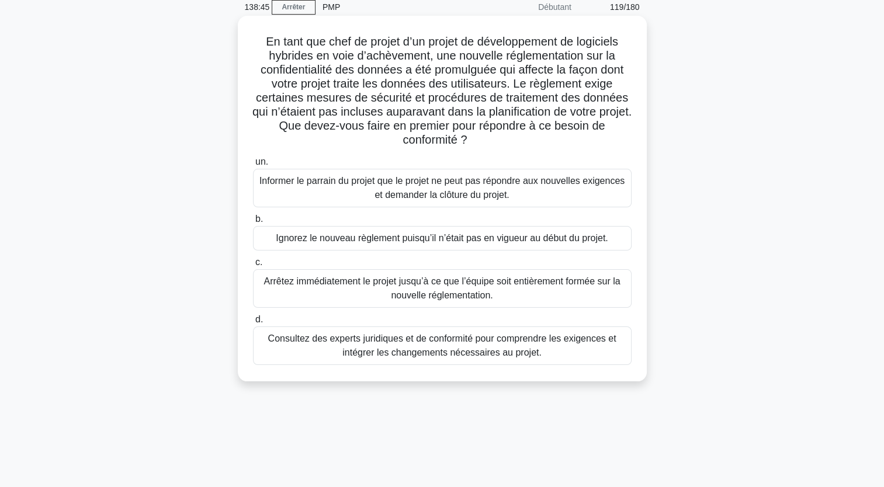
scroll to position [117, 0]
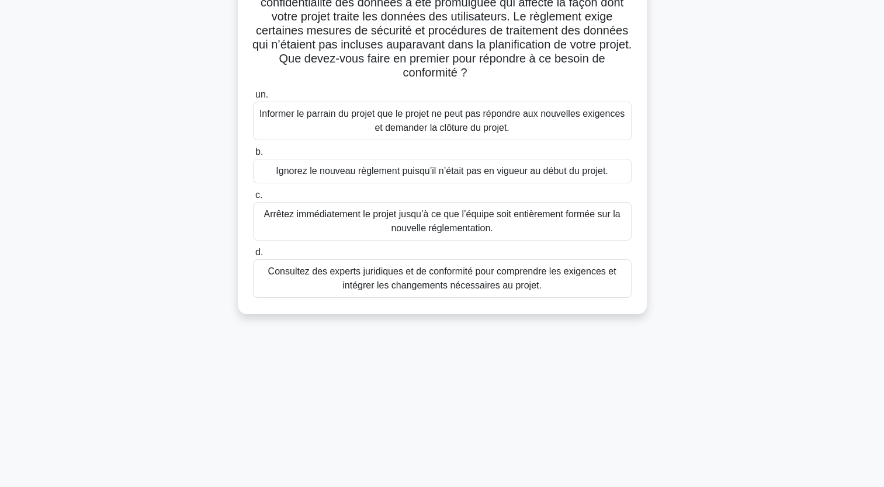
click at [467, 280] on div "Consultez des experts juridiques et de conformité pour comprendre les exigences…" at bounding box center [442, 278] width 379 height 39
click at [253, 257] on input "d. Consultez des experts juridiques et de conformité pour comprendre les exigen…" at bounding box center [253, 253] width 0 height 8
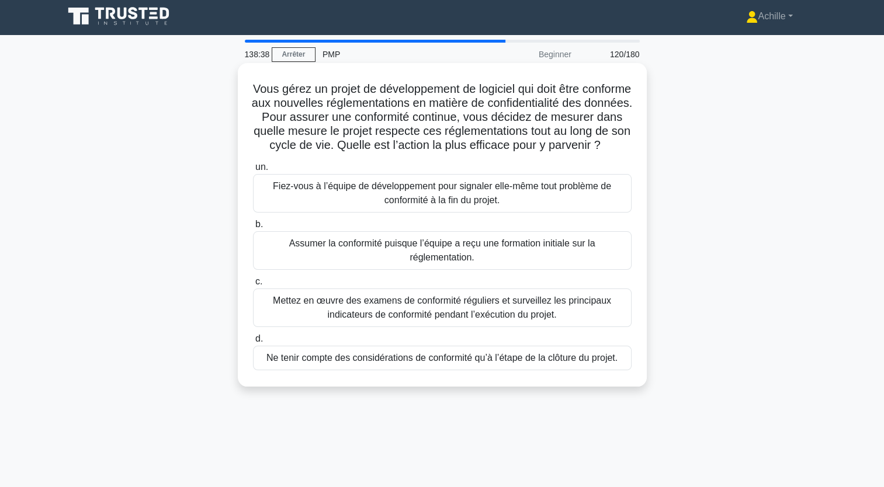
scroll to position [0, 0]
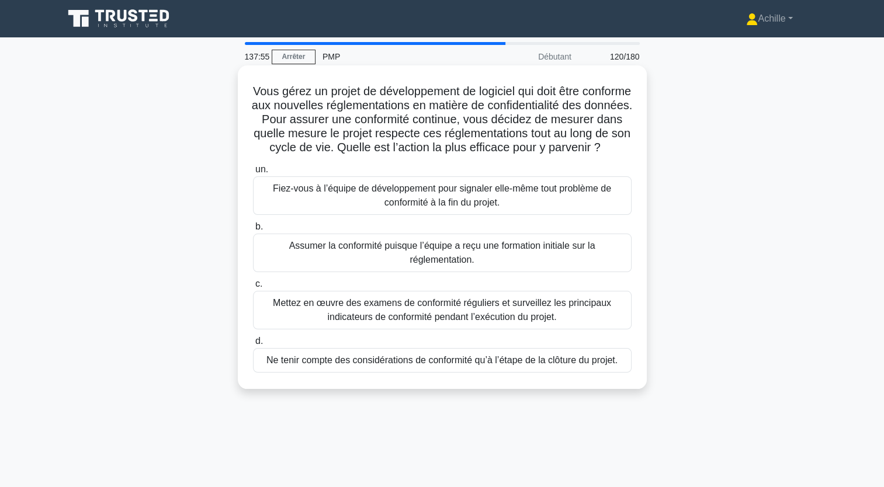
click at [410, 330] on div "Mettez en œuvre des examens de conformité réguliers et surveillez les principau…" at bounding box center [442, 310] width 379 height 39
click at [253, 288] on input "c. Mettez en œuvre des examens de conformité réguliers et surveillez les princi…" at bounding box center [253, 284] width 0 height 8
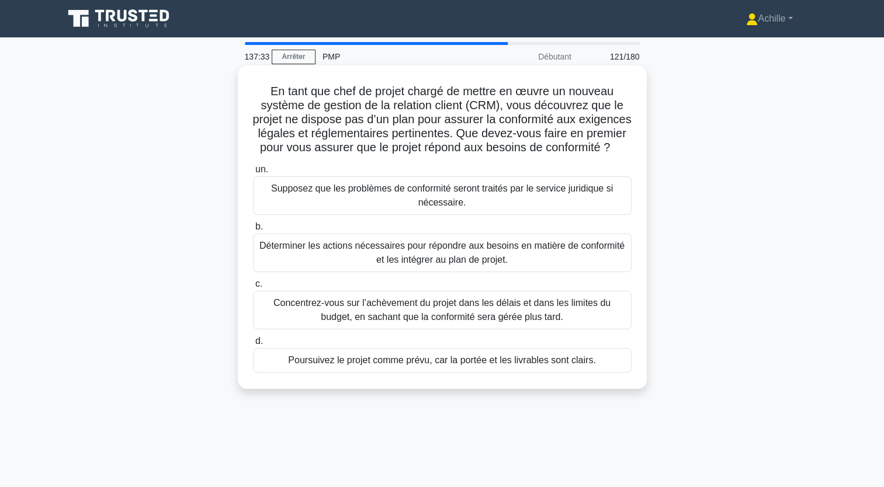
click at [384, 272] on div "Déterminer les actions nécessaires pour répondre aux besoins en matière de conf…" at bounding box center [442, 253] width 379 height 39
click at [253, 231] on input "b. Déterminer les actions nécessaires pour répondre aux besoins en matière de c…" at bounding box center [253, 227] width 0 height 8
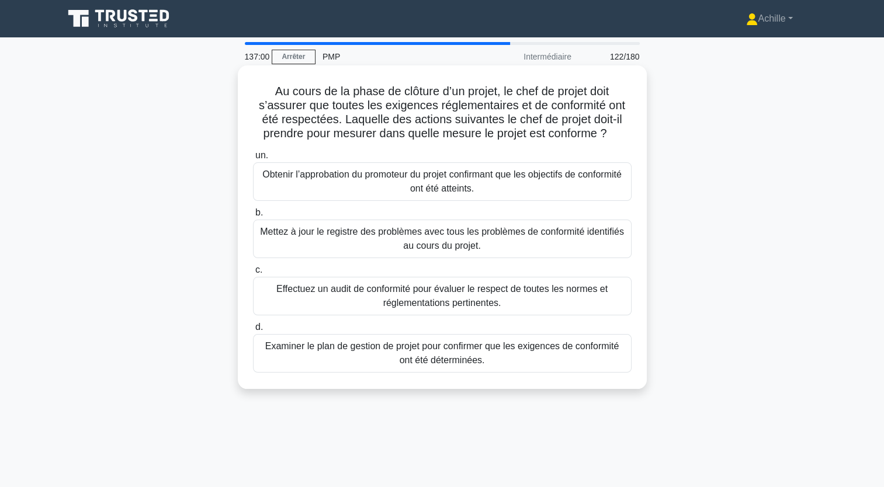
click at [379, 299] on div "Effectuez un audit de conformité pour évaluer le respect de toutes les normes e…" at bounding box center [442, 296] width 379 height 39
click at [253, 274] on input "c. Effectuez un audit de conformité pour évaluer le respect de toutes les norme…" at bounding box center [253, 270] width 0 height 8
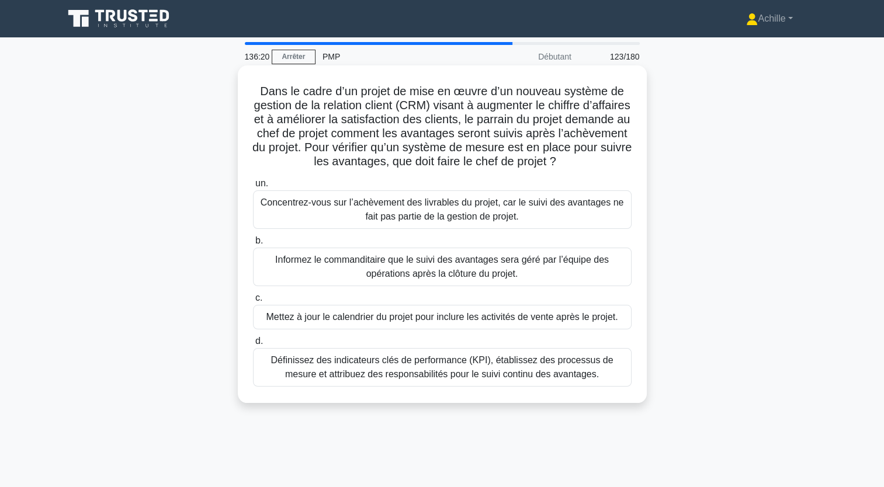
click at [583, 370] on div "Définissez des indicateurs clés de performance (KPI), établissez des processus …" at bounding box center [442, 367] width 379 height 39
click at [253, 345] on input "d. Définissez des indicateurs clés de performance (KPI), établissez des process…" at bounding box center [253, 342] width 0 height 8
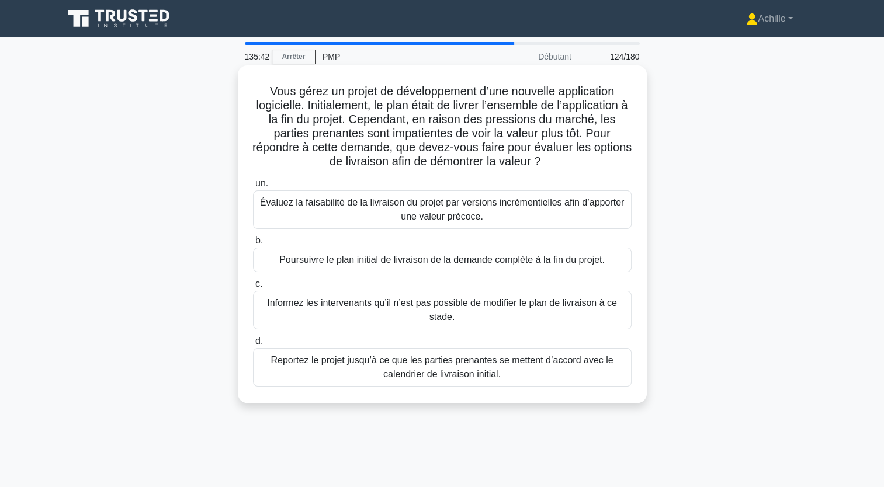
click at [466, 208] on div "Évaluez la faisabilité de la livraison du projet par versions incrémentielles a…" at bounding box center [442, 210] width 379 height 39
click at [253, 188] on input "un. Évaluez la faisabilité de la livraison du projet par versions incrémentiell…" at bounding box center [253, 184] width 0 height 8
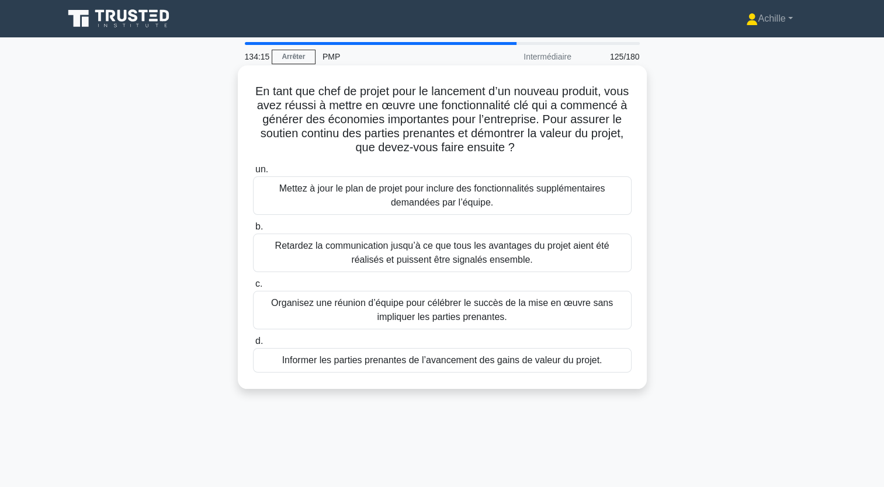
click at [385, 361] on div "Informer les parties prenantes de l’avancement des gains de valeur du projet." at bounding box center [442, 360] width 379 height 25
click at [253, 345] on input "d. Informer les parties prenantes de l’avancement des gains de valeur du projet." at bounding box center [253, 342] width 0 height 8
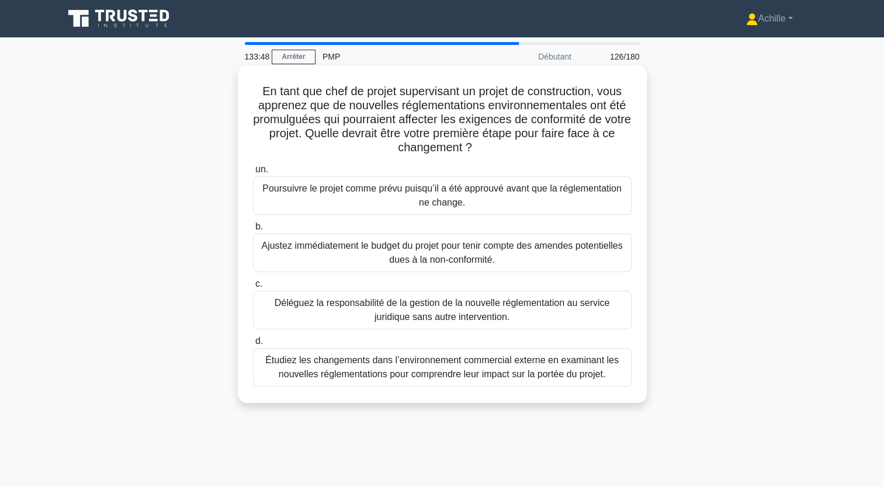
click at [566, 364] on div "Étudiez les changements dans l’environnement commercial externe en examinant le…" at bounding box center [442, 367] width 379 height 39
click at [253, 345] on input "d. Étudiez les changements dans l’environnement commercial externe en examinant…" at bounding box center [253, 342] width 0 height 8
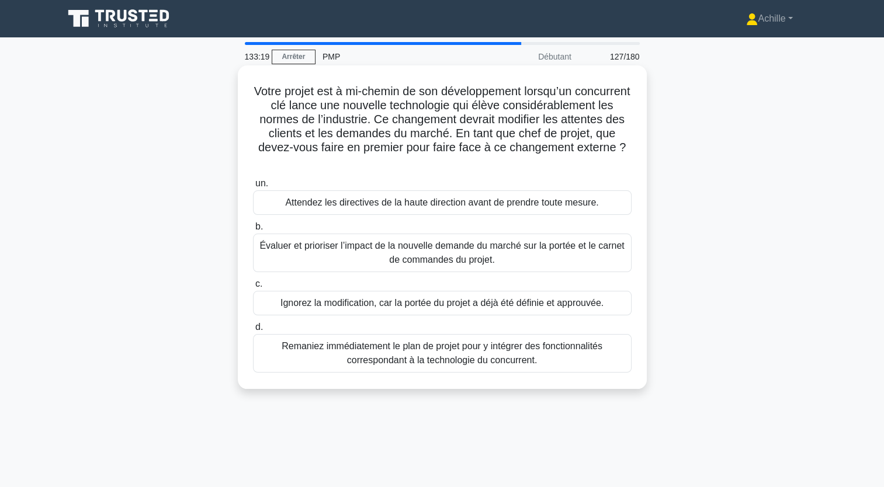
click at [508, 253] on div "Évaluer et prioriser l’impact de la nouvelle demande du marché sur la portée et…" at bounding box center [442, 253] width 379 height 39
click at [253, 231] on input "b. Évaluer et prioriser l’impact de la nouvelle demande du marché sur la portée…" at bounding box center [253, 227] width 0 height 8
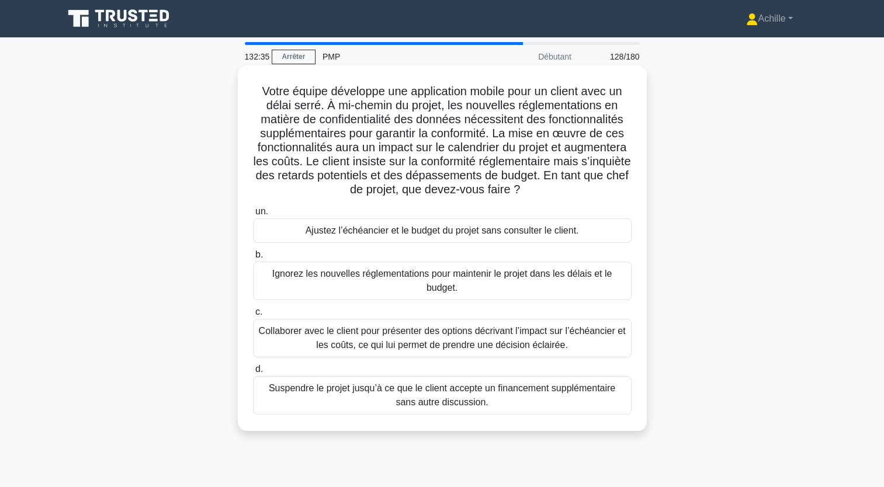
click at [527, 330] on div "Collaborer avec le client pour présenter des options décrivant l’impact sur l’é…" at bounding box center [442, 338] width 379 height 39
click at [253, 316] on input "c. Collaborer avec le client pour présenter des options décrivant l’impact sur …" at bounding box center [253, 313] width 0 height 8
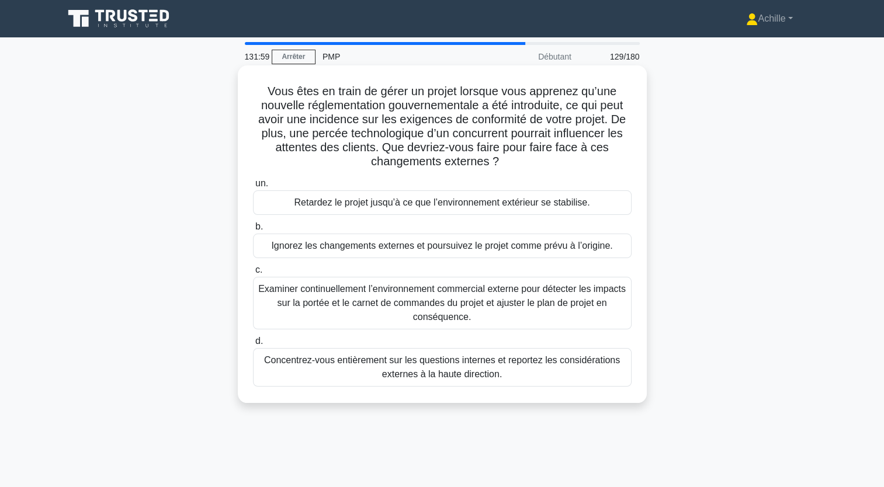
click at [551, 305] on div "Examiner continuellement l’environnement commercial externe pour détecter les i…" at bounding box center [442, 303] width 379 height 53
click at [253, 274] on input "c. Examiner continuellement l’environnement commercial externe pour détecter le…" at bounding box center [253, 270] width 0 height 8
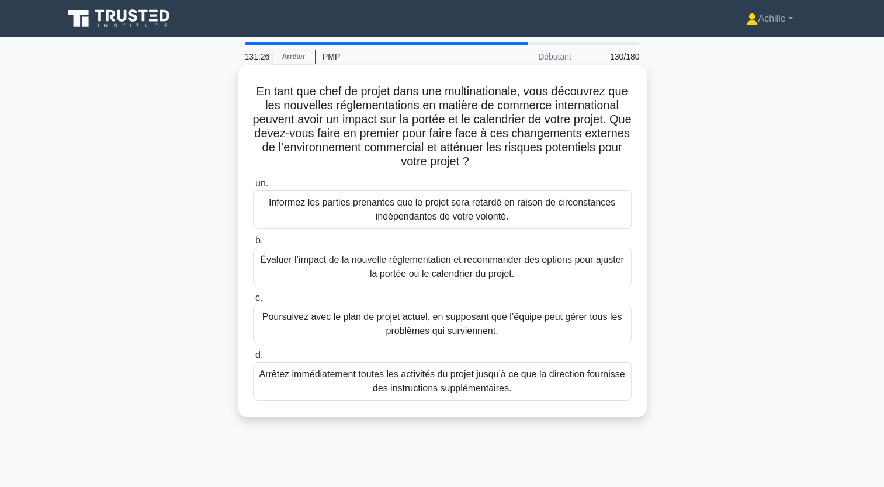
click at [510, 264] on div "Évaluer l’impact de la nouvelle réglementation et recommander des options pour …" at bounding box center [442, 267] width 379 height 39
click at [253, 245] on input "b. Évaluer l’impact de la nouvelle réglementation et recommander des options po…" at bounding box center [253, 241] width 0 height 8
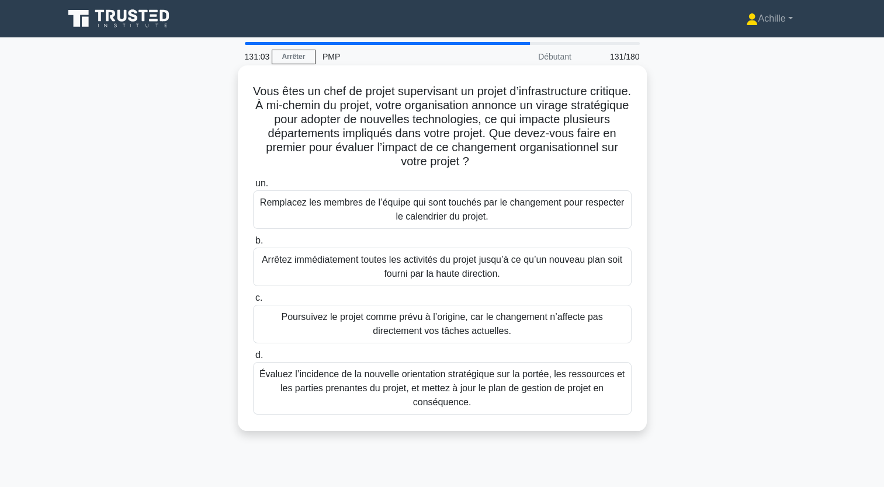
click at [533, 376] on div "Évaluez l’incidence de la nouvelle orientation stratégique sur la portée, les r…" at bounding box center [442, 388] width 379 height 53
click at [253, 359] on input "d. Évaluez l’incidence de la nouvelle orientation stratégique sur la portée, le…" at bounding box center [253, 356] width 0 height 8
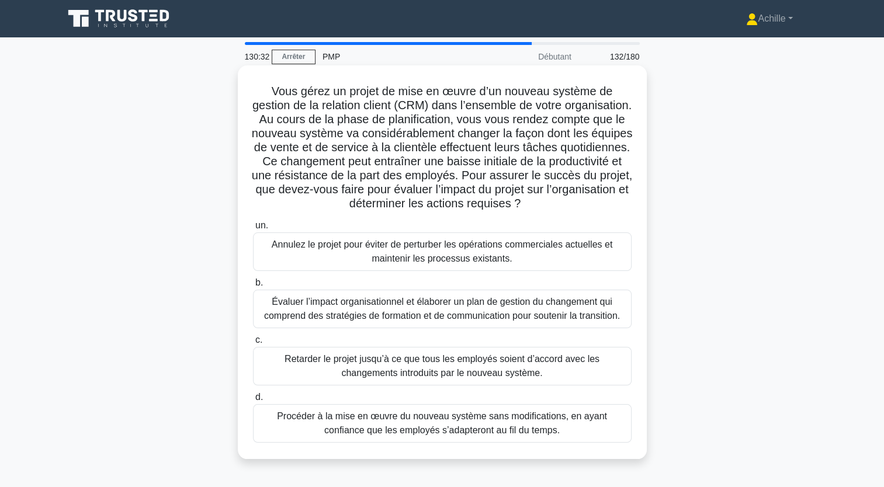
click at [516, 313] on div "Évaluer l’impact organisationnel et élaborer un plan de gestion du changement q…" at bounding box center [442, 309] width 379 height 39
click at [253, 287] on input "b. Évaluer l’impact organisationnel et élaborer un plan de gestion du changemen…" at bounding box center [253, 283] width 0 height 8
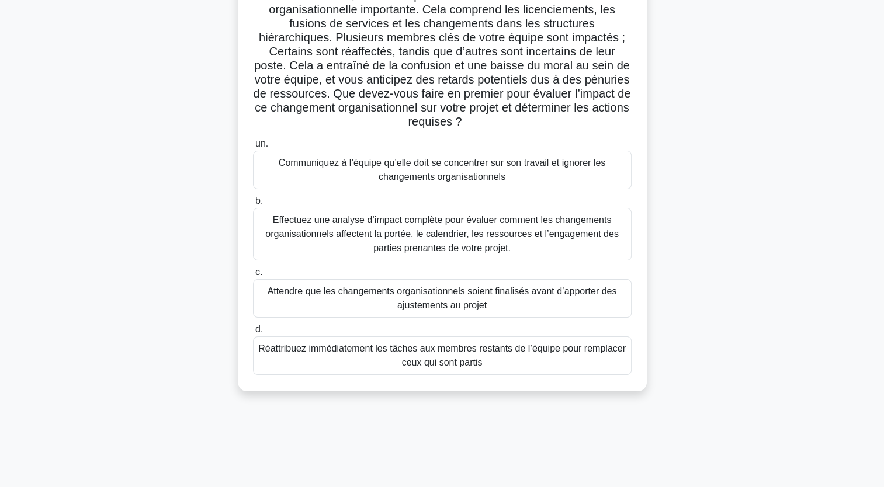
scroll to position [117, 0]
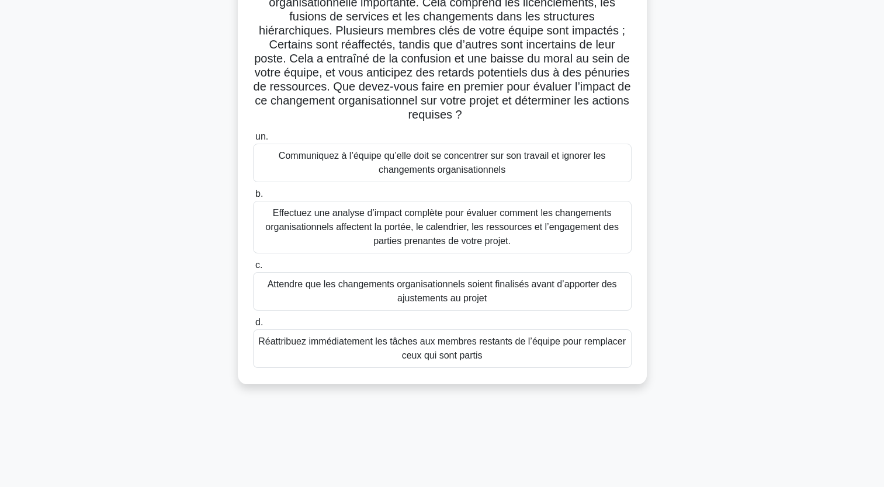
click at [439, 230] on div "Effectuez une analyse d’impact complète pour évaluer comment les changements or…" at bounding box center [442, 227] width 379 height 53
click at [253, 198] on input "b. Effectuez une analyse d’impact complète pour évaluer comment les changements…" at bounding box center [253, 195] width 0 height 8
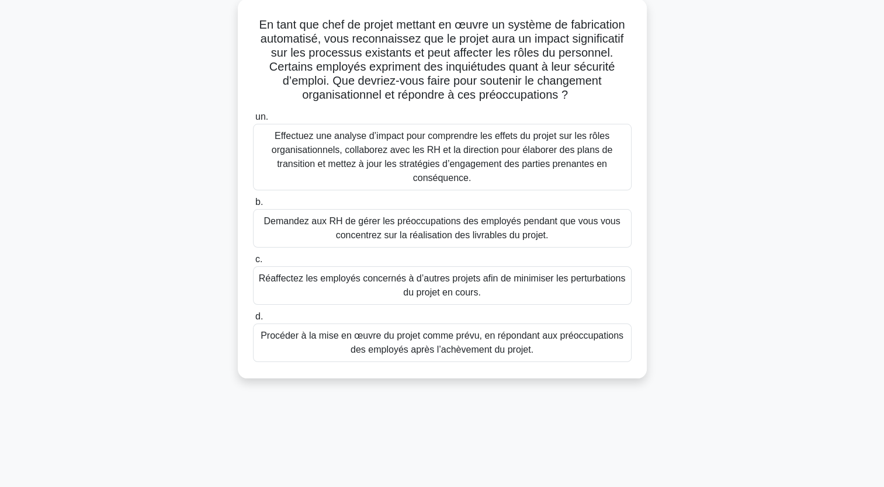
scroll to position [0, 0]
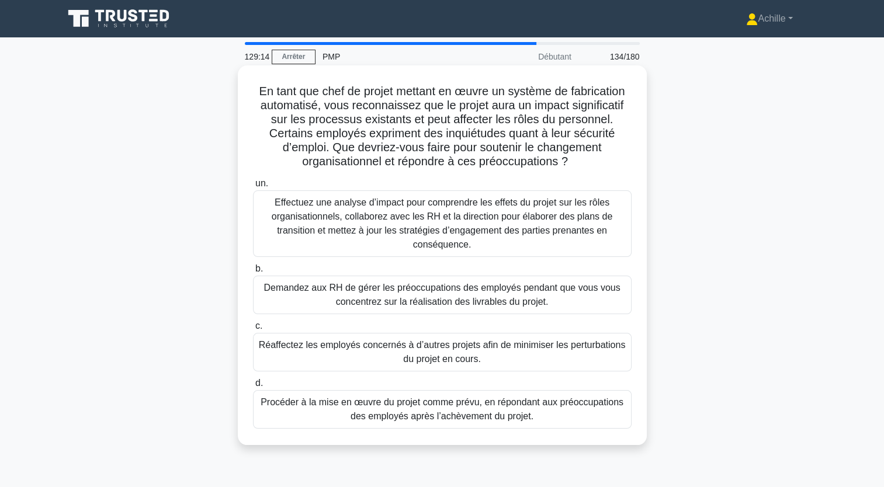
click at [420, 216] on div "Effectuez une analyse d’impact pour comprendre les effets du projet sur les rôl…" at bounding box center [442, 224] width 379 height 67
click at [253, 188] on input "un. Effectuez une analyse d’impact pour comprendre les effets du projet sur les…" at bounding box center [253, 184] width 0 height 8
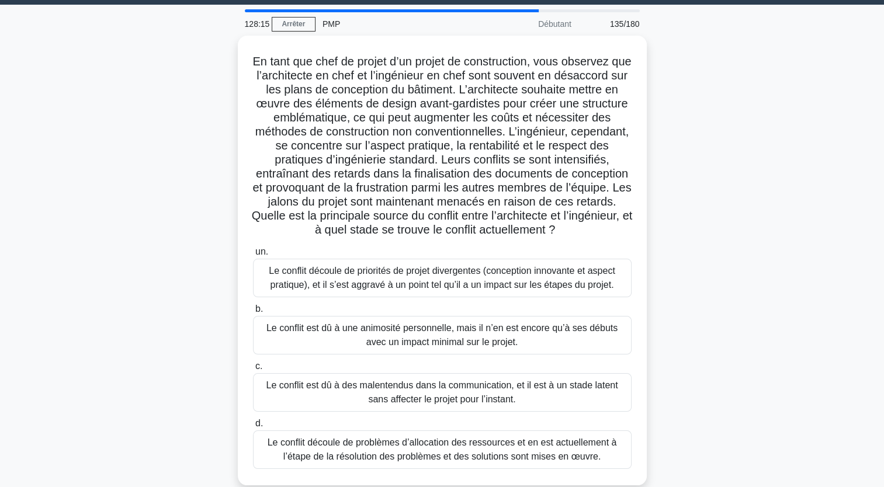
scroll to position [58, 0]
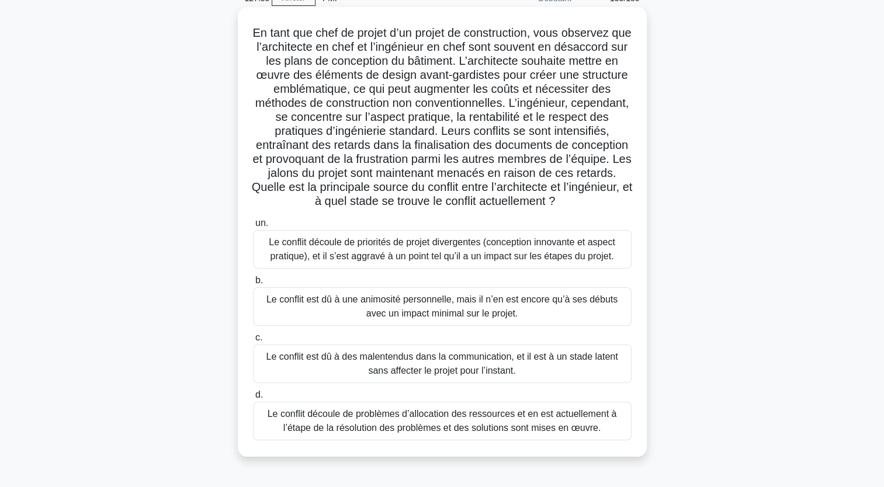
click at [458, 251] on div "Le conflit découle de priorités de projet divergentes (conception innovante et …" at bounding box center [442, 249] width 379 height 39
click at [253, 227] on input "un. Le conflit découle de priorités de projet divergentes (conception innovante…" at bounding box center [253, 224] width 0 height 8
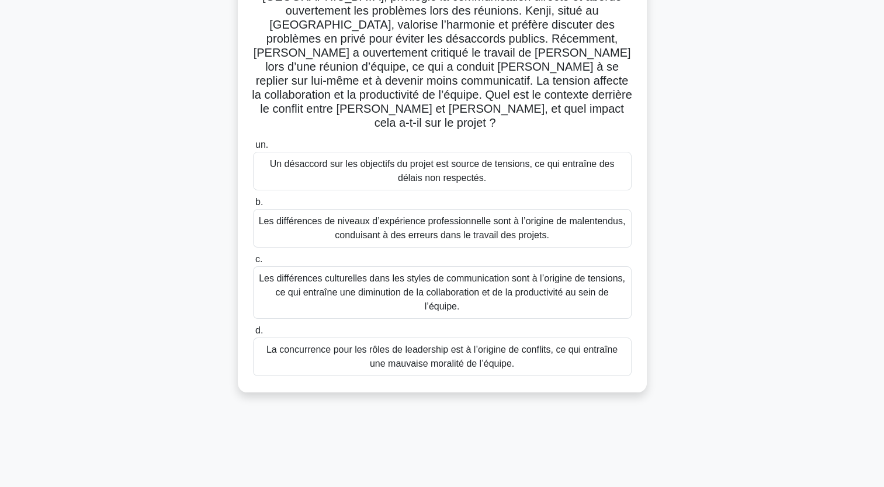
scroll to position [144, 0]
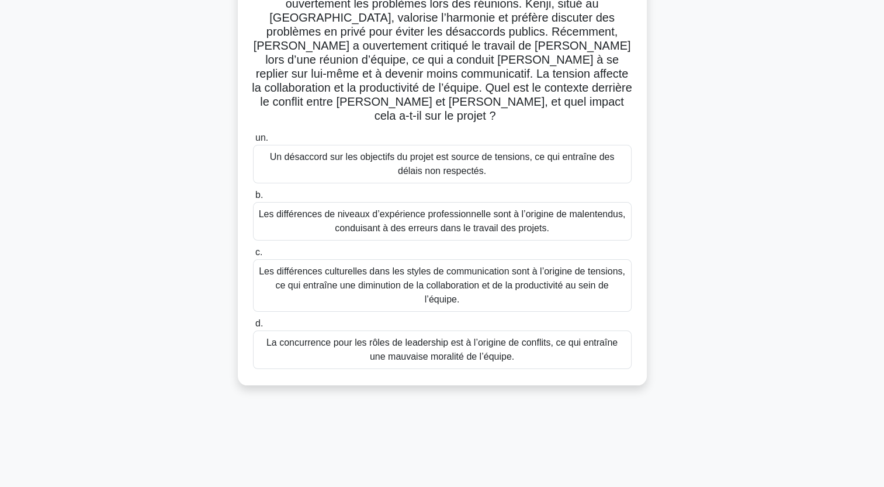
click at [527, 260] on div "Les différences culturelles dans les styles de communication sont à l’origine d…" at bounding box center [442, 285] width 379 height 53
click at [253, 257] on input "c. Les différences culturelles dans les styles de communication sont à l’origin…" at bounding box center [253, 253] width 0 height 8
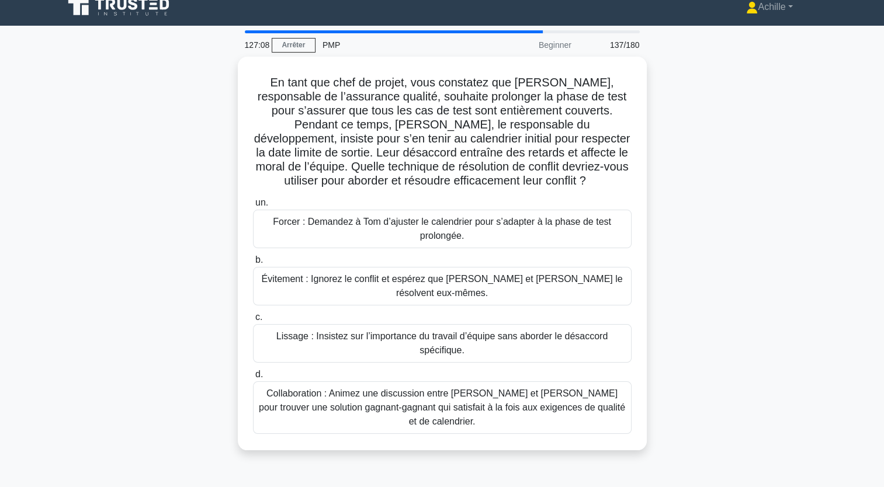
scroll to position [0, 0]
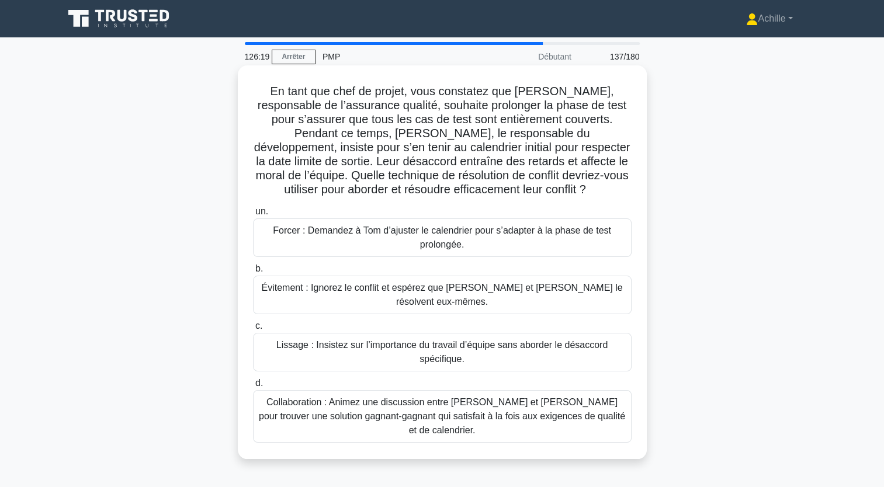
click at [469, 392] on div "Collaboration : Animez une discussion entre [PERSON_NAME] et [PERSON_NAME] pour…" at bounding box center [442, 416] width 379 height 53
click at [253, 387] on input "d. Collaboration : Animez une discussion entre [PERSON_NAME] et [PERSON_NAME] p…" at bounding box center [253, 384] width 0 height 8
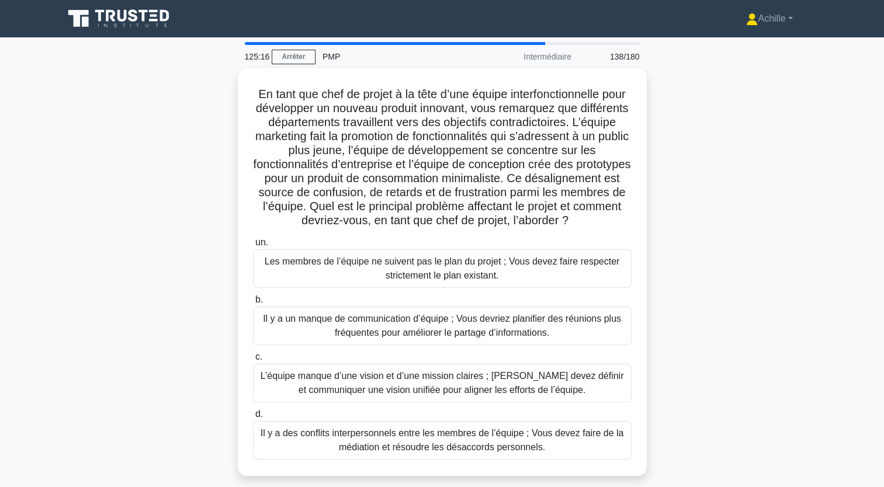
scroll to position [117, 0]
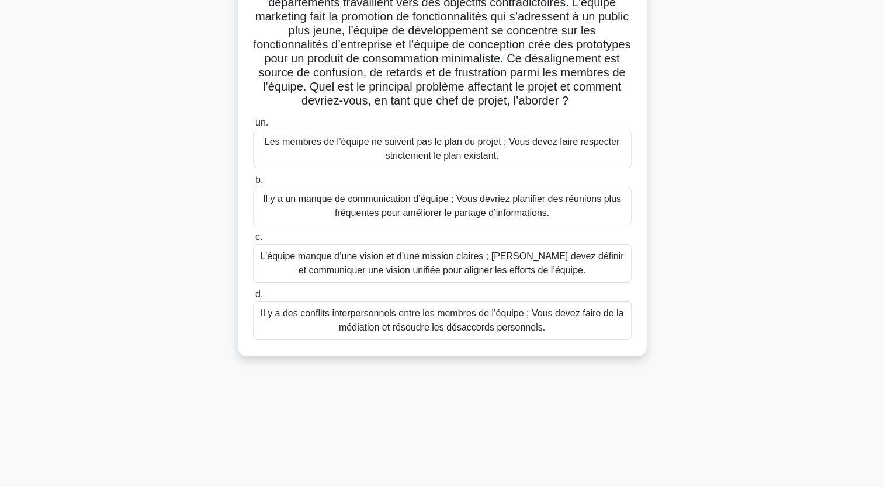
click at [546, 278] on div "L’équipe manque d’une vision et d’une mission claires ; [PERSON_NAME] devez déf…" at bounding box center [442, 263] width 379 height 39
click at [253, 241] on input "c. L’équipe manque d’une vision et d’une mission claires ; Vous devez définir e…" at bounding box center [253, 238] width 0 height 8
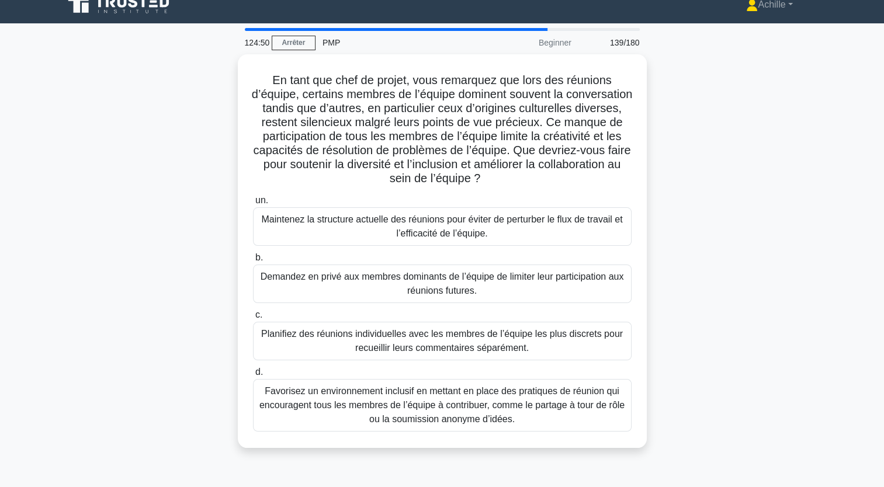
scroll to position [0, 0]
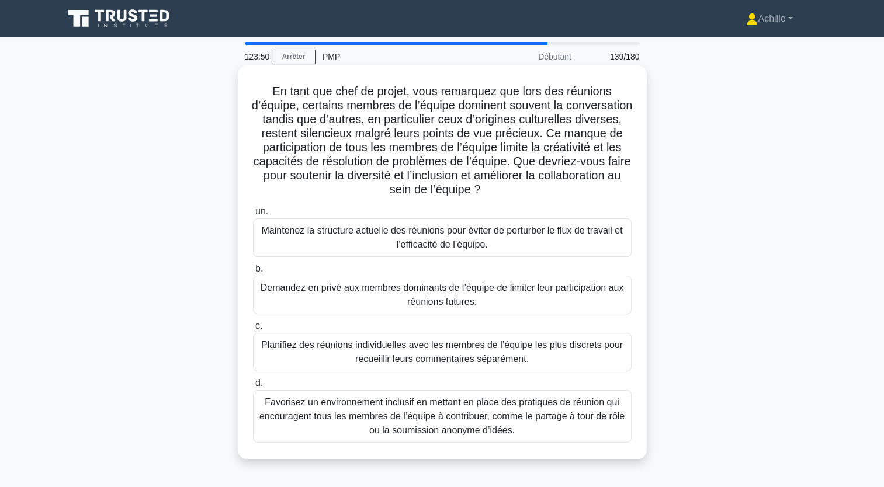
click at [498, 420] on div "Favorisez un environnement inclusif en mettant en place des pratiques de réunio…" at bounding box center [442, 416] width 379 height 53
click at [253, 387] on input "d. Favorisez un environnement inclusif en mettant en place des pratiques de réu…" at bounding box center [253, 384] width 0 height 8
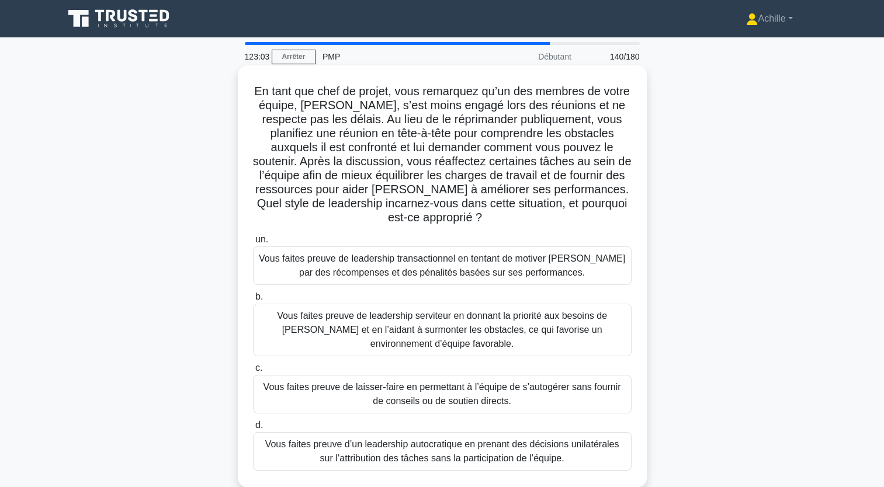
click at [419, 324] on div "Vous faites preuve de leadership serviteur en donnant la priorité aux besoins d…" at bounding box center [442, 330] width 379 height 53
click at [253, 301] on input "b. Vous faites preuve de leadership serviteur en donnant la priorité aux besoin…" at bounding box center [253, 297] width 0 height 8
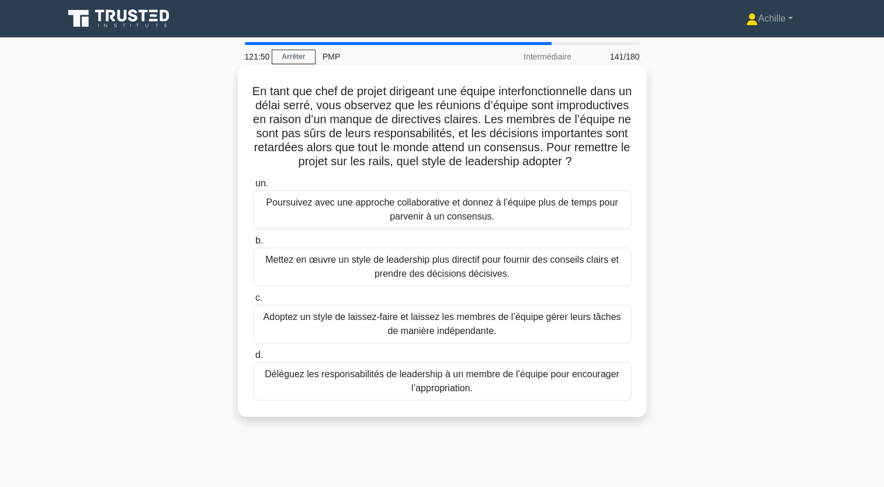
click at [536, 286] on div "Mettez en œuvre un style de leadership plus directif pour fournir des conseils …" at bounding box center [442, 267] width 379 height 39
click at [253, 245] on input "b. Mettez en œuvre un style de leadership plus directif pour fournir des consei…" at bounding box center [253, 241] width 0 height 8
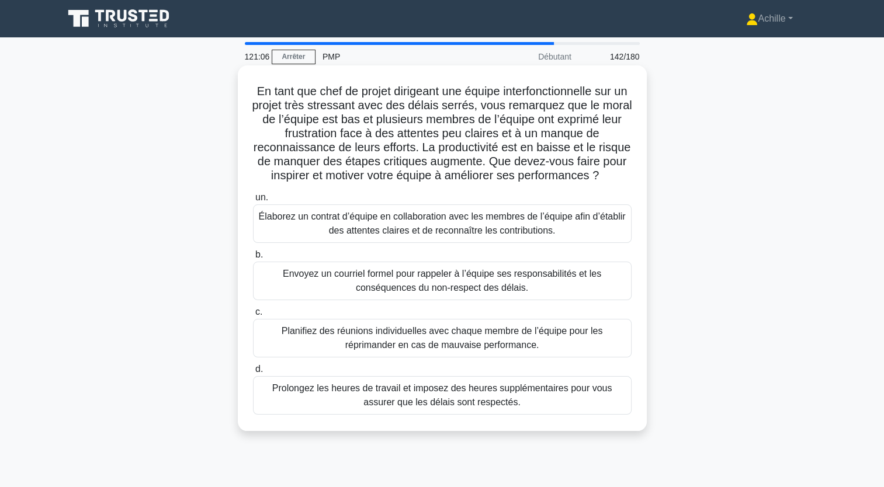
click at [435, 236] on div "Élaborez un contrat d’équipe en collaboration avec les membres de l’équipe afin…" at bounding box center [442, 224] width 379 height 39
click at [253, 202] on input "un. Élaborez un contrat d’équipe en collaboration avec les membres de l’équipe …" at bounding box center [253, 198] width 0 height 8
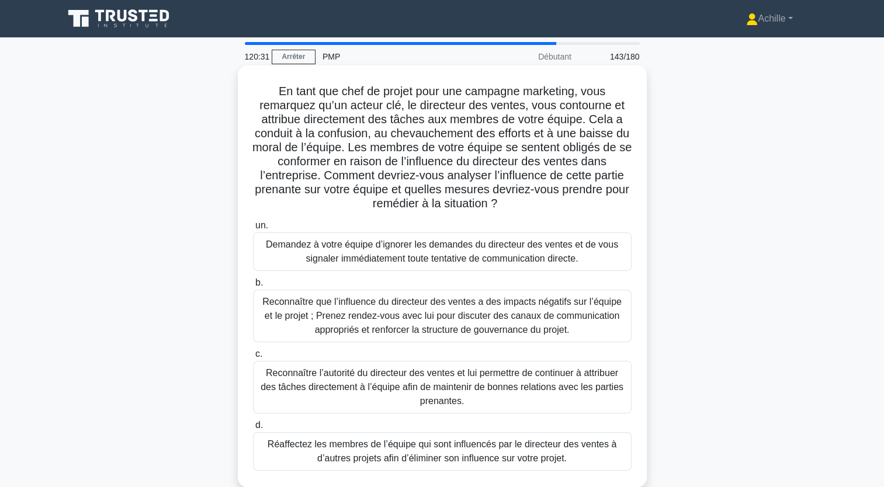
click at [480, 320] on div "Reconnaître que l’influence du directeur des ventes a des impacts négatifs sur …" at bounding box center [442, 316] width 379 height 53
click at [253, 287] on input "b. Reconnaître que l’influence du directeur des ventes a des impacts négatifs s…" at bounding box center [253, 283] width 0 height 8
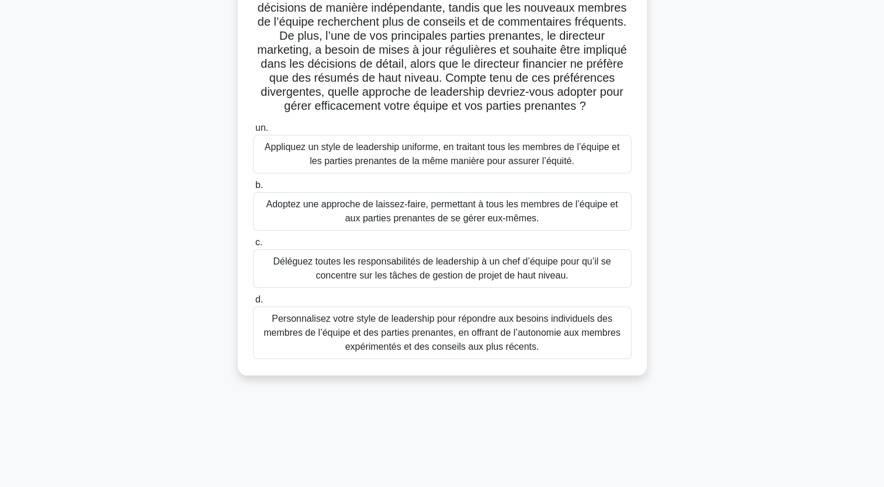
scroll to position [144, 0]
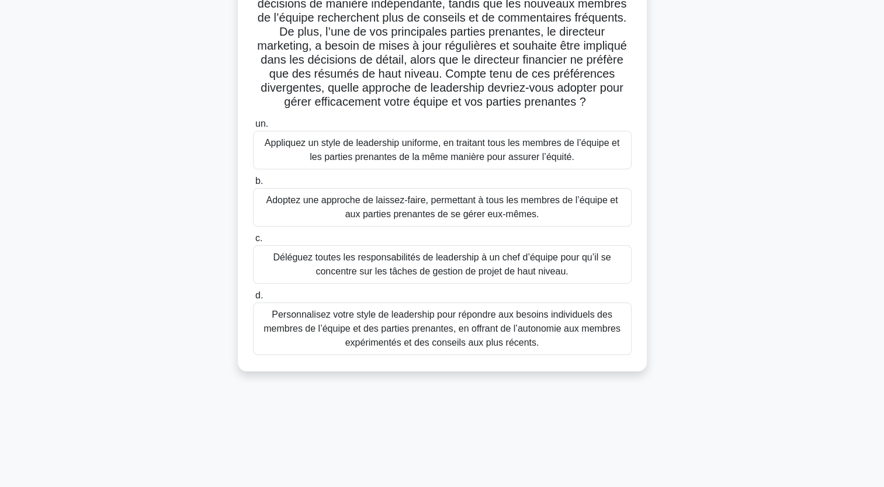
click at [449, 332] on div "Personnalisez votre style de leadership pour répondre aux besoins individuels d…" at bounding box center [442, 329] width 379 height 53
click at [253, 300] on input "d. Personnalisez votre style de leadership pour répondre aux besoins individuel…" at bounding box center [253, 296] width 0 height 8
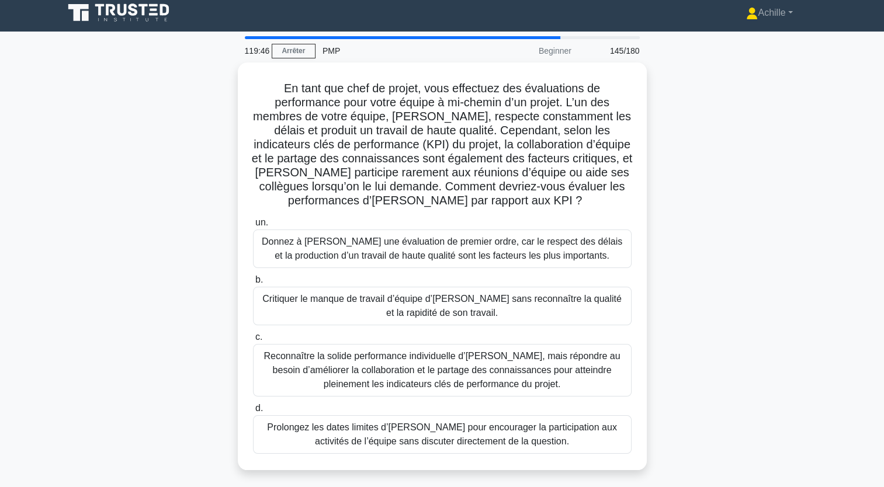
scroll to position [0, 0]
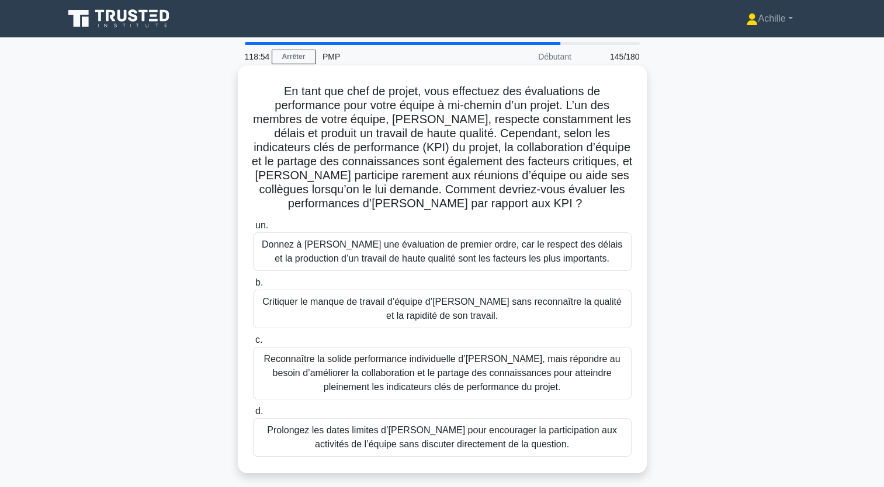
click at [370, 370] on div "Reconnaître la solide performance individuelle d’[PERSON_NAME], mais répondre a…" at bounding box center [442, 373] width 379 height 53
click at [253, 344] on input "c. Reconnaître la solide performance individuelle d’[PERSON_NAME], mais répondr…" at bounding box center [253, 341] width 0 height 8
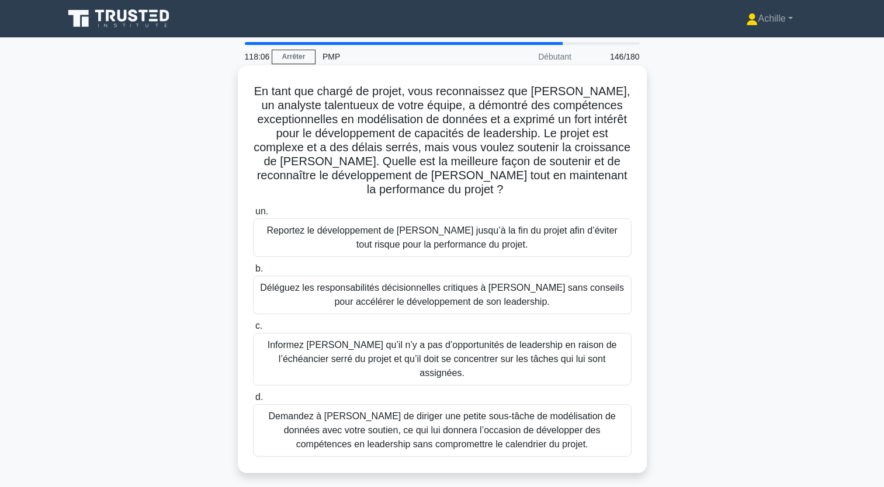
click at [534, 427] on div "Demandez à [PERSON_NAME] de diriger une petite sous-tâche de modélisation de do…" at bounding box center [442, 430] width 379 height 53
click at [253, 401] on input "d. Demandez à [PERSON_NAME] de diriger une petite sous-tâche de modélisation de…" at bounding box center [253, 398] width 0 height 8
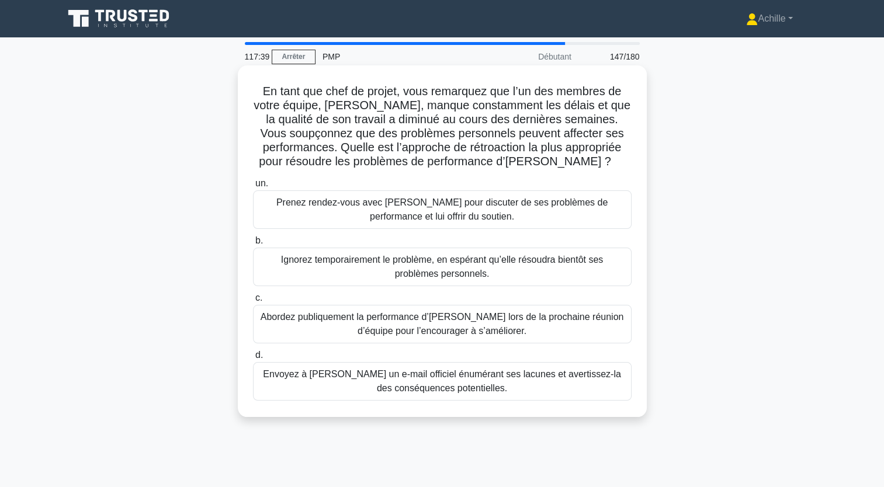
click at [517, 208] on div "Prenez rendez-vous avec [PERSON_NAME] pour discuter de ses problèmes de perform…" at bounding box center [442, 210] width 379 height 39
click at [253, 188] on input "un. Prenez rendez-vous avec [PERSON_NAME] pour discuter de ses problèmes de per…" at bounding box center [253, 184] width 0 height 8
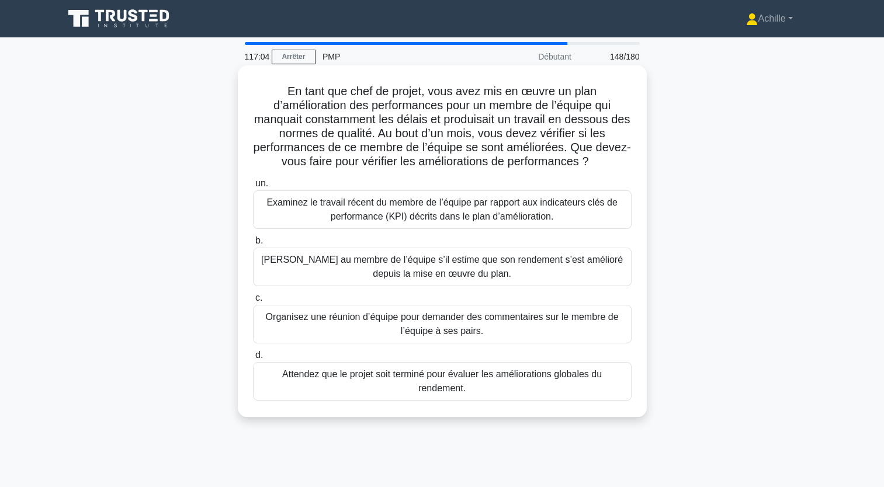
click at [432, 217] on div "Examinez le travail récent du membre de l’équipe par rapport aux indicateurs cl…" at bounding box center [442, 210] width 379 height 39
click at [253, 188] on input "un. Examinez le travail récent du membre de l’équipe par rapport aux indicateur…" at bounding box center [253, 184] width 0 height 8
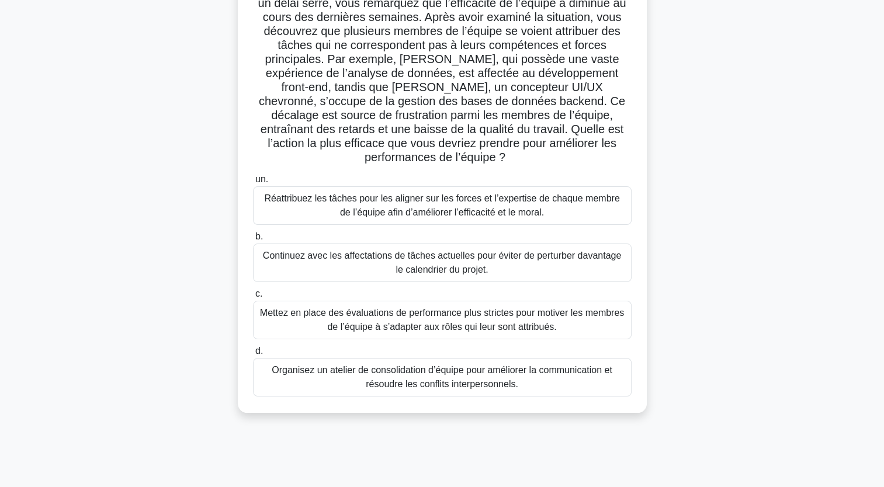
scroll to position [117, 0]
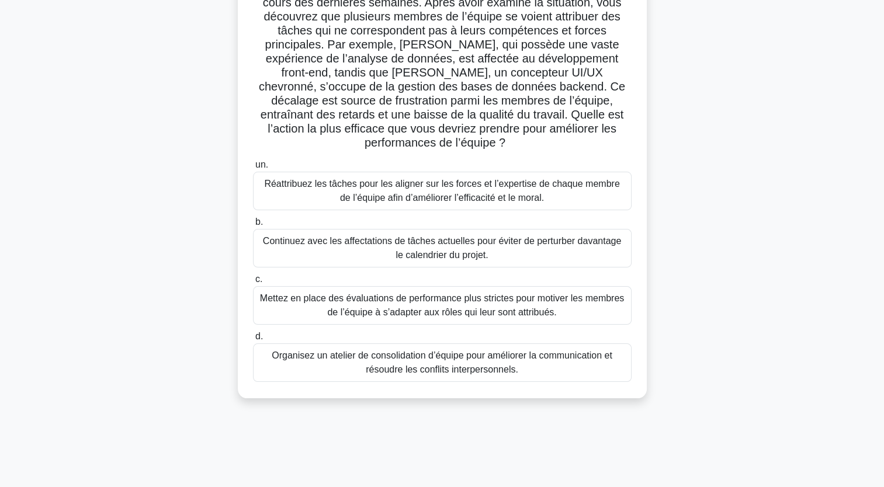
click at [512, 204] on div "Réattribuez les tâches pour les aligner sur les forces et l’expertise de chaque…" at bounding box center [442, 191] width 379 height 39
click at [253, 169] on input "un. Réattribuez les tâches pour les aligner sur les forces et l’expertise de ch…" at bounding box center [253, 165] width 0 height 8
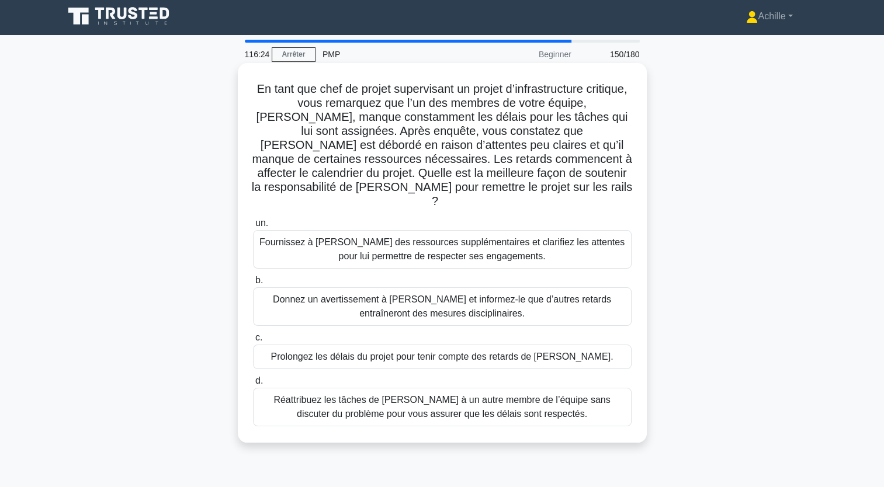
scroll to position [0, 0]
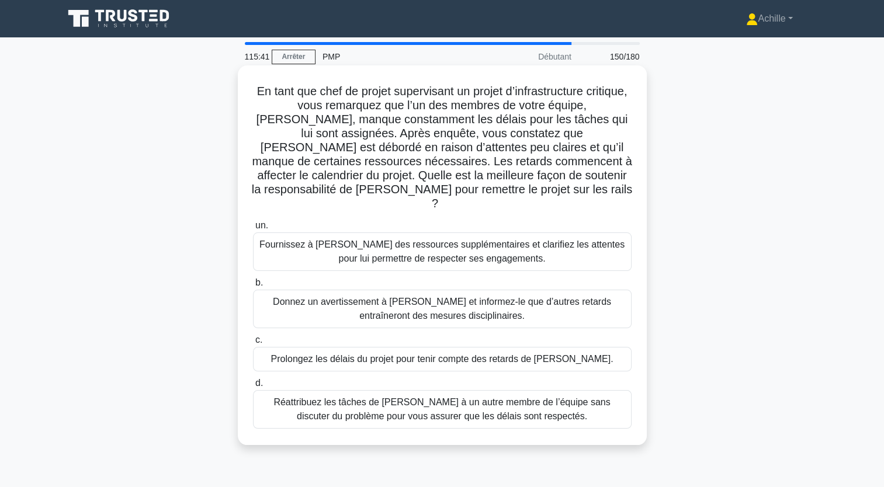
click at [444, 251] on div "Fournissez à [PERSON_NAME] des ressources supplémentaires et clarifiez les atte…" at bounding box center [442, 252] width 379 height 39
click at [253, 230] on input "un. Fournissez à [PERSON_NAME] des ressources supplémentaires et clarifiez les …" at bounding box center [253, 226] width 0 height 8
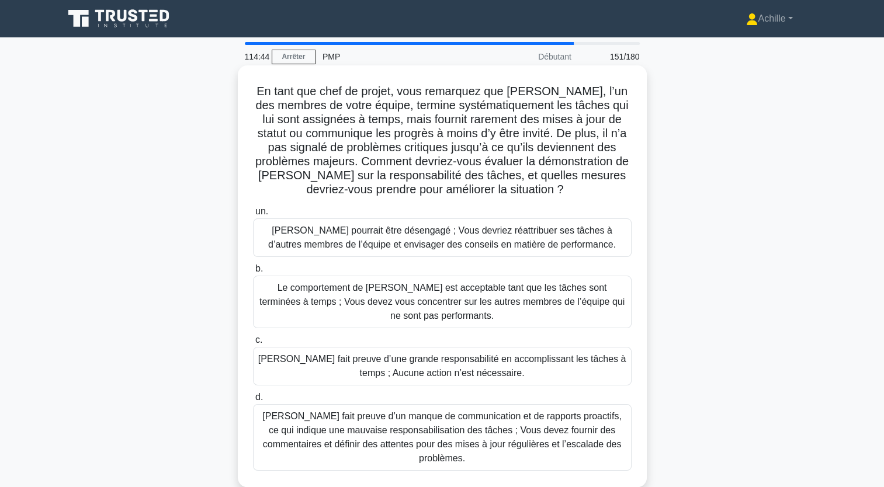
click at [490, 435] on div "[PERSON_NAME] fait preuve d’un manque de communication et de rapports proactifs…" at bounding box center [442, 437] width 379 height 67
click at [253, 401] on input "d. [PERSON_NAME] fait preuve d’un manque de communication et de rapports proact…" at bounding box center [253, 398] width 0 height 8
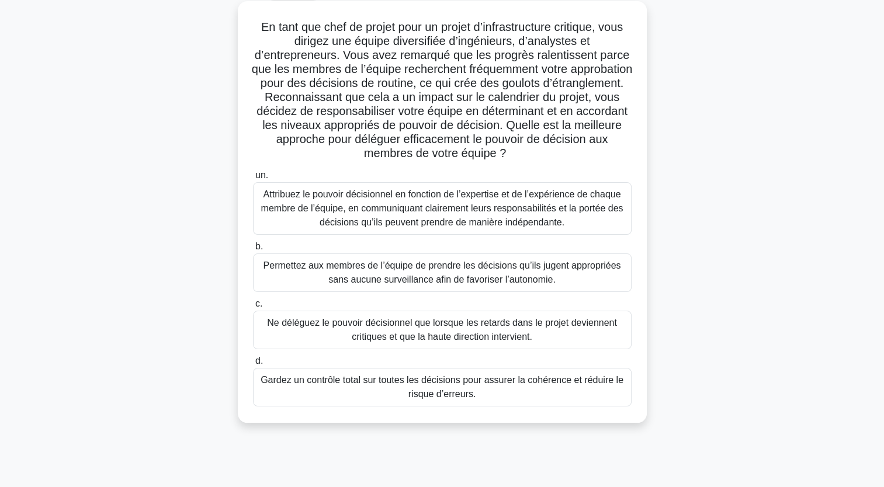
scroll to position [144, 0]
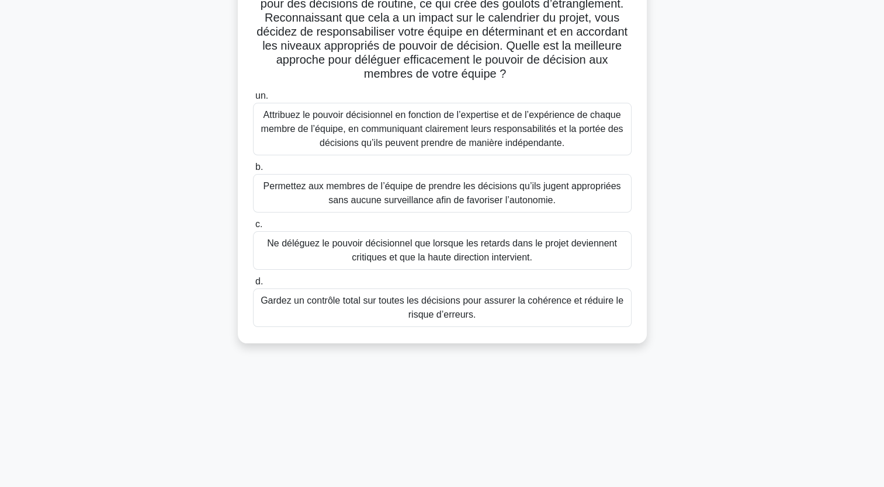
click at [486, 133] on div "Attribuez le pouvoir décisionnel en fonction de l’expertise et de l’expérience …" at bounding box center [442, 129] width 379 height 53
click at [253, 100] on input "un. Attribuez le pouvoir décisionnel en fonction de l’expertise et de l’expérie…" at bounding box center [253, 96] width 0 height 8
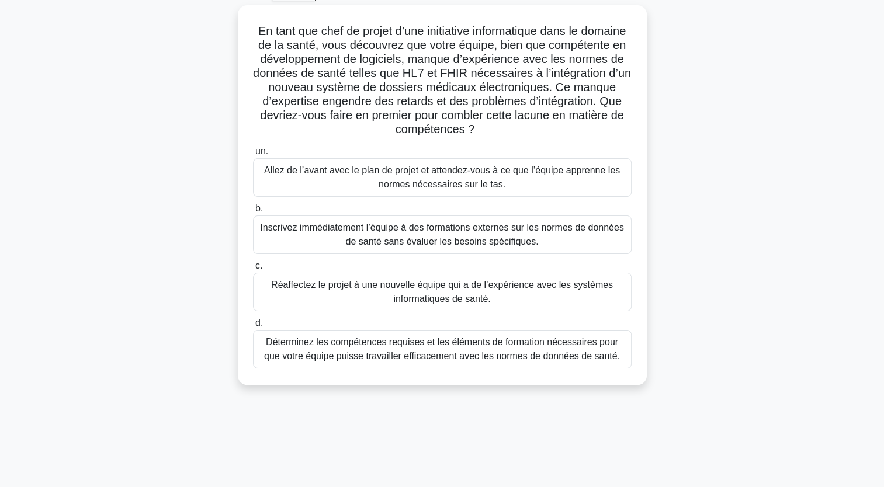
scroll to position [0, 0]
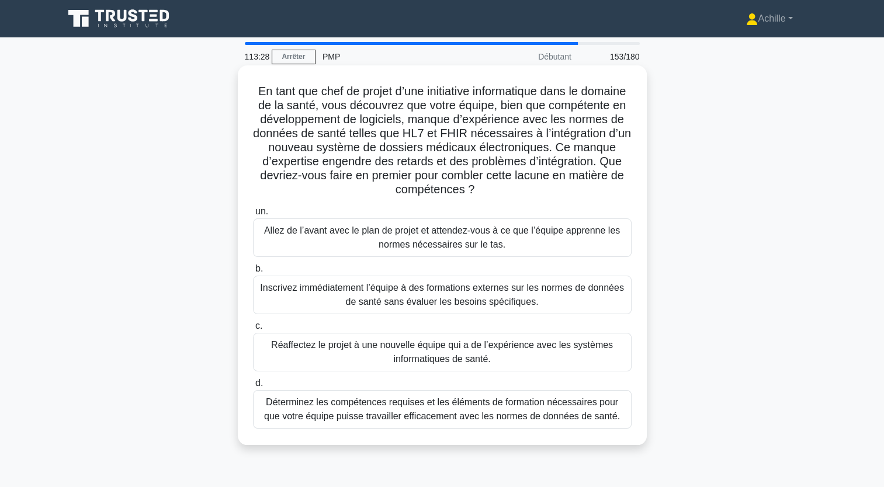
click at [598, 404] on div "Déterminez les compétences requises et les éléments de formation nécessaires po…" at bounding box center [442, 409] width 379 height 39
click at [253, 387] on input "d. Déterminez les compétences requises et les éléments de formation nécessaires…" at bounding box center [253, 384] width 0 height 8
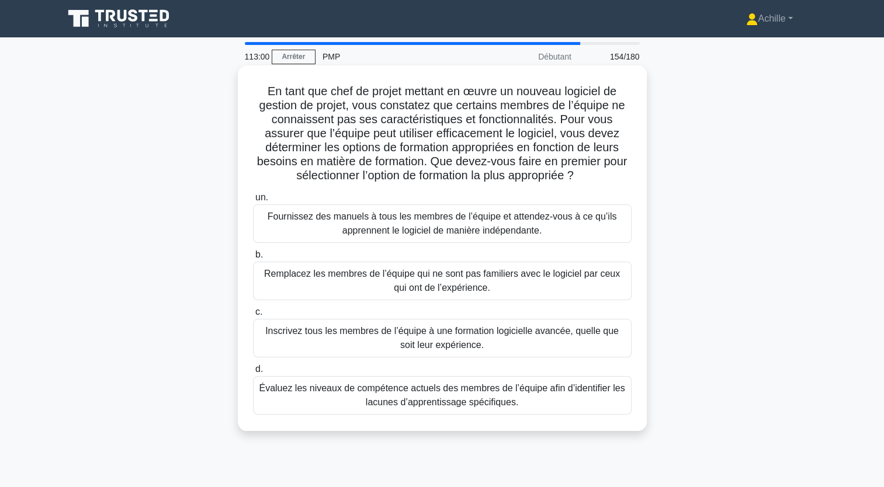
click at [578, 386] on div "Évaluez les niveaux de compétence actuels des membres de l’équipe afin d’identi…" at bounding box center [442, 395] width 379 height 39
click at [253, 373] on input "d. Évaluez les niveaux de compétence actuels des membres de l’équipe afin d’ide…" at bounding box center [253, 370] width 0 height 8
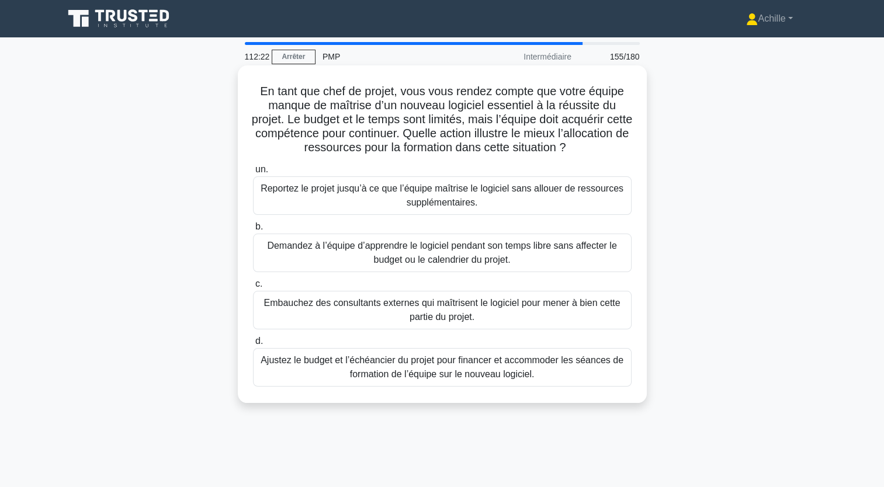
click at [528, 363] on div "Ajustez le budget et l’échéancier du projet pour financer et accommoder les séa…" at bounding box center [442, 367] width 379 height 39
click at [253, 345] on input "d. Ajustez le budget et l’échéancier du projet pour financer et accommoder les …" at bounding box center [253, 342] width 0 height 8
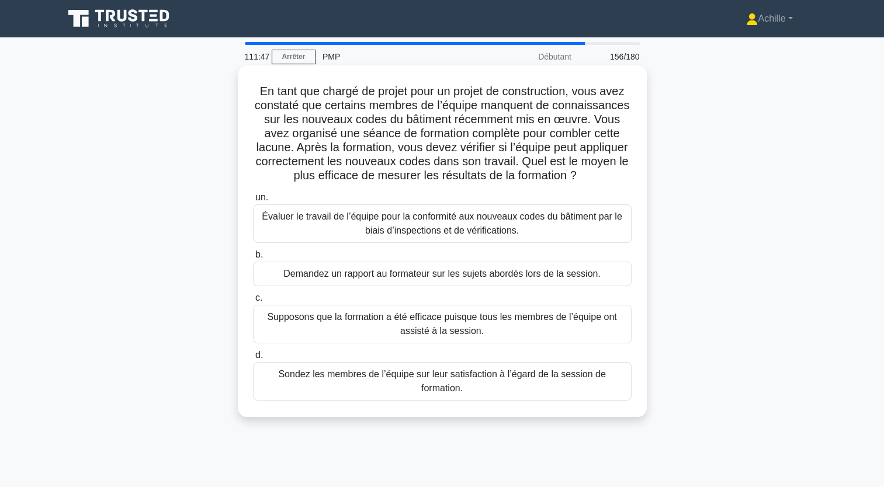
click at [581, 230] on div "Évaluer le travail de l’équipe pour la conformité aux nouveaux codes du bâtimen…" at bounding box center [442, 224] width 379 height 39
click at [253, 202] on input "un. Évaluer le travail de l’équipe pour la conformité aux nouveaux codes du bât…" at bounding box center [253, 198] width 0 height 8
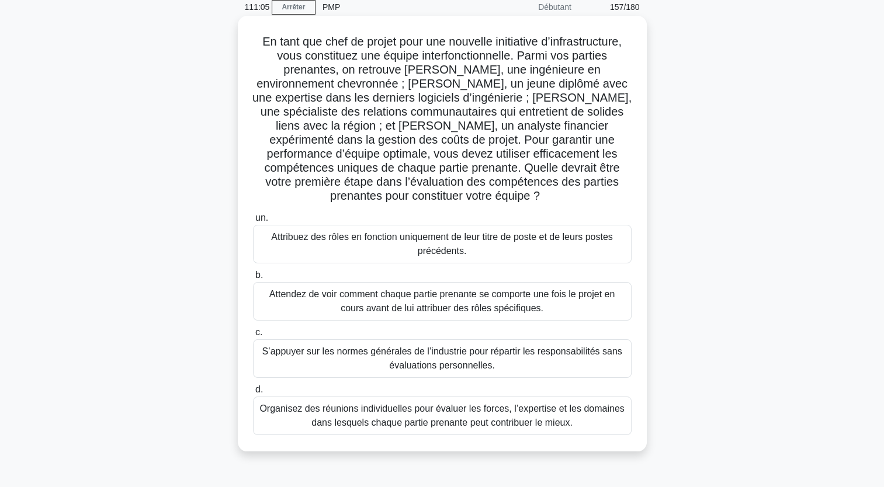
scroll to position [117, 0]
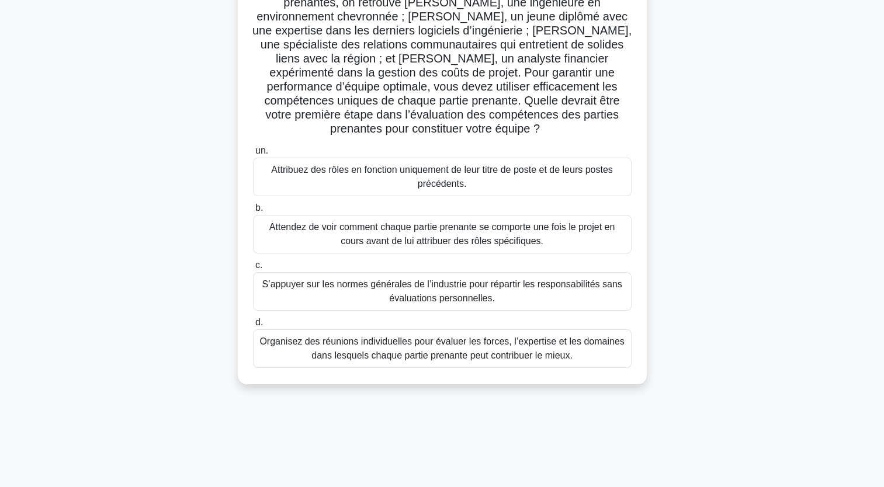
click at [497, 344] on div "Organisez des réunions individuelles pour évaluer les forces, l’expertise et le…" at bounding box center [442, 349] width 379 height 39
click at [253, 327] on input "d. Organisez des réunions individuelles pour évaluer les forces, l’expertise et…" at bounding box center [253, 323] width 0 height 8
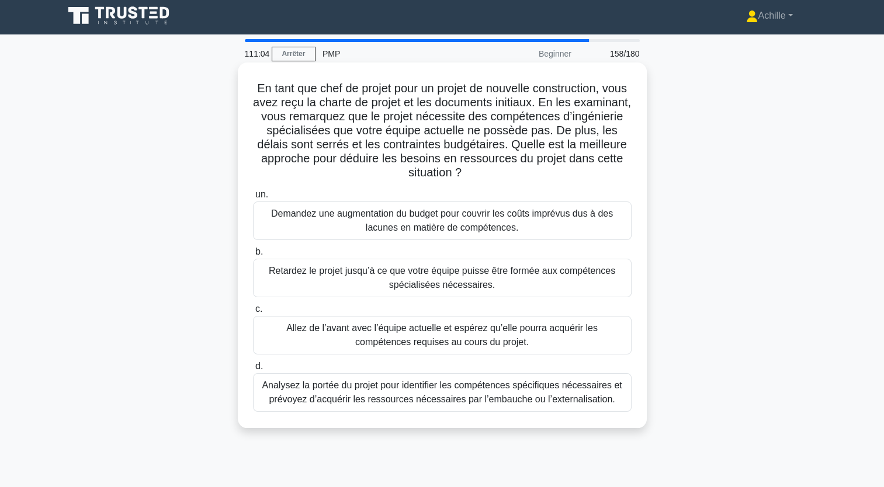
scroll to position [0, 0]
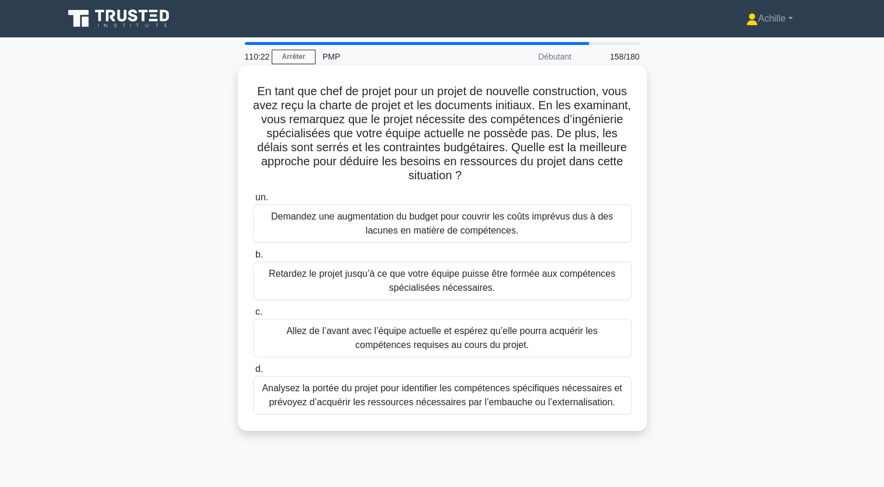
click at [512, 389] on div "Analysez la portée du projet pour identifier les compétences spécifiques nécess…" at bounding box center [442, 395] width 379 height 39
click at [253, 373] on input "d. Analysez la portée du projet pour identifier les compétences spécifiques néc…" at bounding box center [253, 370] width 0 height 8
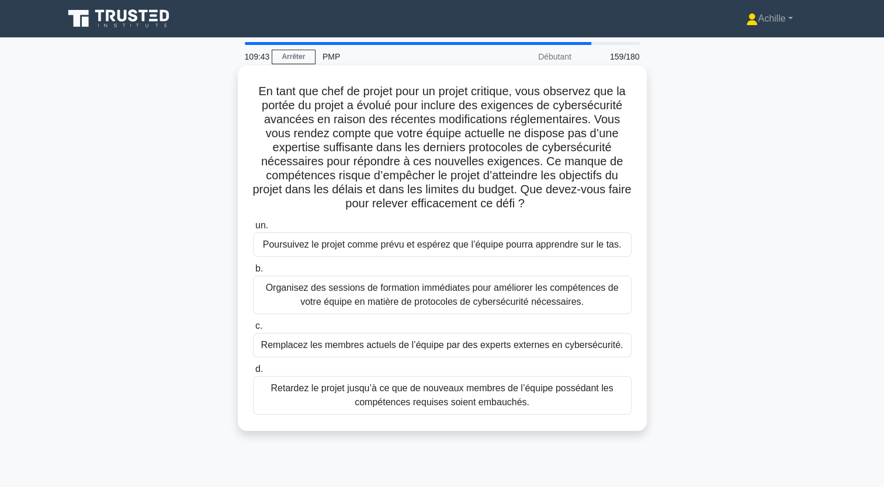
click at [596, 301] on div "Organisez des sessions de formation immédiates pour améliorer les compétences d…" at bounding box center [442, 295] width 379 height 39
click at [253, 273] on input "b. Organisez des sessions de formation immédiates pour améliorer les compétence…" at bounding box center [253, 269] width 0 height 8
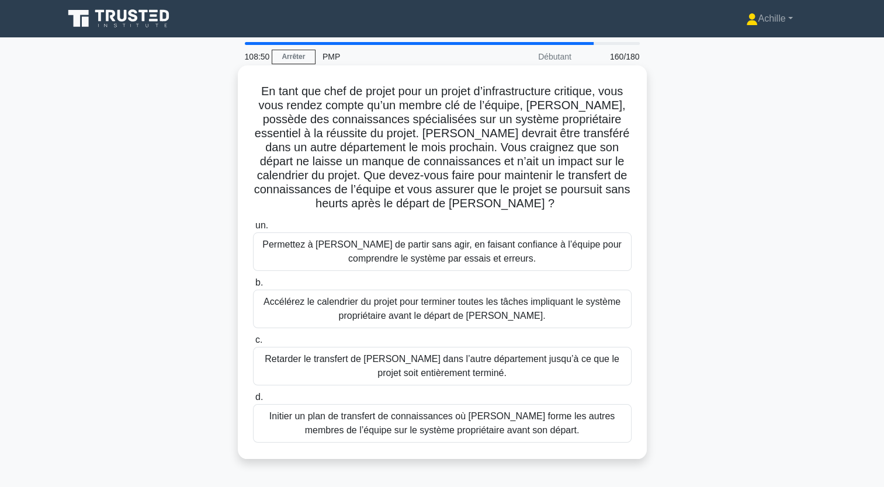
click at [500, 422] on div "Initier un plan de transfert de connaissances où [PERSON_NAME] forme les autres…" at bounding box center [442, 423] width 379 height 39
click at [253, 401] on input "d. Initier un plan de transfert de connaissances où [PERSON_NAME] forme les aut…" at bounding box center [253, 398] width 0 height 8
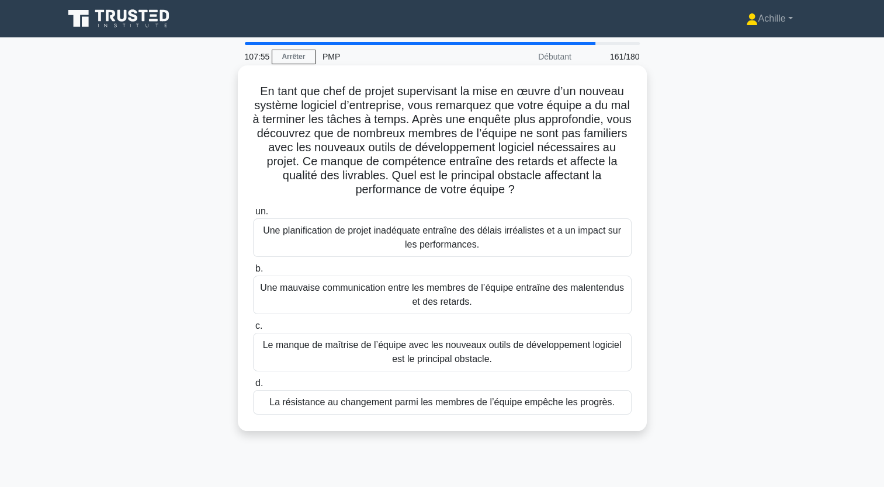
click at [383, 352] on div "Le manque de maîtrise de l’équipe avec les nouveaux outils de développement log…" at bounding box center [442, 352] width 379 height 39
click at [253, 330] on input "c. Le manque de maîtrise de l’équipe avec les nouveaux outils de développement …" at bounding box center [253, 327] width 0 height 8
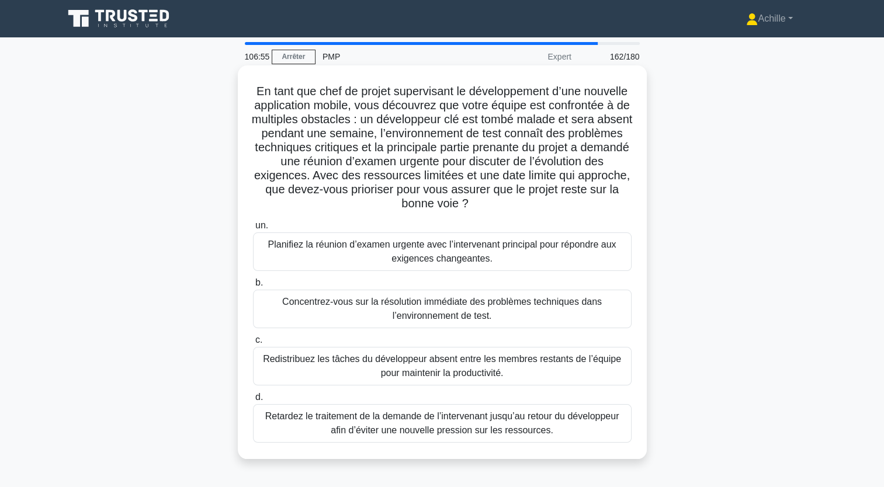
click at [365, 258] on div "Planifiez la réunion d’examen urgente avec l’intervenant principal pour répondr…" at bounding box center [442, 252] width 379 height 39
click at [253, 230] on input "un. Planifiez la réunion d’examen urgente avec l’intervenant principal pour rép…" at bounding box center [253, 226] width 0 height 8
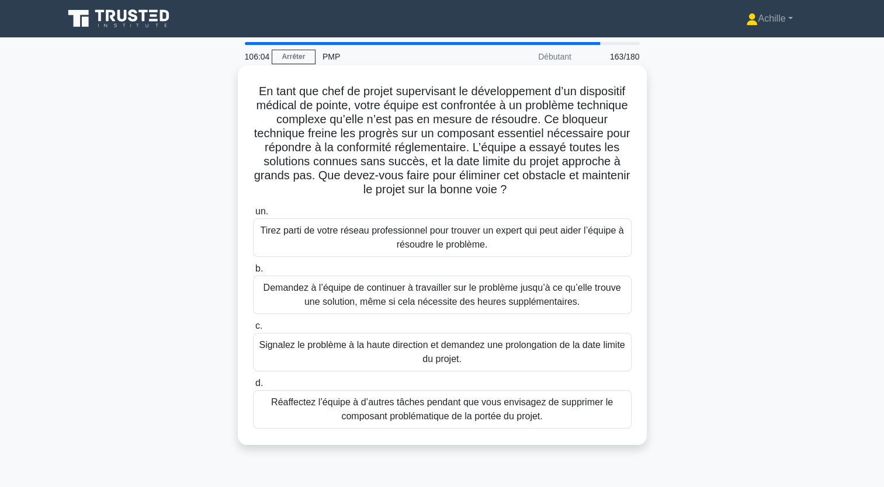
click at [554, 242] on div "Tirez parti de votre réseau professionnel pour trouver un expert qui peut aider…" at bounding box center [442, 238] width 379 height 39
click at [253, 216] on input "un. Tirez parti de votre réseau professionnel pour trouver un expert qui peut a…" at bounding box center [253, 212] width 0 height 8
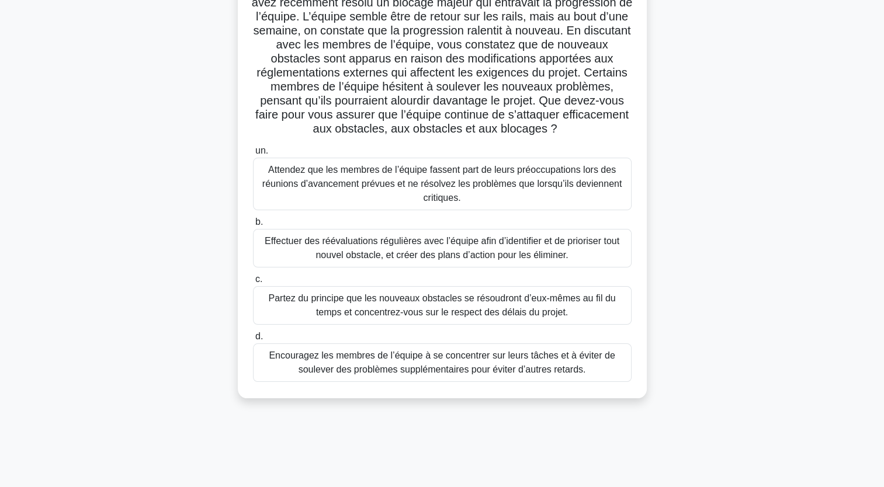
scroll to position [117, 0]
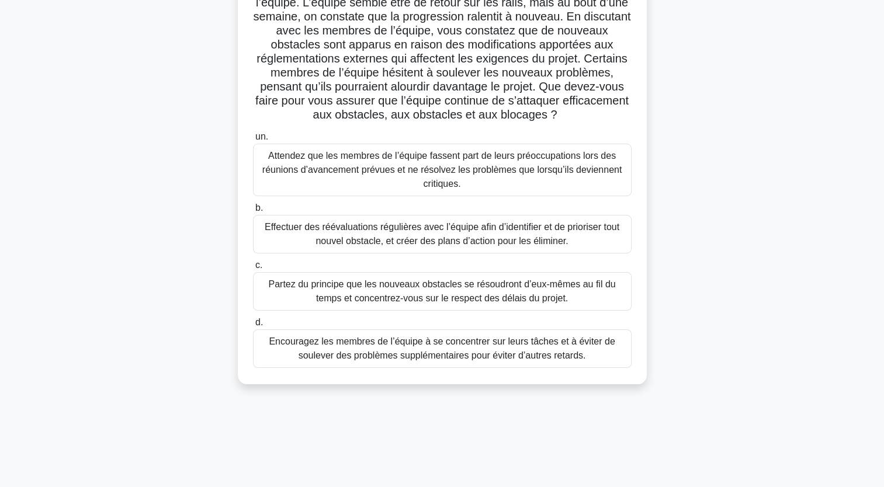
click at [530, 247] on div "Effectuer des réévaluations régulières avec l’équipe afin d’identifier et de pr…" at bounding box center [442, 234] width 379 height 39
click at [253, 212] on input "b. Effectuer des réévaluations régulières avec l’équipe afin d’identifier et de…" at bounding box center [253, 209] width 0 height 8
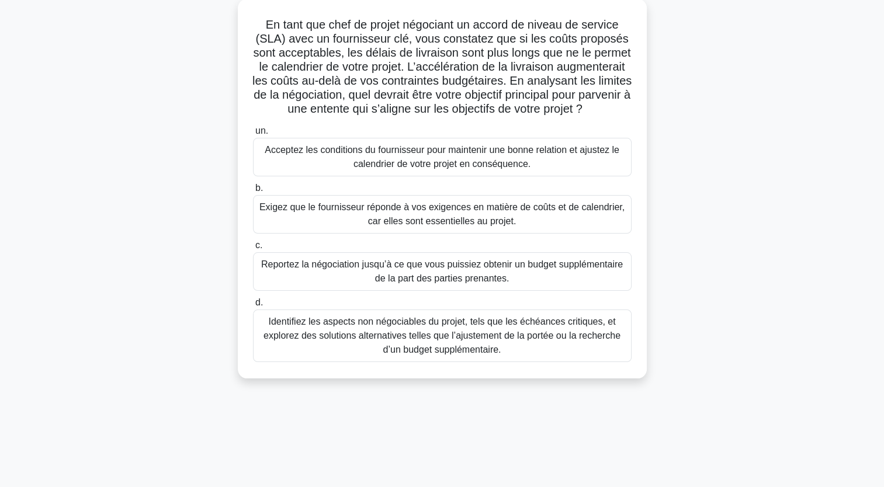
scroll to position [0, 0]
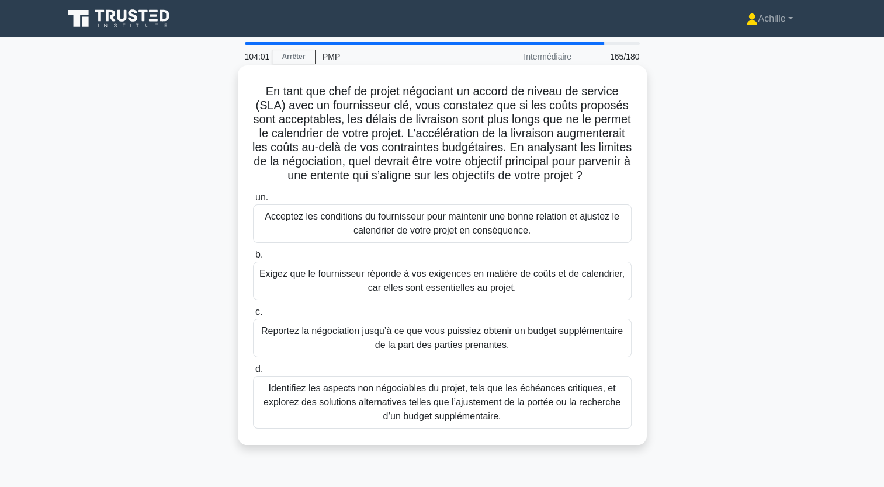
click at [467, 410] on div "Identifiez les aspects non négociables du projet, tels que les échéances critiq…" at bounding box center [442, 402] width 379 height 53
click at [253, 373] on input "d. Identifiez les aspects non négociables du projet, tels que les échéances cri…" at bounding box center [253, 370] width 0 height 8
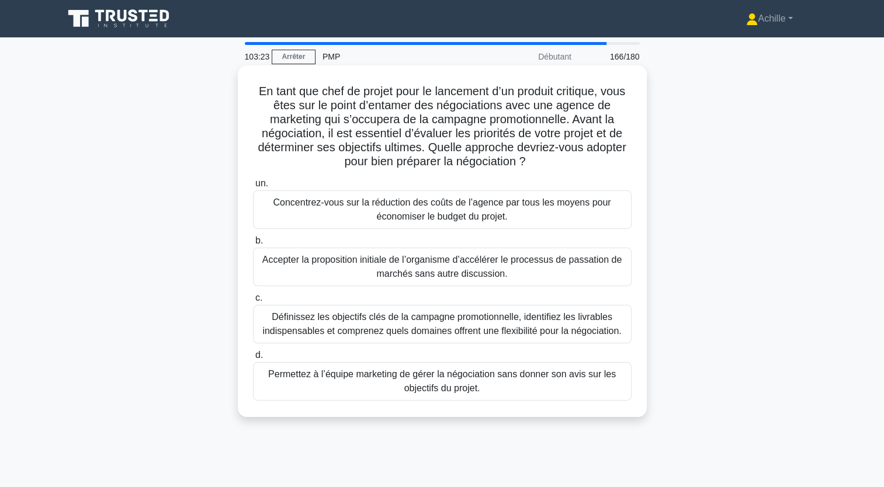
click at [521, 327] on div "Définissez les objectifs clés de la campagne promotionnelle, identifiez les liv…" at bounding box center [442, 324] width 379 height 39
click at [253, 302] on input "c. Définissez les objectifs clés de la campagne promotionnelle, identifiez les …" at bounding box center [253, 299] width 0 height 8
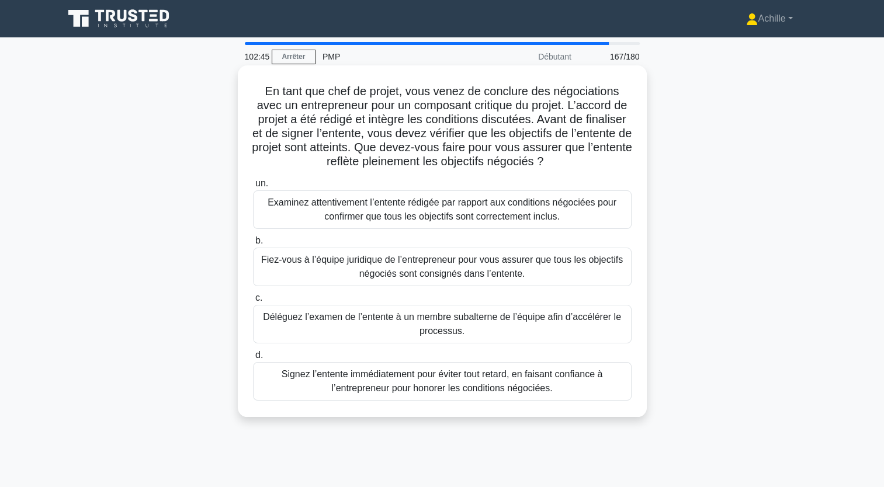
click at [470, 210] on div "Examinez attentivement l’entente rédigée par rapport aux conditions négociées p…" at bounding box center [442, 210] width 379 height 39
click at [253, 188] on input "un. Examinez attentivement l’entente rédigée par rapport aux conditions négocié…" at bounding box center [253, 184] width 0 height 8
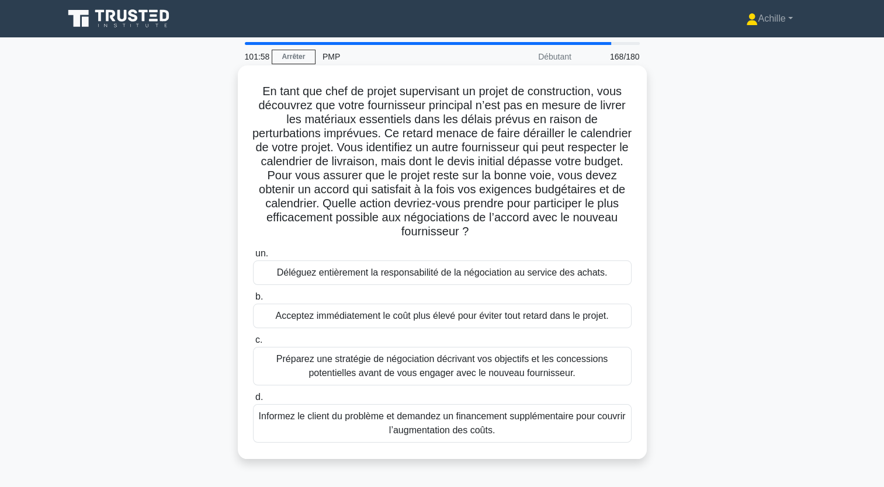
click at [466, 374] on div "Préparez une stratégie de négociation décrivant vos objectifs et les concession…" at bounding box center [442, 366] width 379 height 39
click at [253, 344] on input "c. Préparez une stratégie de négociation décrivant vos objectifs et les concess…" at bounding box center [253, 341] width 0 height 8
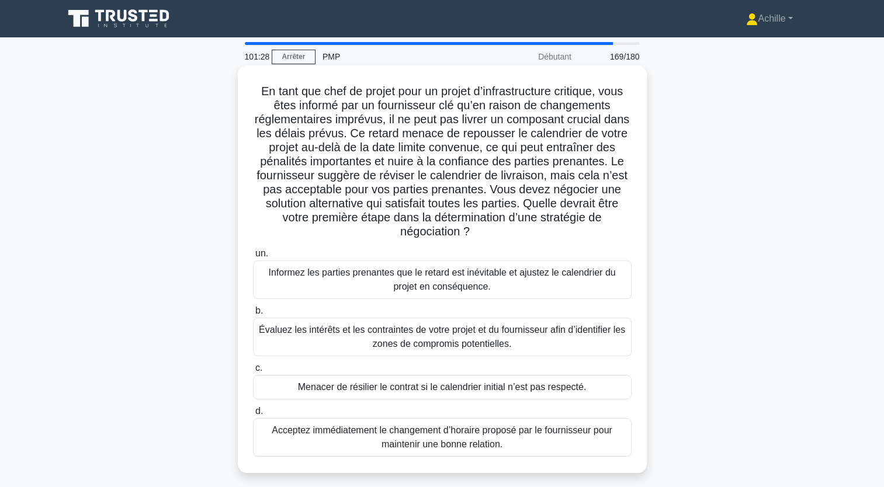
click at [561, 335] on div "Évaluez les intérêts et les contraintes de votre projet et du fournisseur afin …" at bounding box center [442, 337] width 379 height 39
click at [253, 315] on input "b. Évaluez les intérêts et les contraintes de votre projet et du fournisseur af…" at bounding box center [253, 311] width 0 height 8
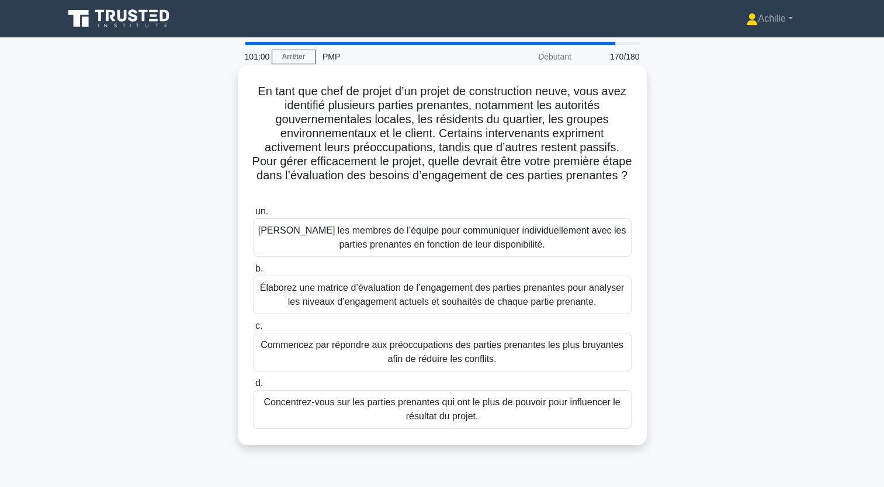
click at [561, 291] on div "Élaborez une matrice d’évaluation de l’engagement des parties prenantes pour an…" at bounding box center [442, 295] width 379 height 39
click at [253, 273] on input "b. Élaborez une matrice d’évaluation de l’engagement des parties prenantes pour…" at bounding box center [253, 269] width 0 height 8
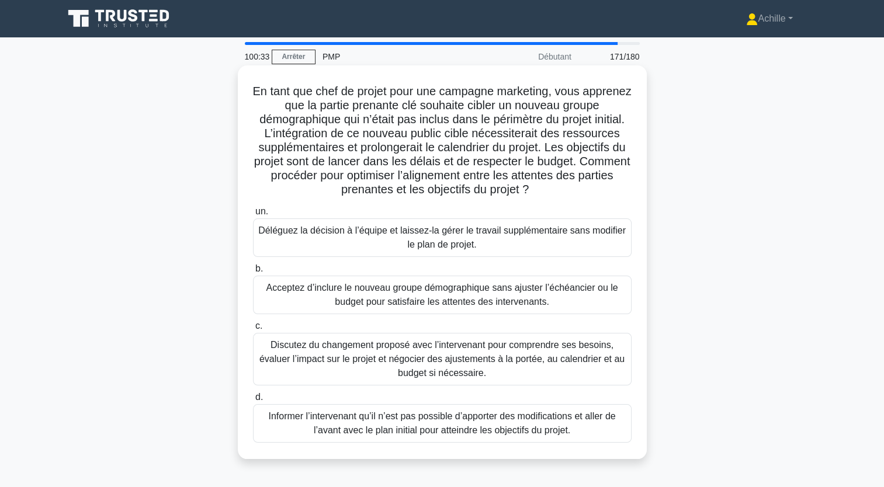
click at [562, 358] on div "Discutez du changement proposé avec l’intervenant pour comprendre ses besoins, …" at bounding box center [442, 359] width 379 height 53
click at [253, 330] on input "c. Discutez du changement proposé avec l’intervenant pour comprendre ses besoin…" at bounding box center [253, 327] width 0 height 8
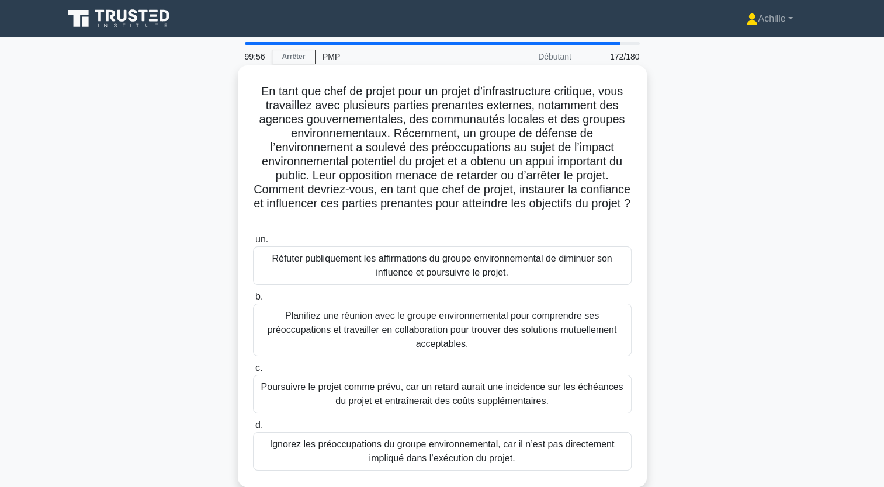
click at [544, 326] on div "Planifiez une réunion avec le groupe environnemental pour comprendre ses préocc…" at bounding box center [442, 330] width 379 height 53
click at [253, 301] on input "b. Planifiez une réunion avec le groupe environnemental pour comprendre ses pré…" at bounding box center [253, 297] width 0 height 8
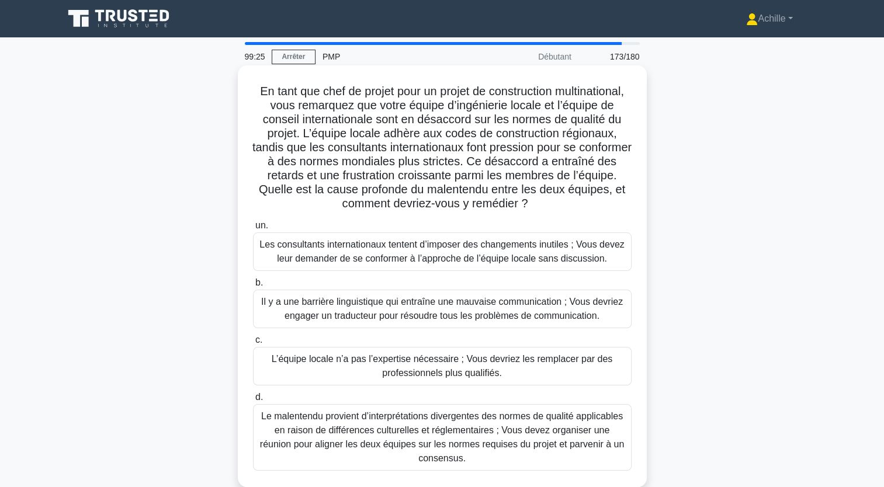
click at [316, 447] on div "Le malentendu provient d’interprétations divergentes des normes de qualité appl…" at bounding box center [442, 437] width 379 height 67
click at [253, 401] on input "d. Le malentendu provient d’interprétations divergentes des normes de qualité a…" at bounding box center [253, 398] width 0 height 8
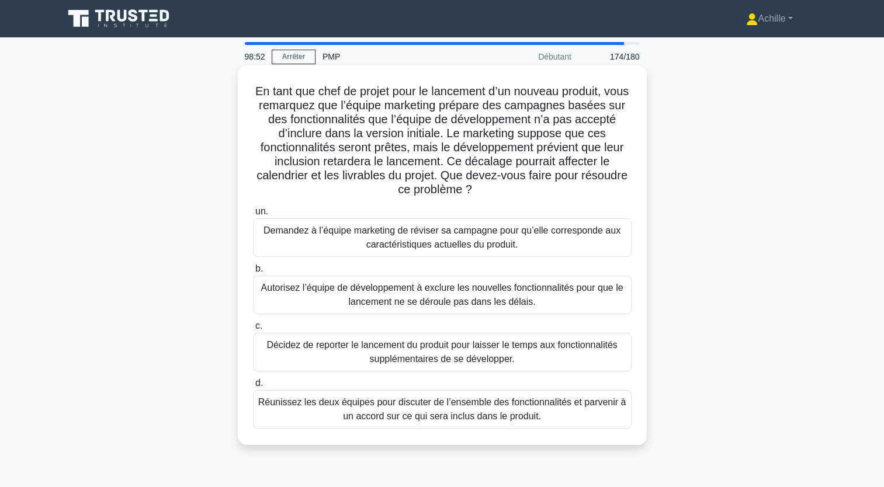
click at [591, 406] on div "Réunissez les deux équipes pour discuter de l’ensemble des fonctionnalités et p…" at bounding box center [442, 409] width 379 height 39
click at [253, 387] on input "d. Réunissez les deux équipes pour discuter de l’ensemble des fonctionnalités e…" at bounding box center [253, 384] width 0 height 8
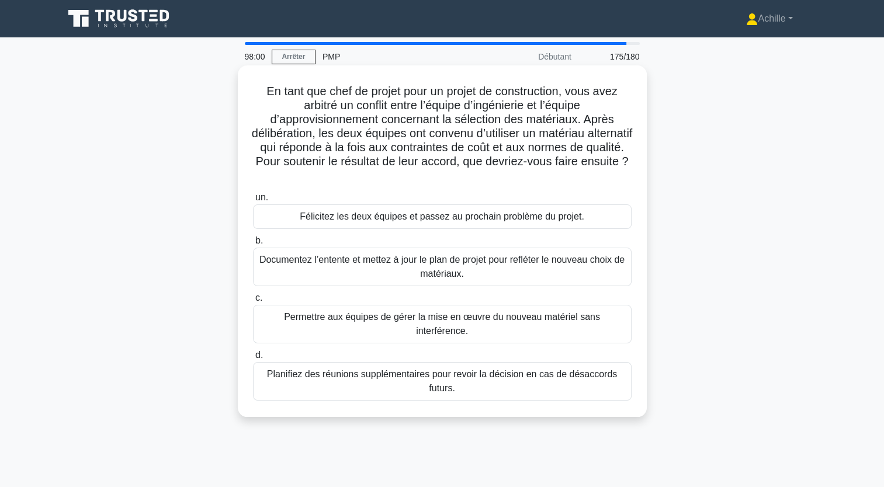
click at [529, 266] on div "Documentez l’entente et mettez à jour le plan de projet pour refléter le nouvea…" at bounding box center [442, 267] width 379 height 39
click at [253, 245] on input "b. Documentez l’entente et mettez à jour le plan de projet pour refléter le nou…" at bounding box center [253, 241] width 0 height 8
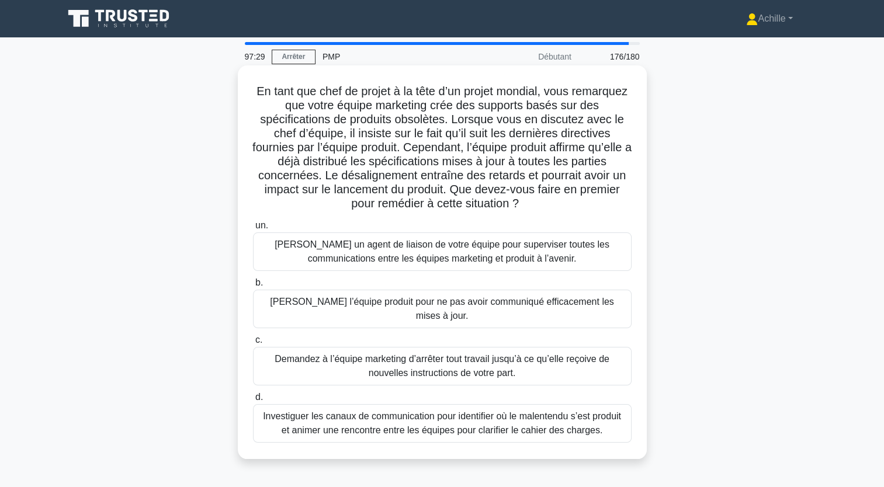
click at [500, 420] on div "Investiguer les canaux de communication pour identifier où le malentendu s’est …" at bounding box center [442, 423] width 379 height 39
click at [253, 401] on input "d. Investiguer les canaux de communication pour identifier où le malentendu s’e…" at bounding box center [253, 398] width 0 height 8
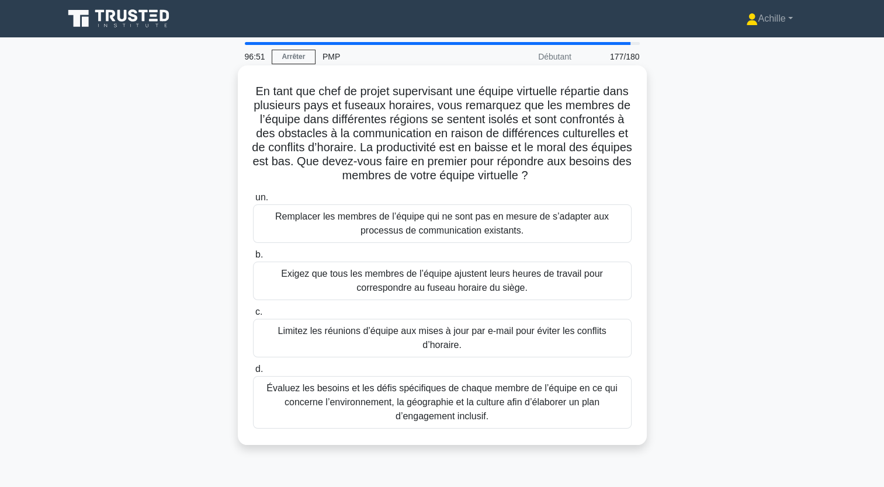
click at [490, 387] on div "Évaluez les besoins et les défis spécifiques de chaque membre de l’équipe en ce…" at bounding box center [442, 402] width 379 height 53
click at [253, 373] on input "d. Évaluez les besoins et les défis spécifiques de chaque membre de l’équipe en…" at bounding box center [253, 370] width 0 height 8
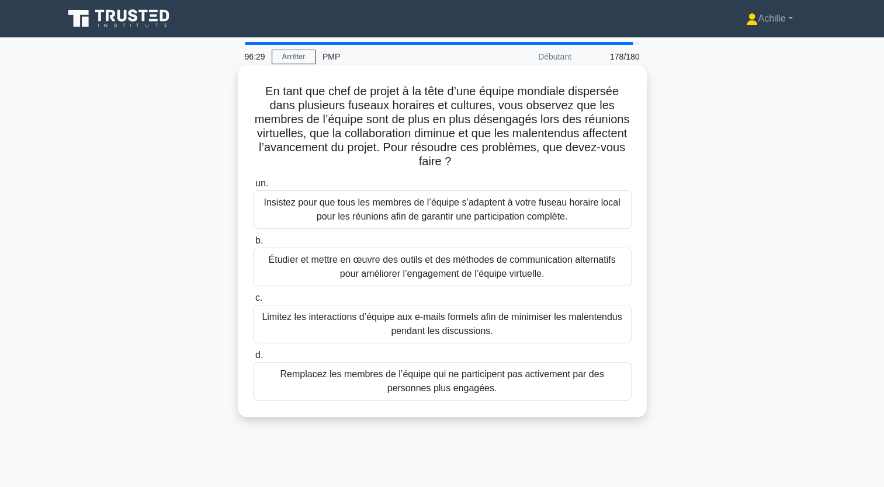
click at [499, 270] on div "Étudier et mettre en œuvre des outils et des méthodes de communication alternat…" at bounding box center [442, 267] width 379 height 39
click at [253, 245] on input "b. Étudier et mettre en œuvre des outils et des méthodes de communication alter…" at bounding box center [253, 241] width 0 height 8
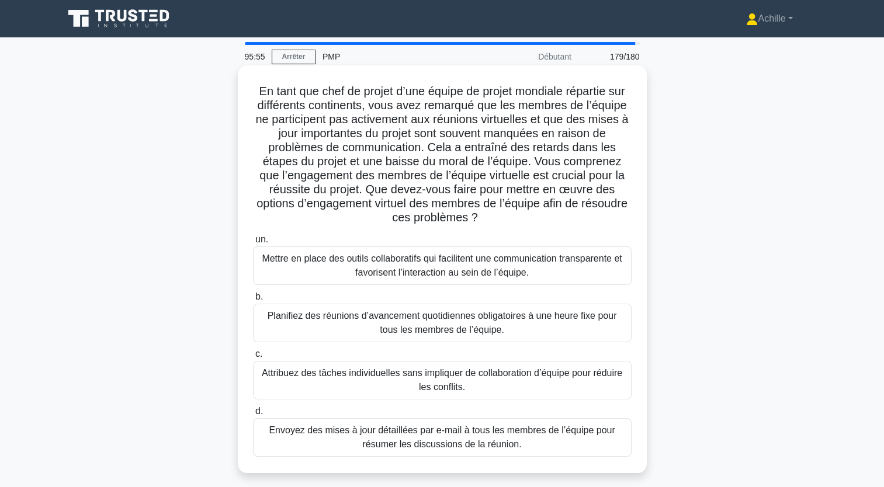
click at [581, 270] on div "Mettre en place des outils collaboratifs qui facilitent une communication trans…" at bounding box center [442, 266] width 379 height 39
click at [253, 244] on input "un. Mettre en place des outils collaboratifs qui facilitent une communication t…" at bounding box center [253, 240] width 0 height 8
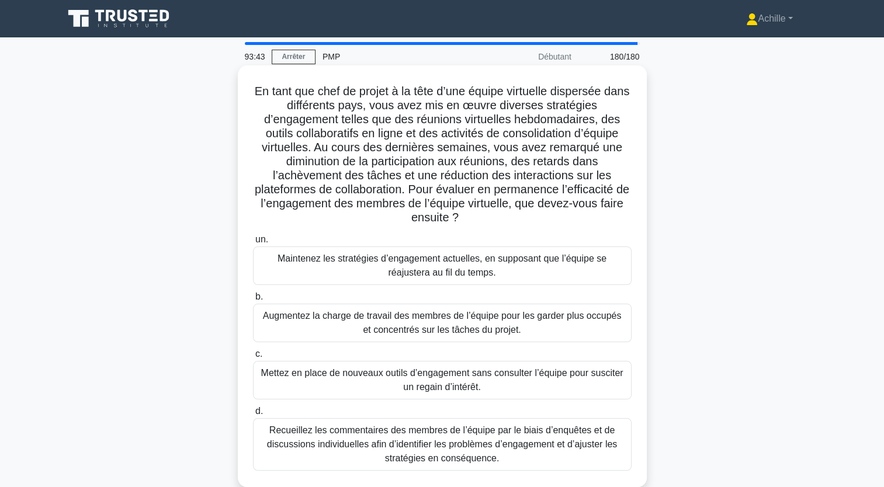
click at [574, 455] on div "Recueillez les commentaires des membres de l’équipe par le biais d’enquêtes et …" at bounding box center [442, 444] width 379 height 53
click at [253, 415] on input "d. Recueillez les commentaires des membres de l’équipe par le biais d’enquêtes …" at bounding box center [253, 412] width 0 height 8
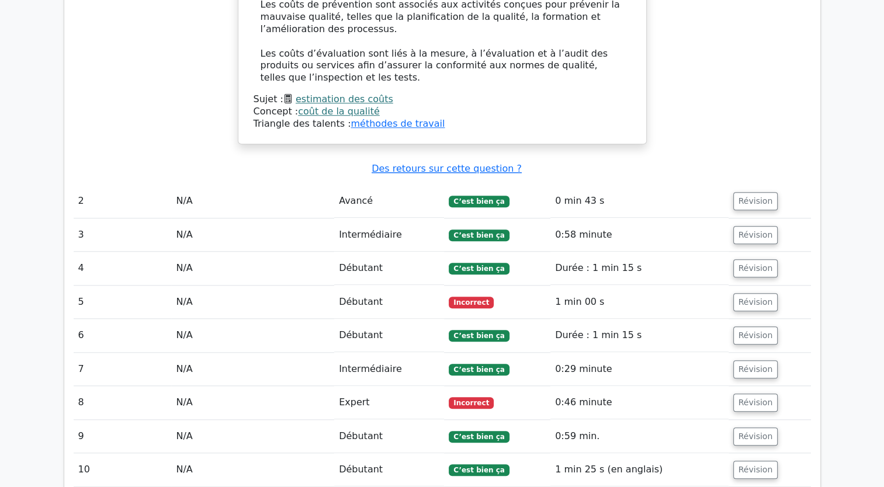
scroll to position [1227, 0]
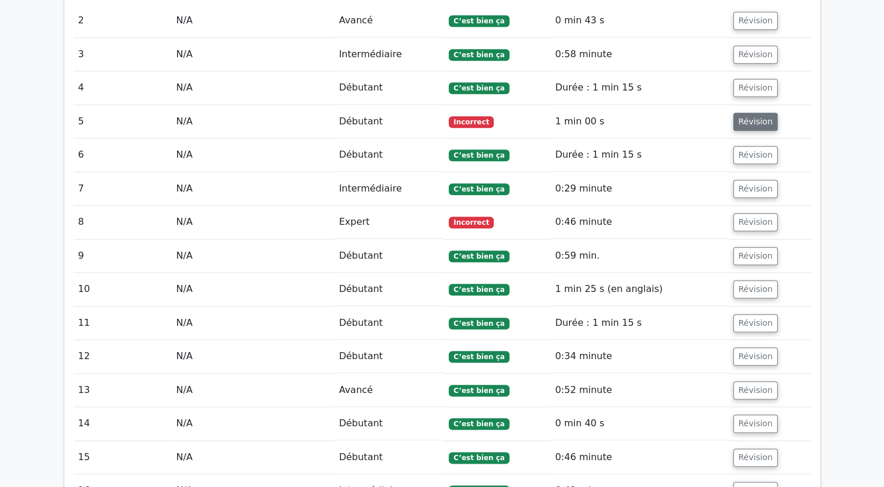
click at [753, 127] on button "Révision" at bounding box center [755, 122] width 45 height 18
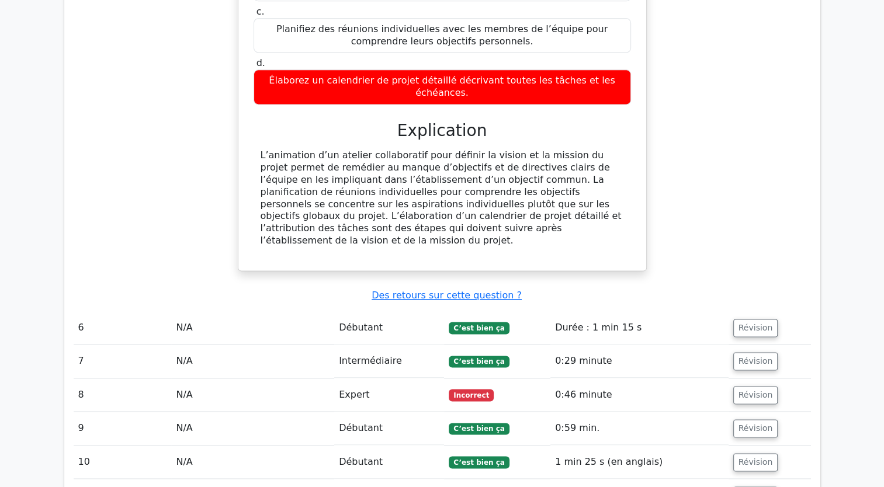
scroll to position [1636, 0]
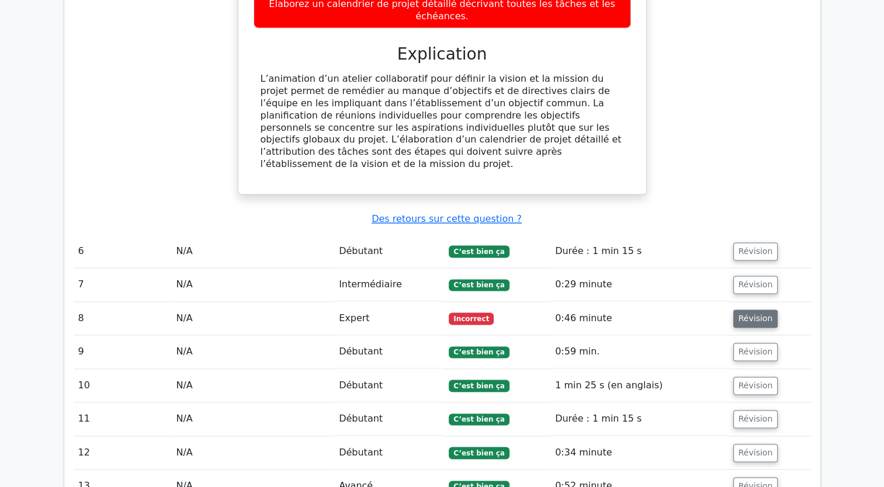
click at [746, 310] on button "Révision" at bounding box center [755, 319] width 45 height 18
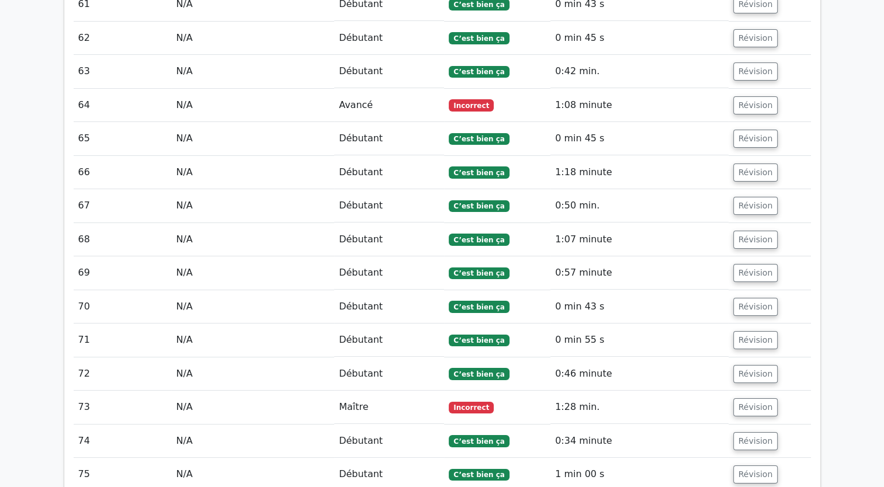
scroll to position [4323, 0]
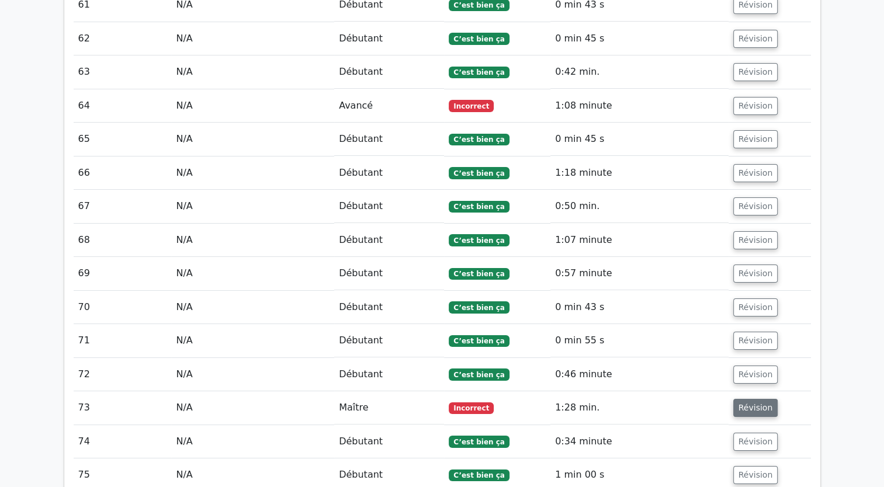
click at [753, 399] on button "Révision" at bounding box center [755, 408] width 45 height 18
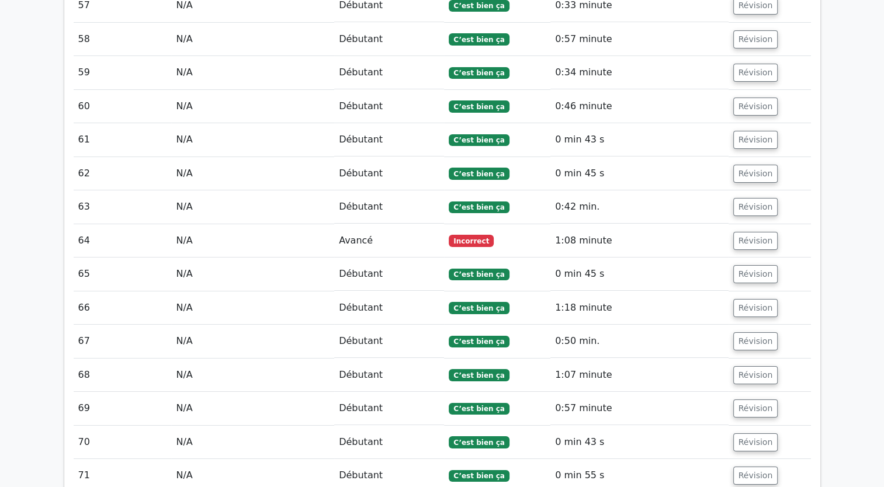
scroll to position [4147, 0]
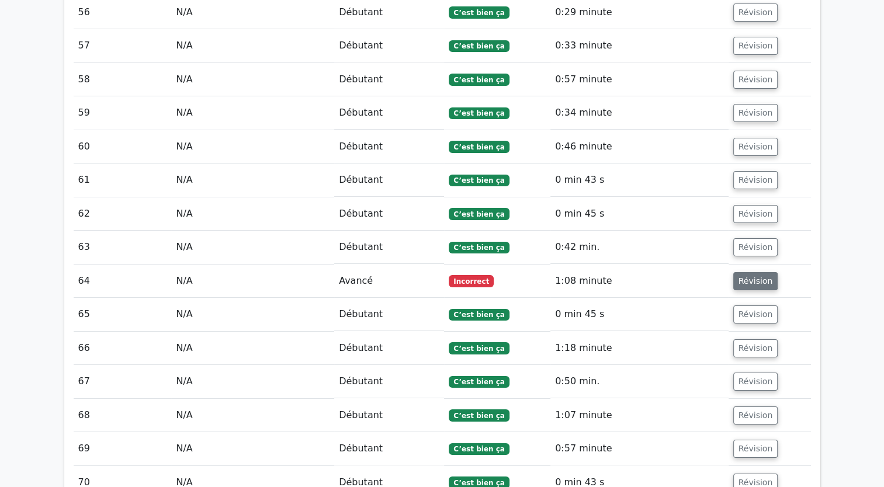
click at [748, 272] on button "Révision" at bounding box center [755, 281] width 45 height 18
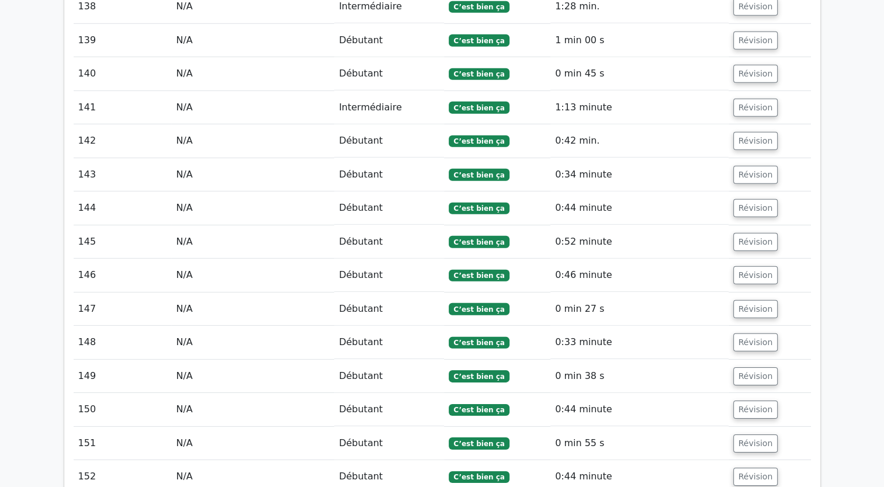
scroll to position [8967, 0]
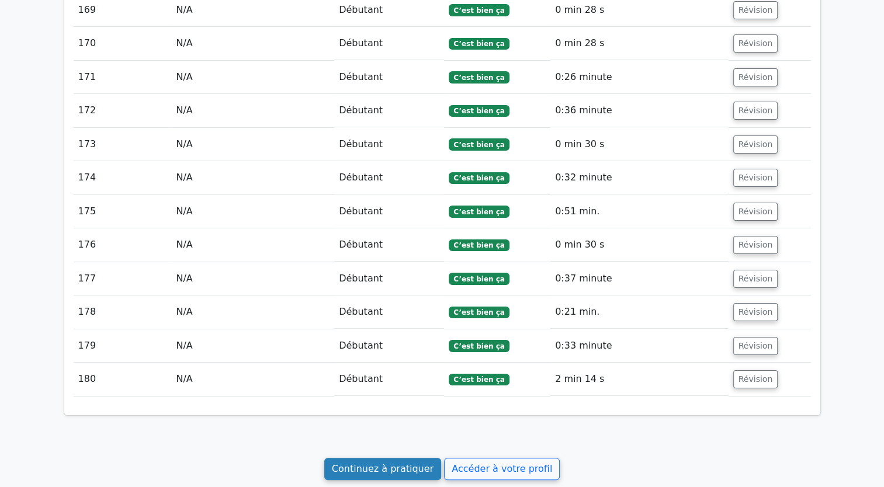
click at [413, 458] on link "Continuez à pratiquer" at bounding box center [382, 469] width 117 height 22
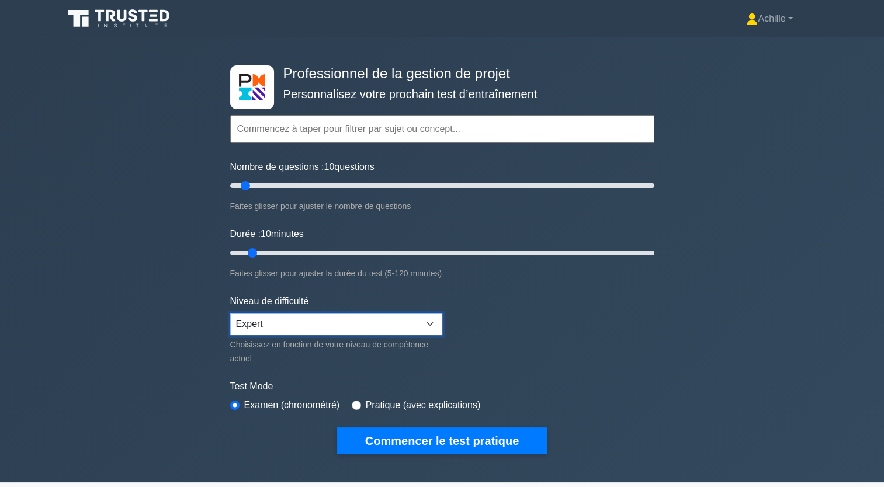
click at [430, 319] on select "Débutant Intermédiaire Expert" at bounding box center [336, 324] width 212 height 22
click at [230, 313] on select "Débutant Intermédiaire Expert" at bounding box center [336, 324] width 212 height 22
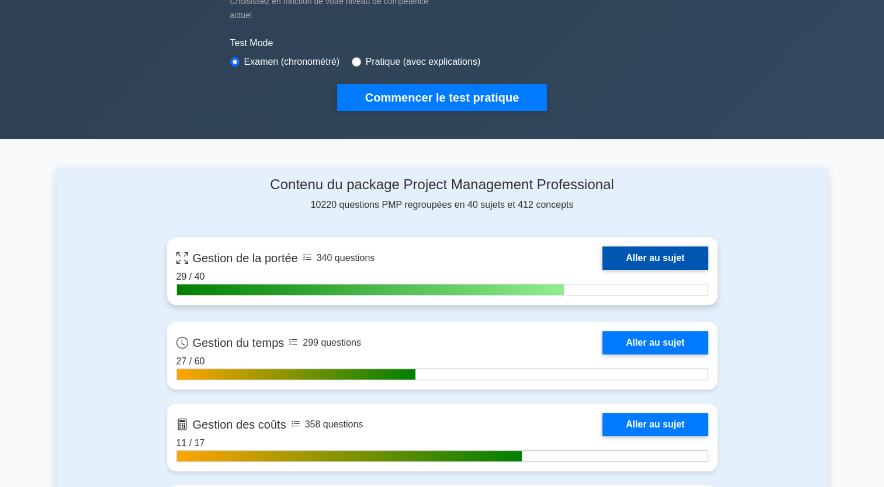
scroll to position [351, 0]
